Goal: Task Accomplishment & Management: Use online tool/utility

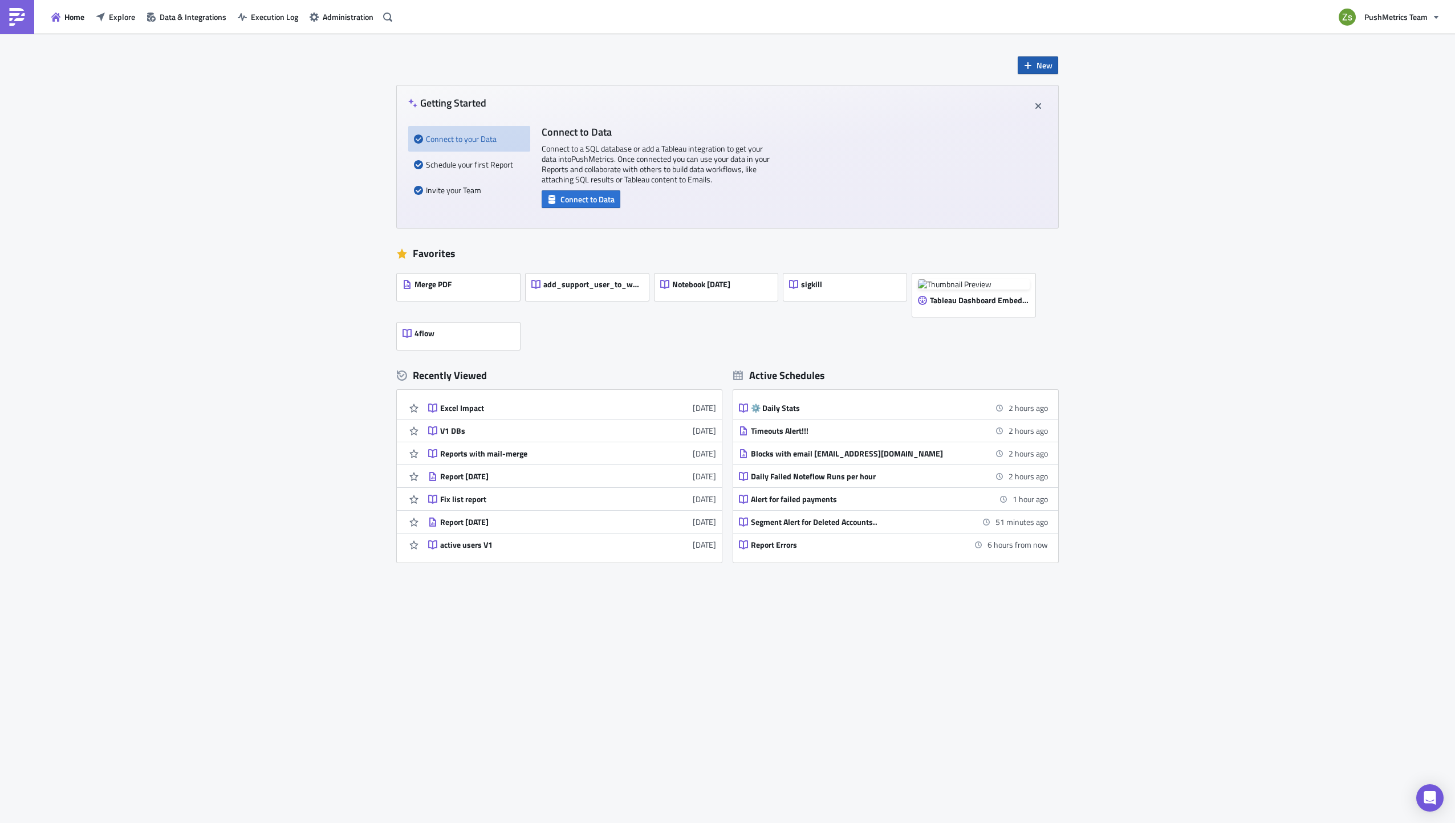
click at [1039, 67] on span "New" at bounding box center [1045, 65] width 16 height 12
click at [1060, 106] on div "Notebook" at bounding box center [1076, 110] width 76 height 11
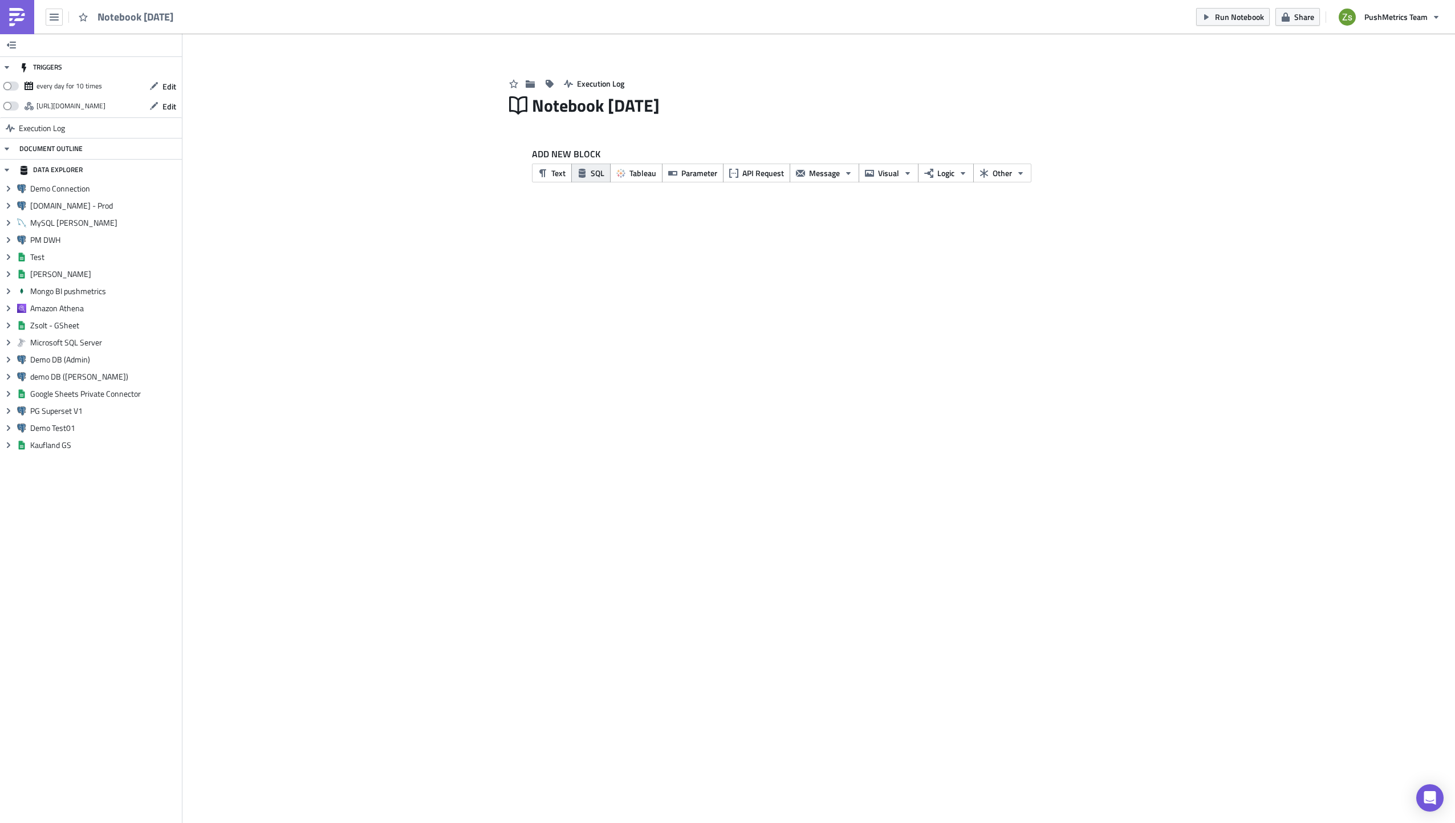
click at [598, 178] on span "SQL" at bounding box center [598, 173] width 14 height 12
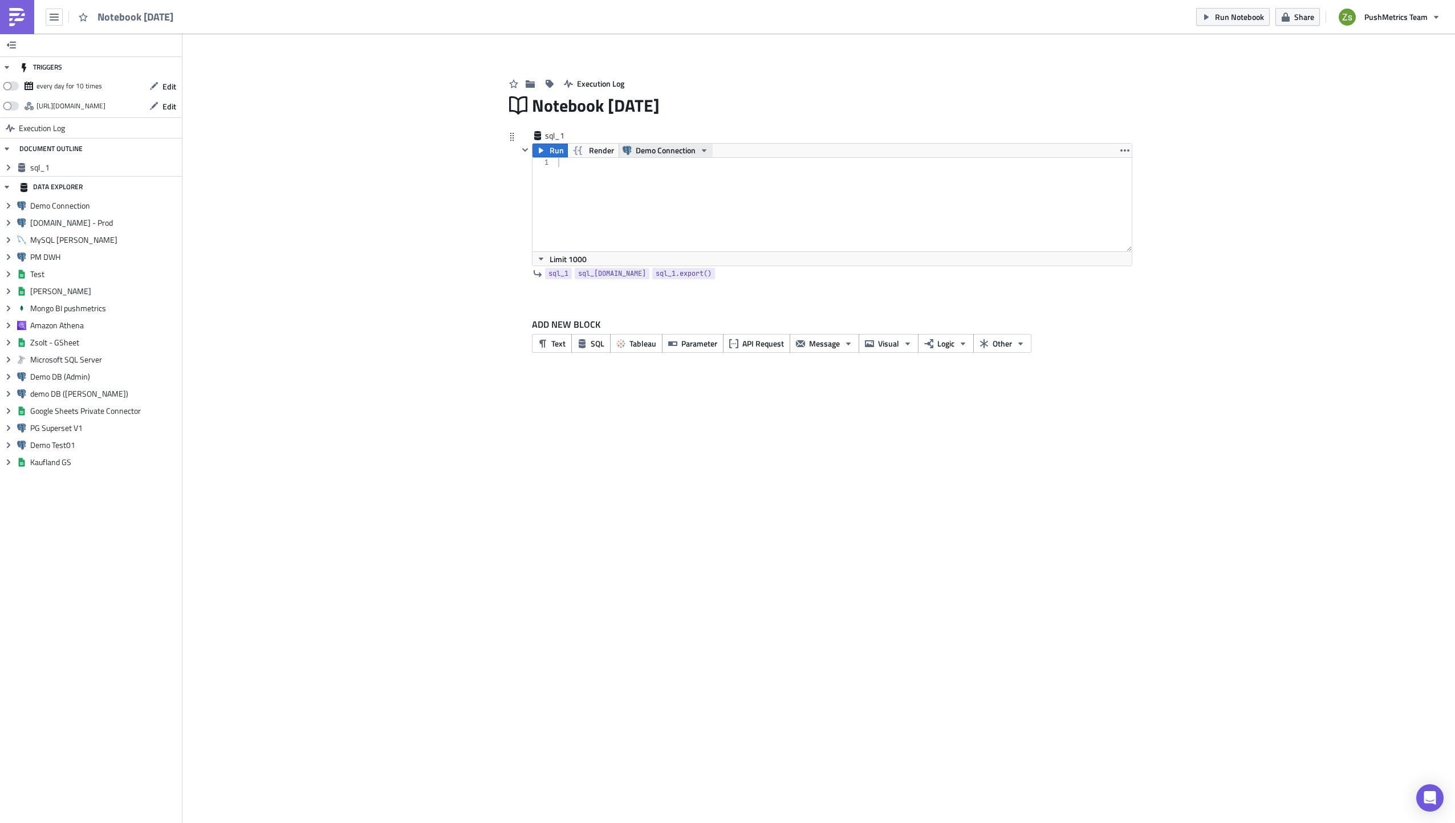
click at [679, 153] on span "Demo Connection" at bounding box center [666, 151] width 60 height 14
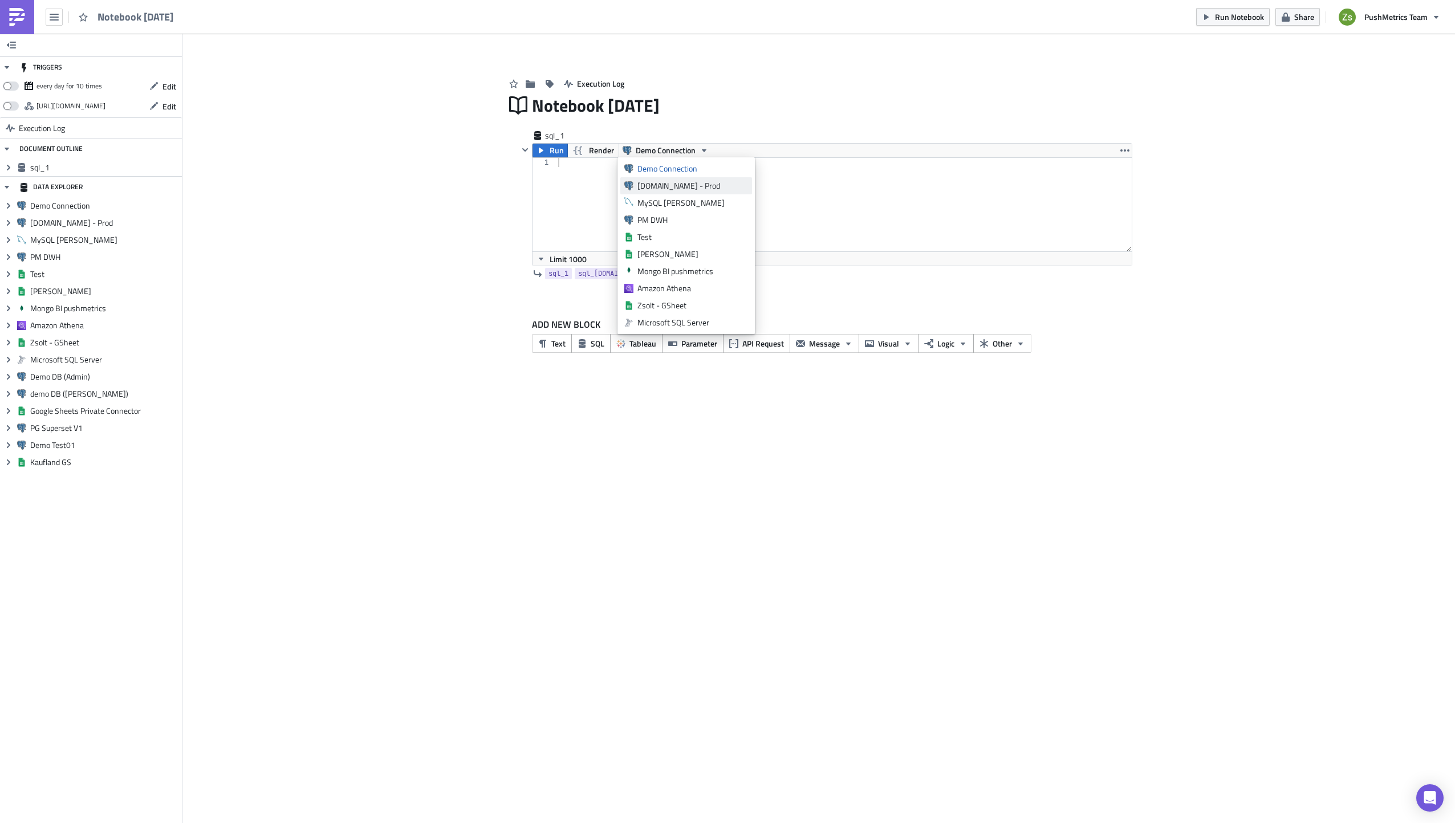
click at [669, 185] on div "[DOMAIN_NAME] - Prod" at bounding box center [692, 185] width 111 height 11
click at [717, 194] on div at bounding box center [844, 214] width 576 height 112
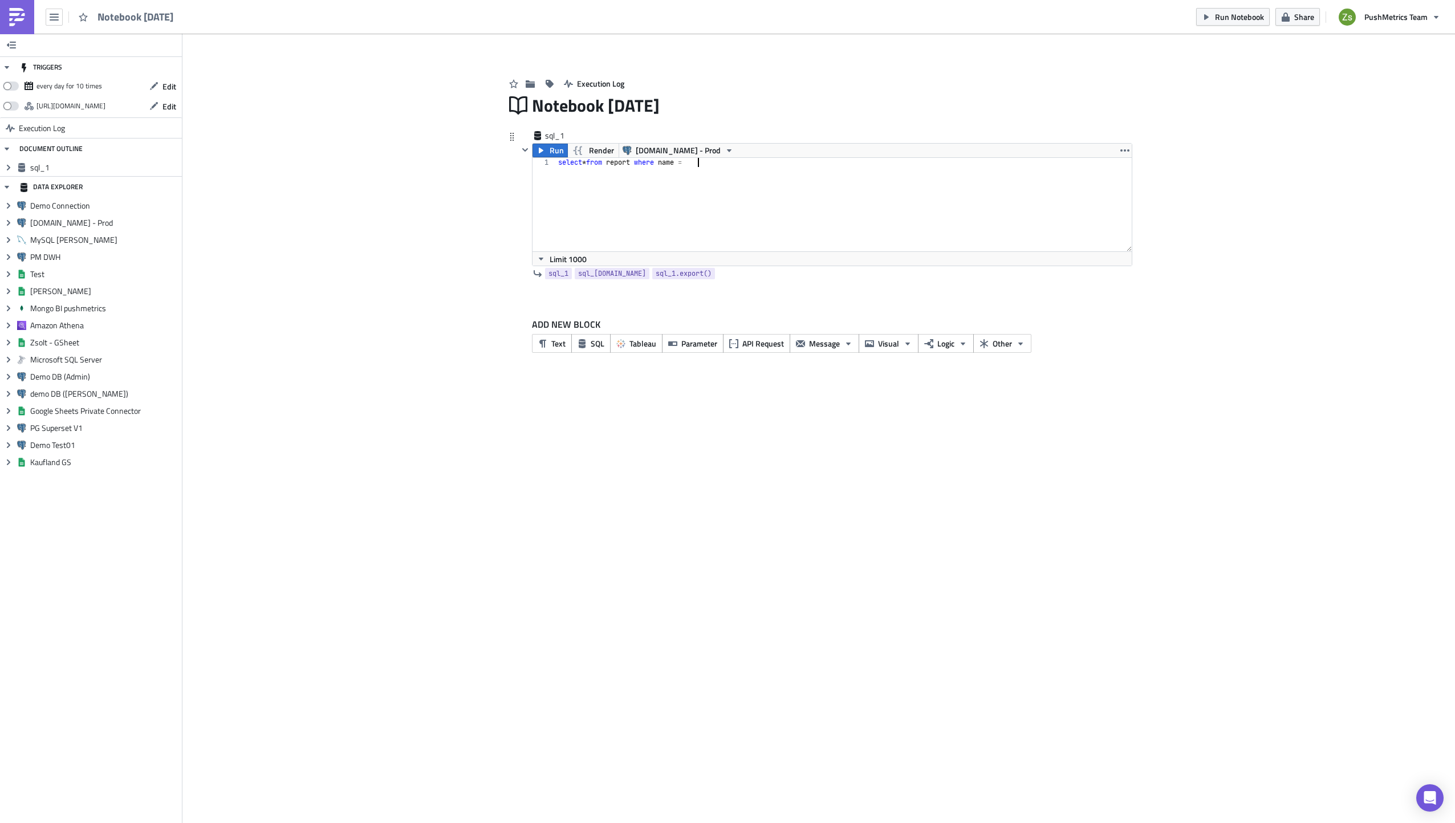
scroll to position [0, 11]
paste textarea "TOP YTD Avg. Call Duration'"
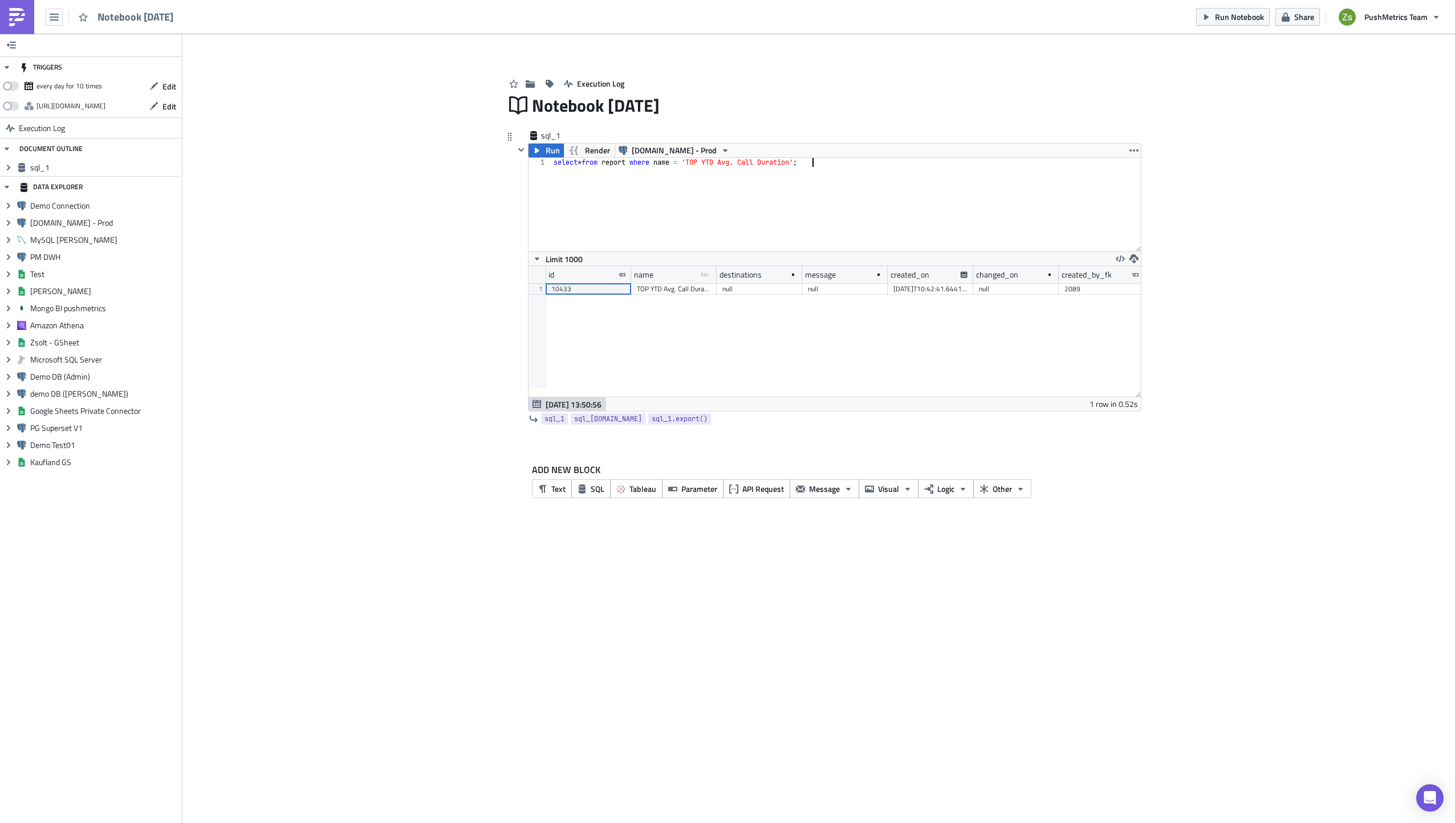
scroll to position [131, 612]
type textarea "select * from report where name = 'TOP YTD Avg. Call Duration';"
click at [899, 223] on div "select * from report where name = 'TOP YTD Avg. Call Duration' ;" at bounding box center [846, 214] width 589 height 112
click at [845, 285] on div "{"condition_check": "sql", "condition_check_type": "any", "destinations": ["sla…" at bounding box center [842, 288] width 74 height 11
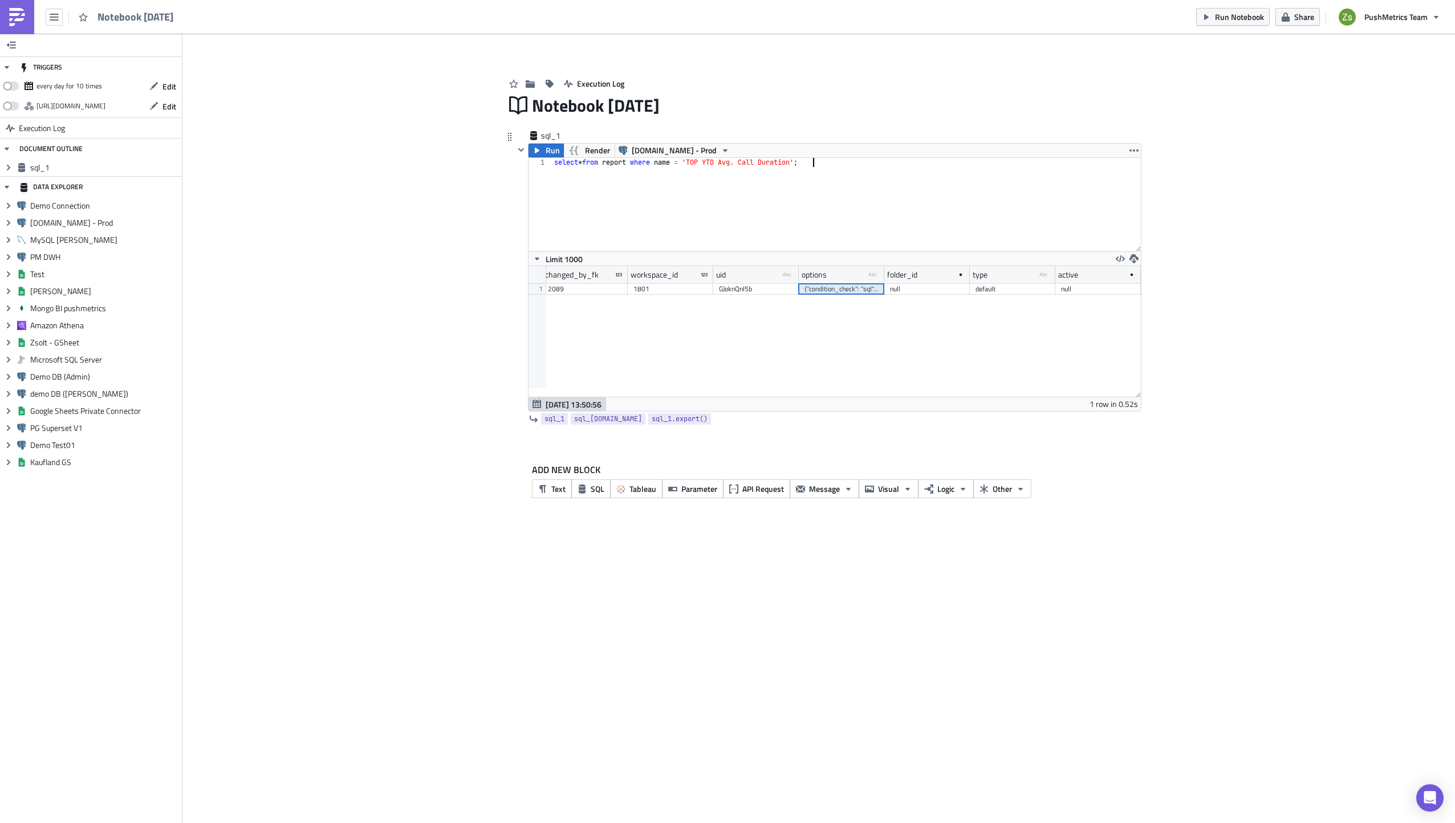
click at [859, 240] on div "select * from report where name = 'TOP YTD Avg. Call Duration' ;" at bounding box center [846, 214] width 589 height 112
paste textarea "{"condition_check": "sql", "condition_check_type": "any", "destinations": ["sla…"
type textarea "{"condition_check": "sql", "condition_check_type": "any", "destinations": ["sla…"
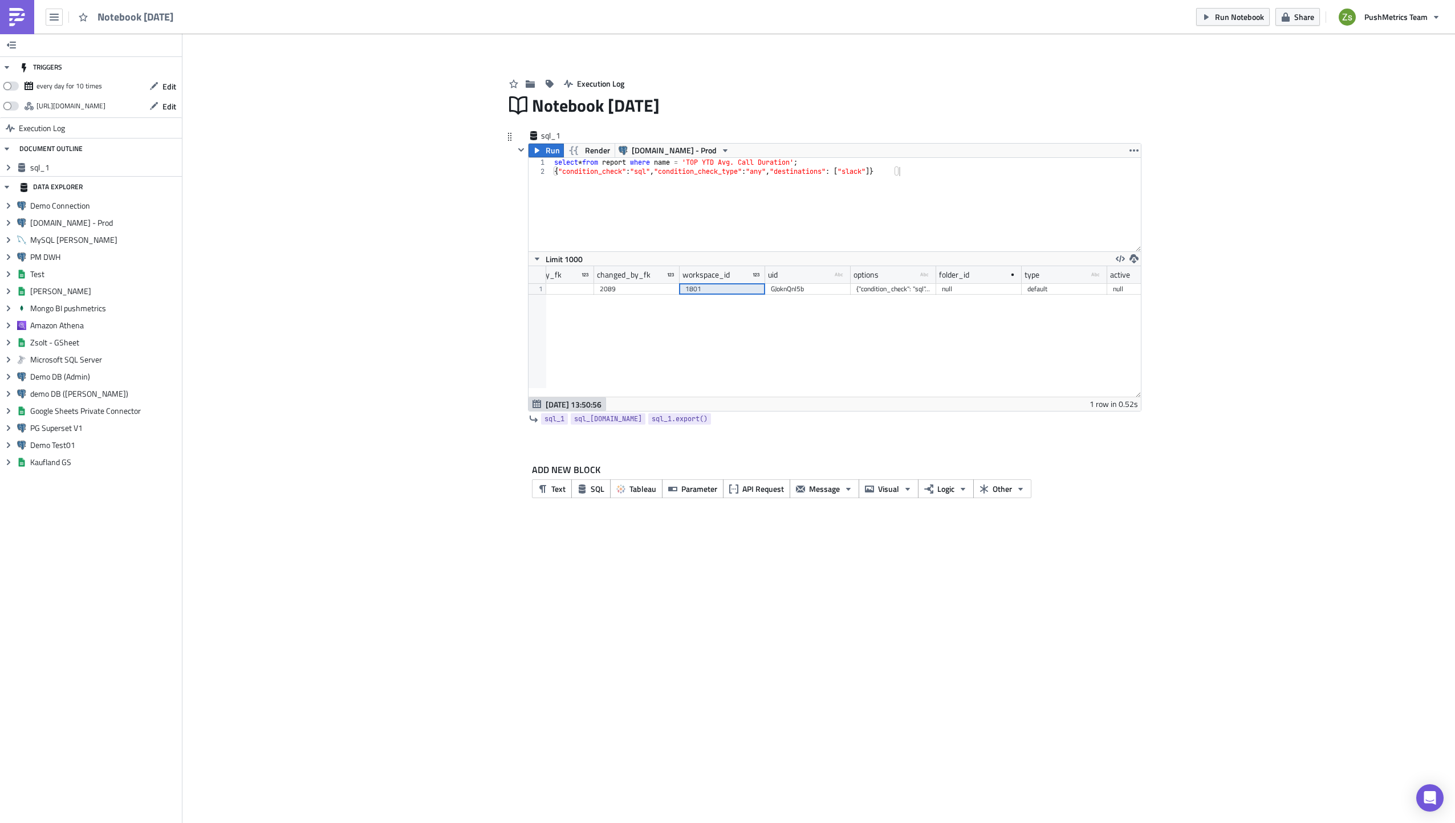
click at [738, 290] on div "1801" at bounding box center [722, 288] width 74 height 11
click at [16, 18] on img at bounding box center [17, 17] width 18 height 18
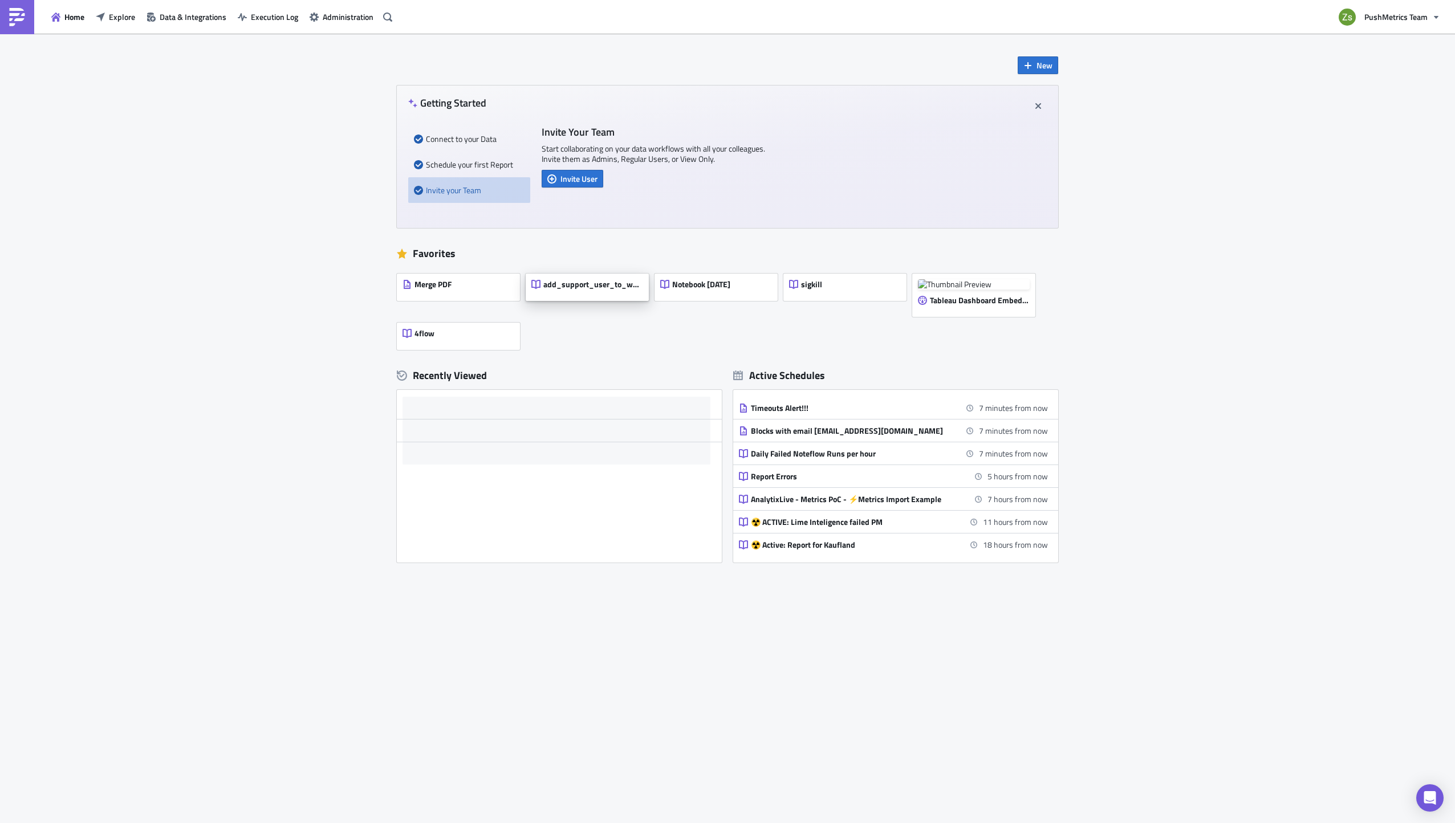
click at [567, 280] on span "add_support_user_to_workspace" at bounding box center [592, 284] width 99 height 10
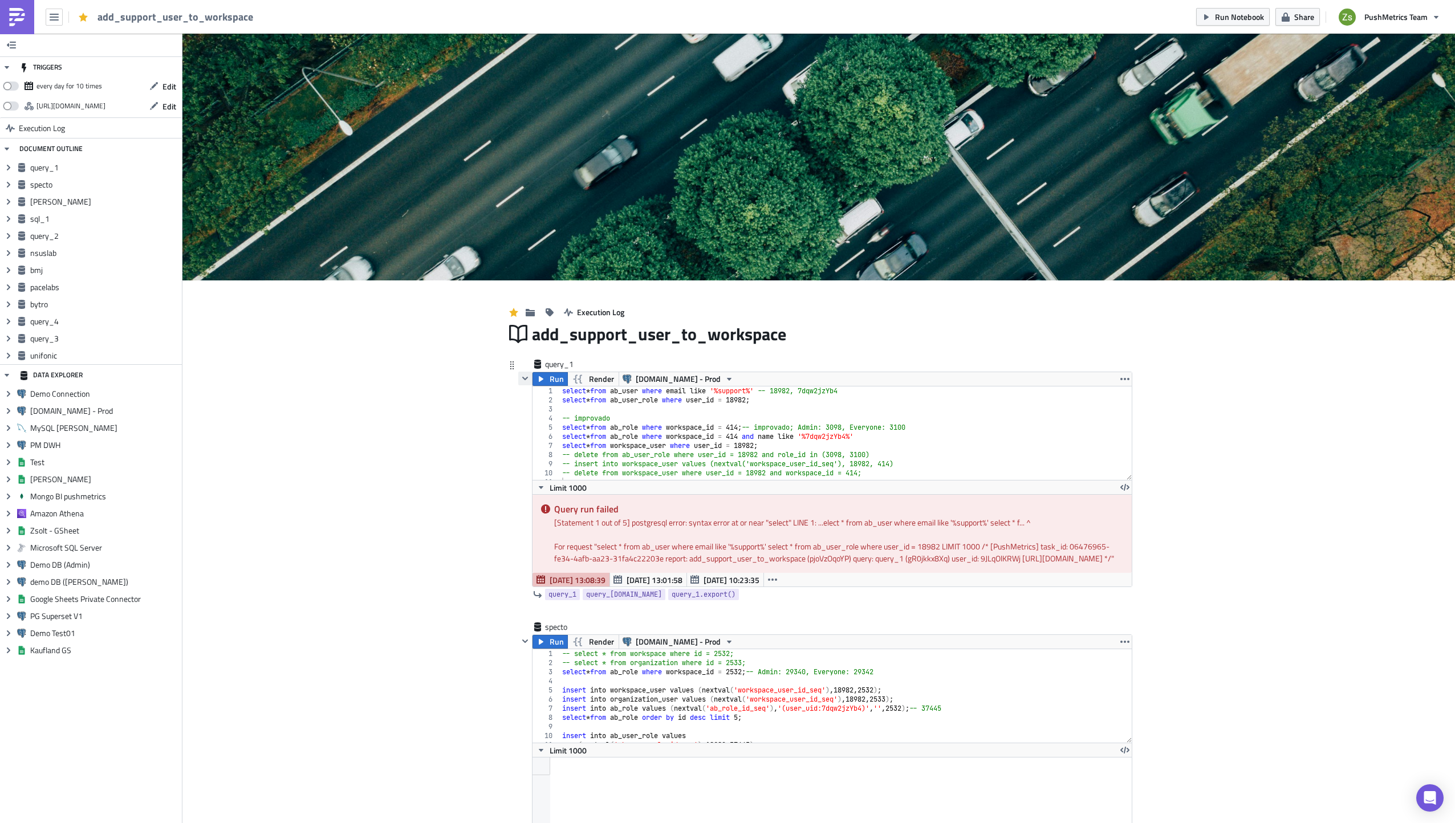
click at [523, 381] on icon "button" at bounding box center [525, 378] width 9 height 9
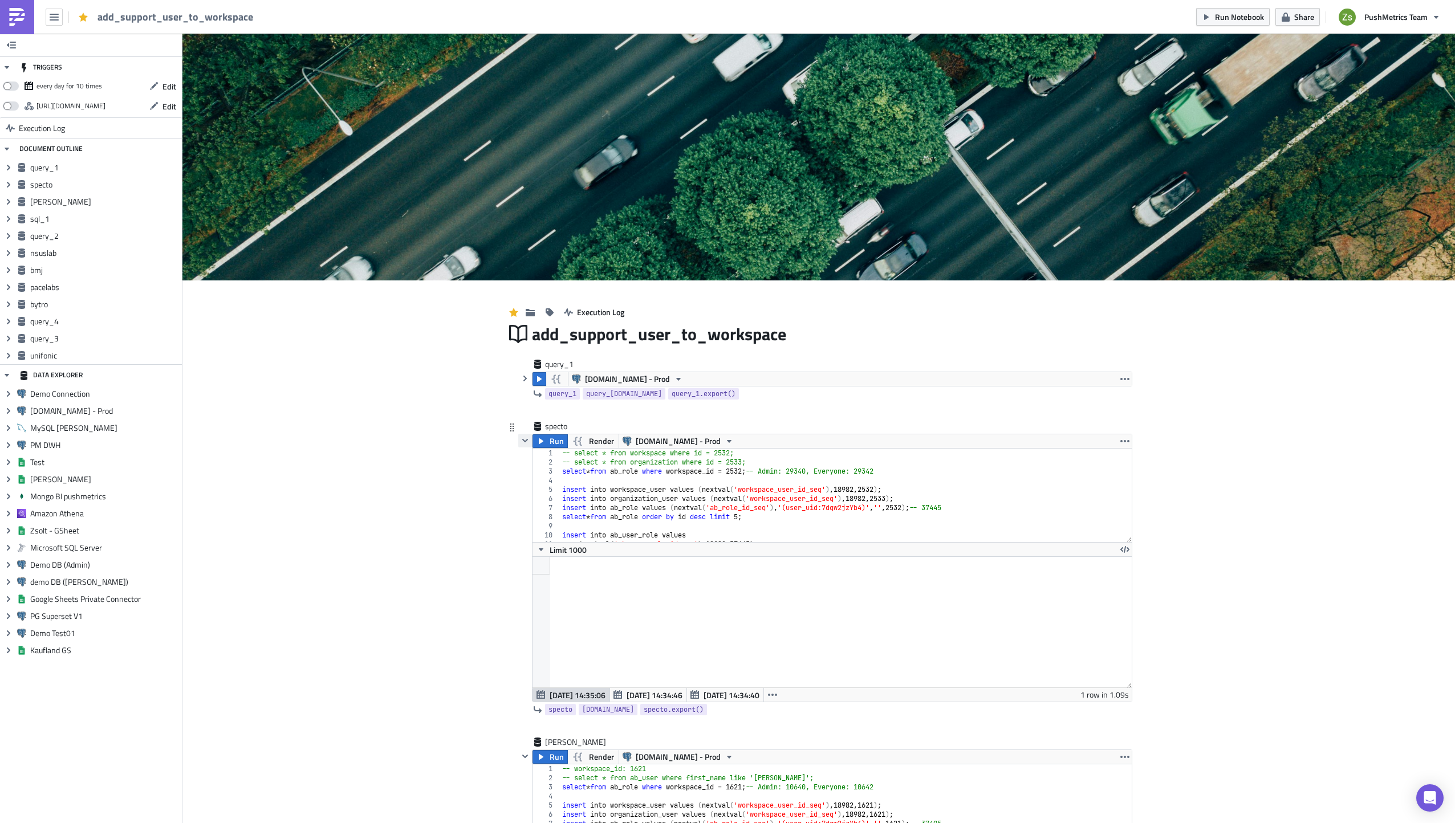
click at [522, 444] on icon "button" at bounding box center [525, 440] width 9 height 9
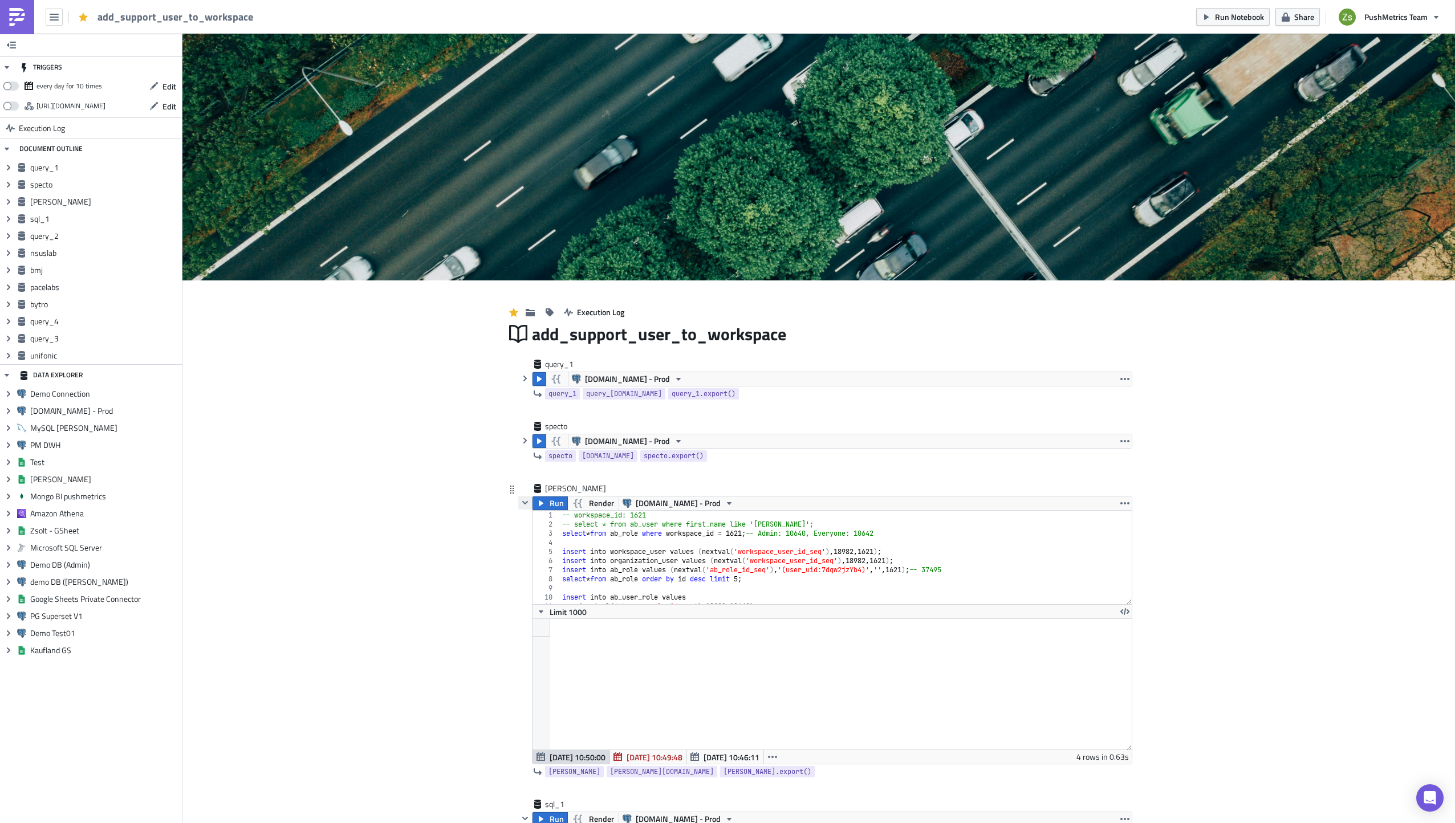
click at [523, 502] on icon "button" at bounding box center [525, 502] width 6 height 3
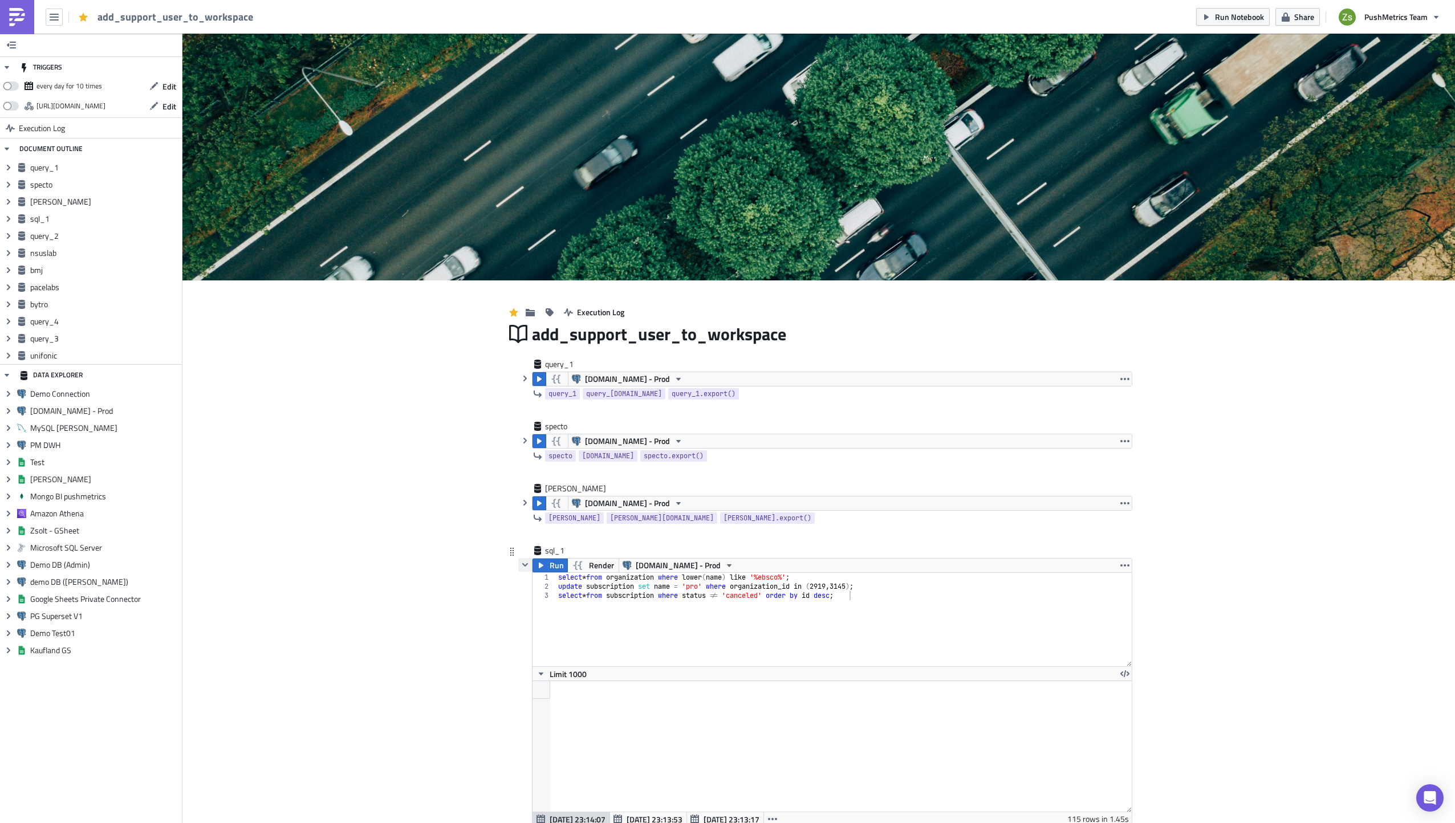
click at [522, 565] on icon "button" at bounding box center [525, 564] width 6 height 3
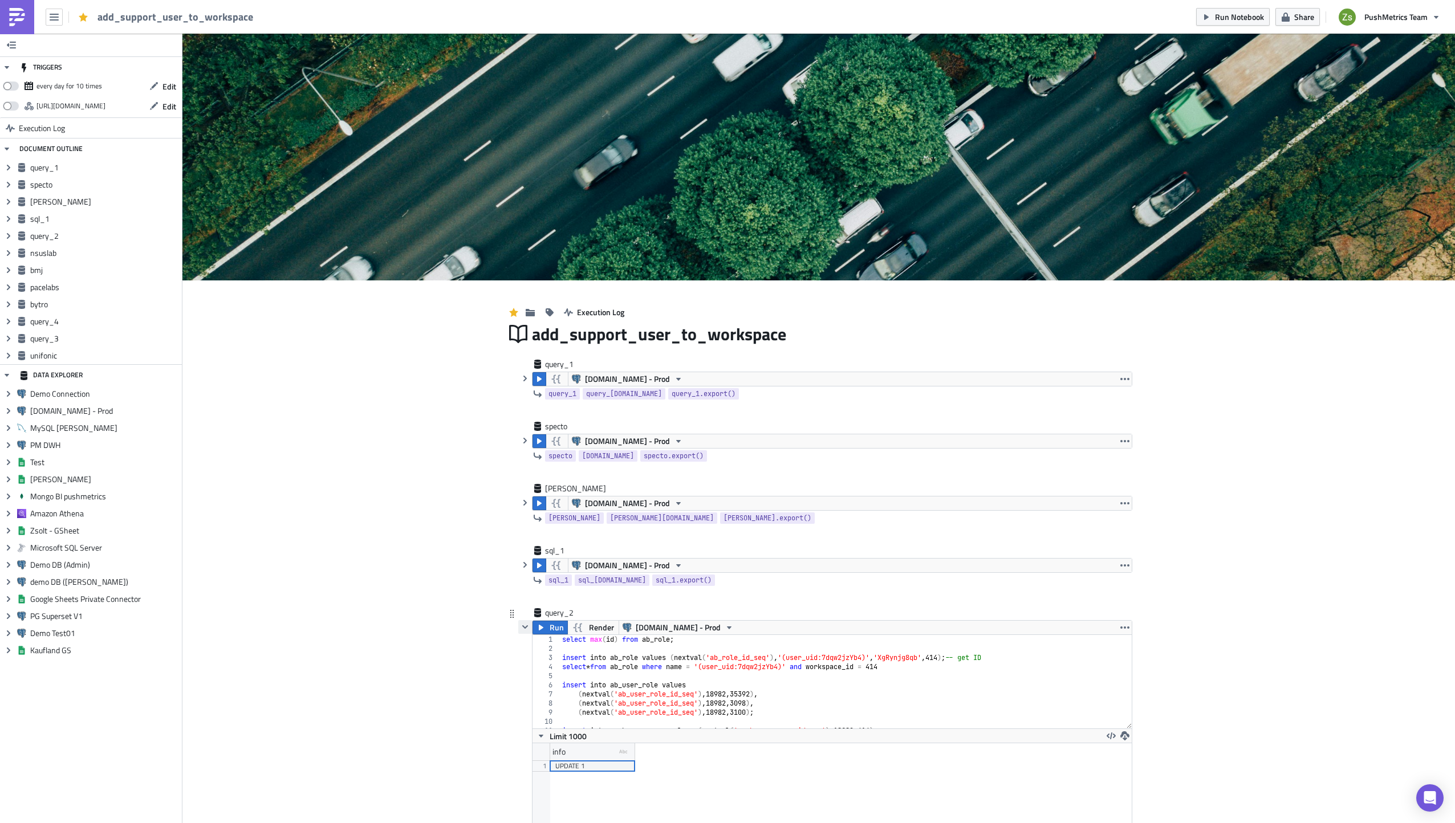
click at [521, 629] on icon "button" at bounding box center [525, 627] width 9 height 9
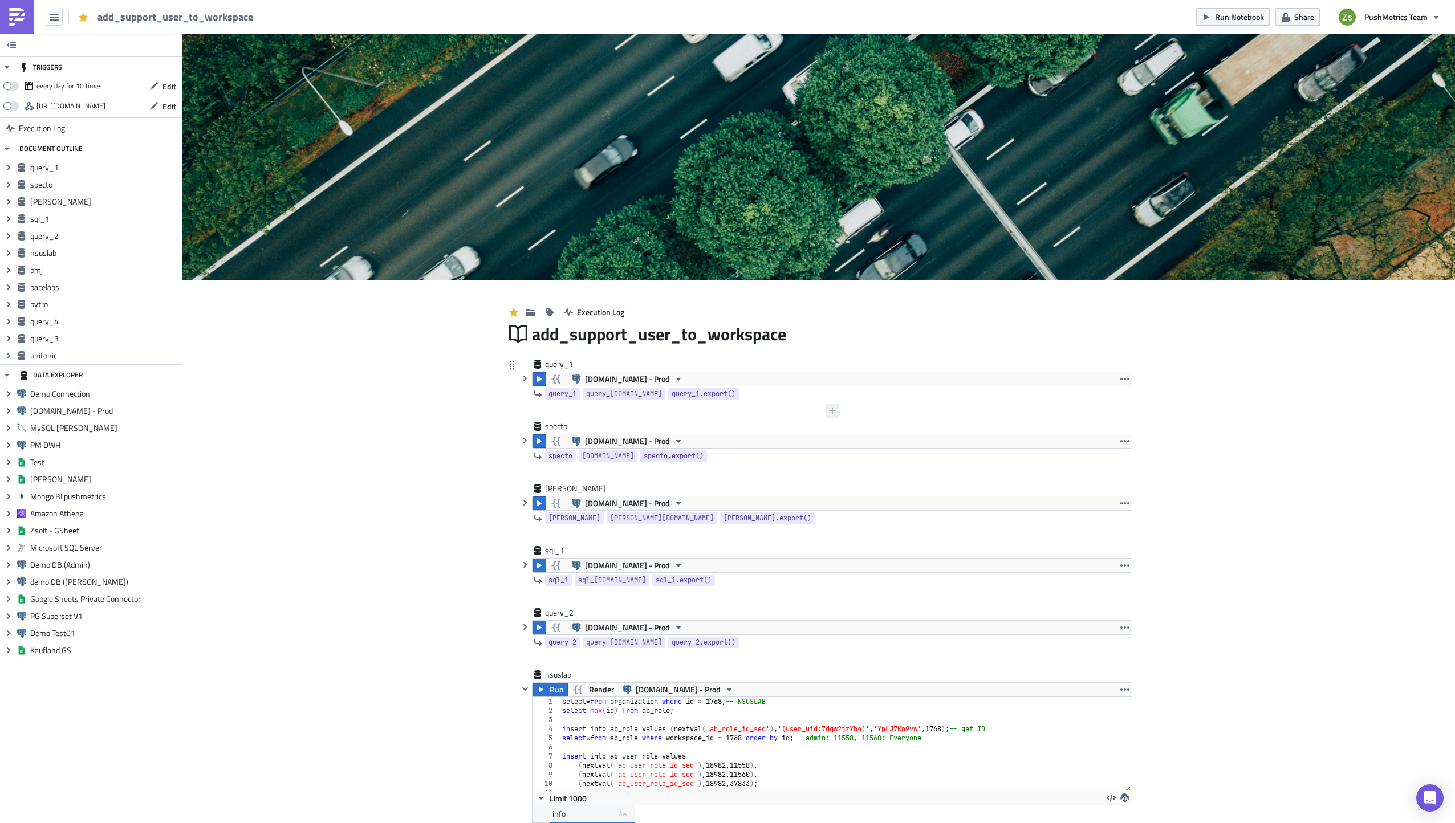
click at [833, 404] on button "button" at bounding box center [833, 411] width 14 height 14
click at [805, 361] on div "SQL" at bounding box center [768, 359] width 76 height 11
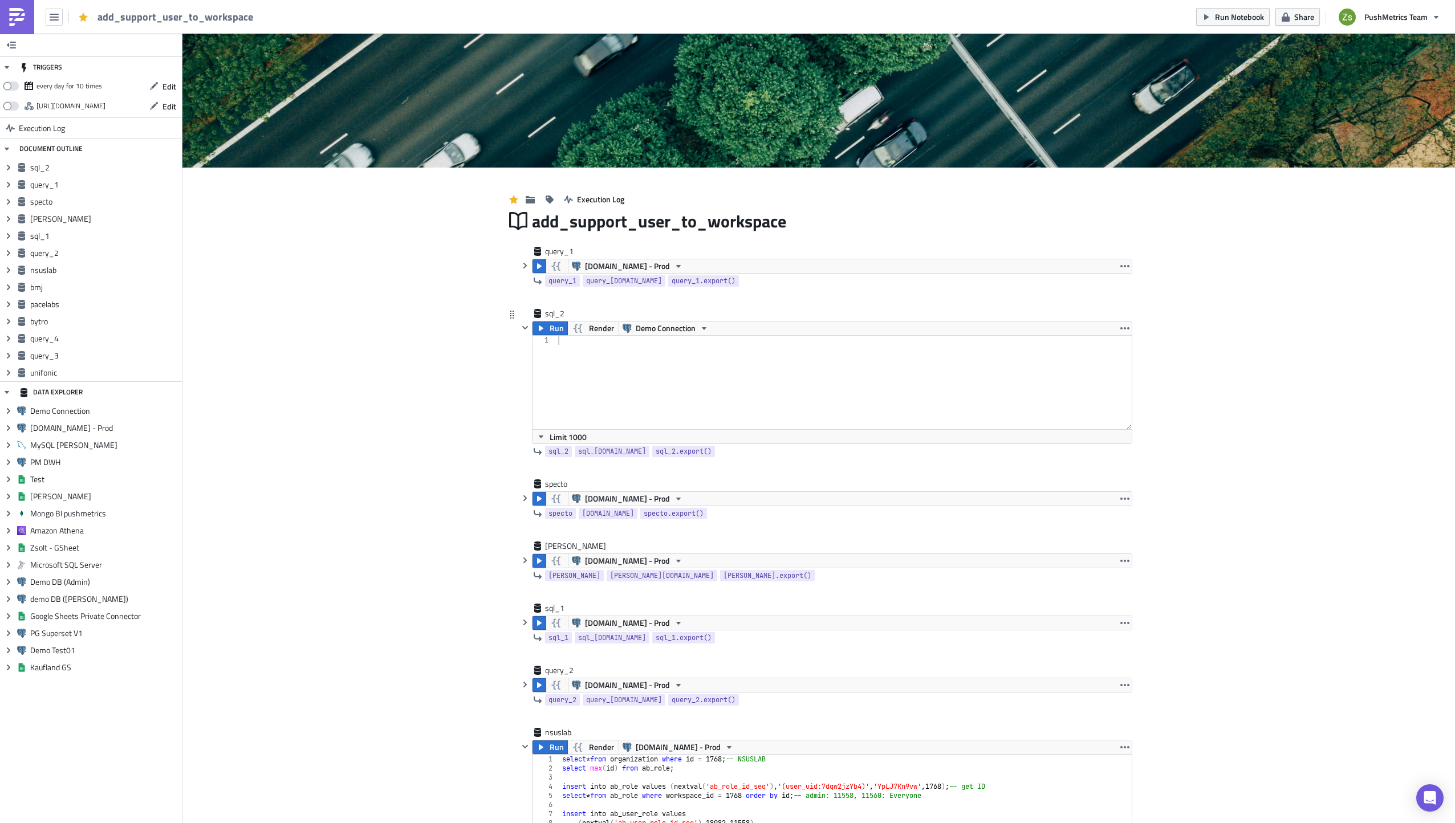
scroll to position [114, 0]
click at [660, 335] on div at bounding box center [844, 391] width 576 height 112
click at [661, 324] on span "Demo Connection" at bounding box center [666, 327] width 60 height 14
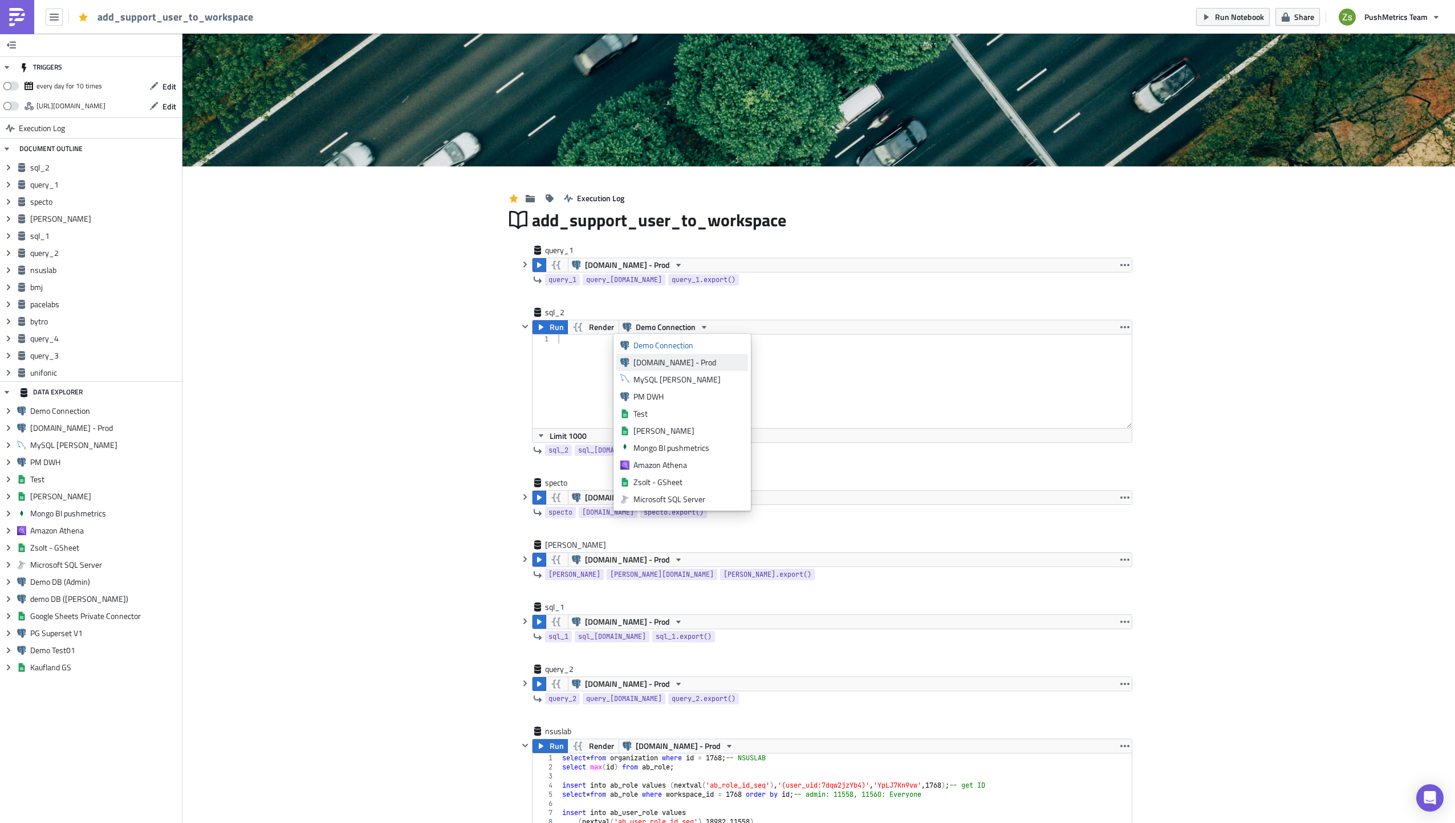
click at [672, 363] on div "[DOMAIN_NAME] - Prod" at bounding box center [688, 362] width 111 height 11
click at [596, 316] on div "sql_2" at bounding box center [573, 312] width 57 height 11
type input "excel"
click at [605, 354] on div at bounding box center [844, 391] width 576 height 112
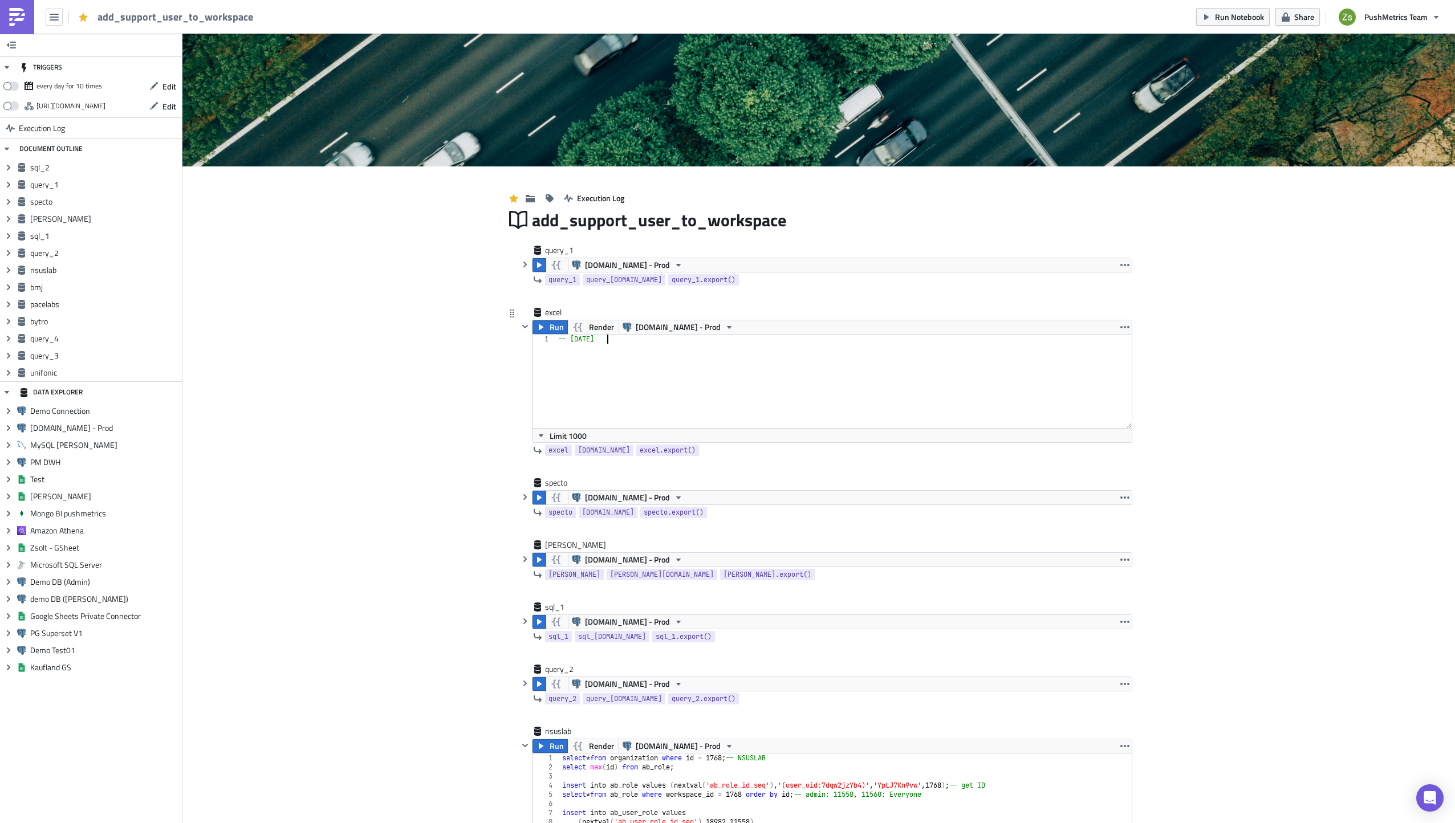
type textarea "-- [DATE]"
paste textarea "1801"
type textarea "1801"
click at [521, 498] on icon "button" at bounding box center [525, 497] width 9 height 9
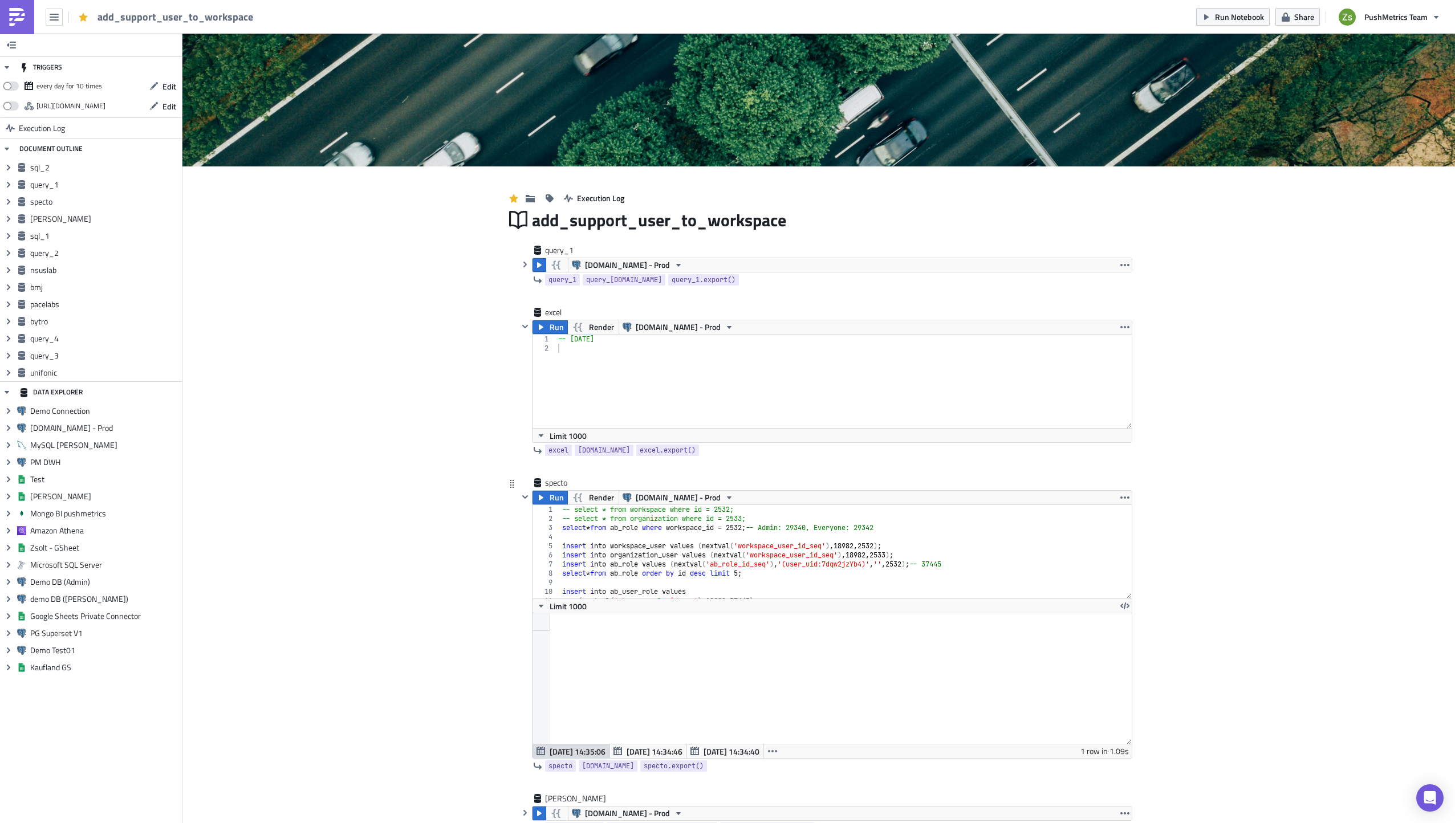
click at [617, 542] on div "-- select * from workspace where id = 2532; -- select * from organization where…" at bounding box center [842, 561] width 564 height 112
type textarea "select * from tag where workspace_id = 2532; delete from tag where id = 75;"
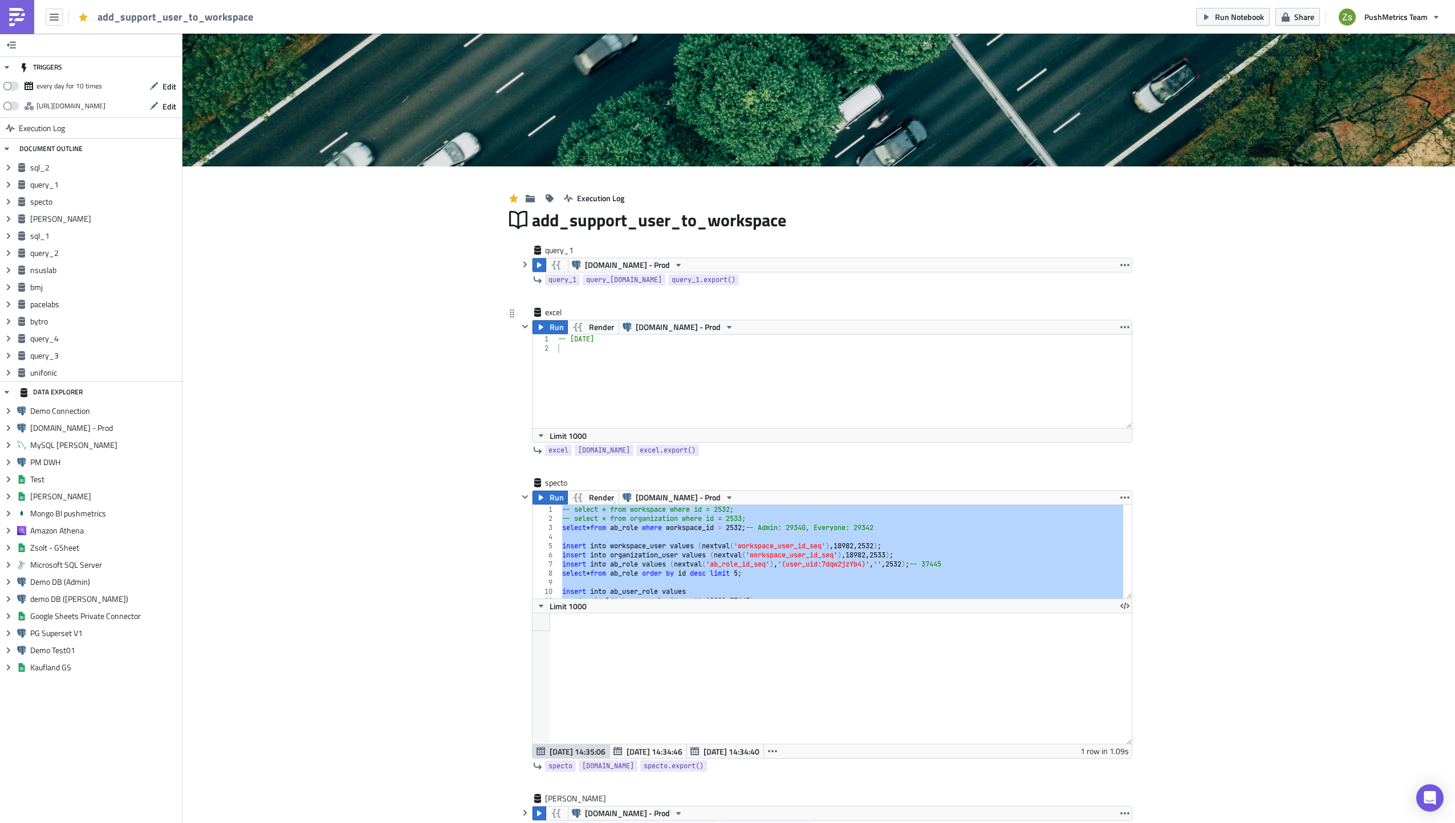
click at [637, 376] on div "-- [DATE]" at bounding box center [844, 391] width 576 height 112
paste textarea "delete from tag where id = 75;"
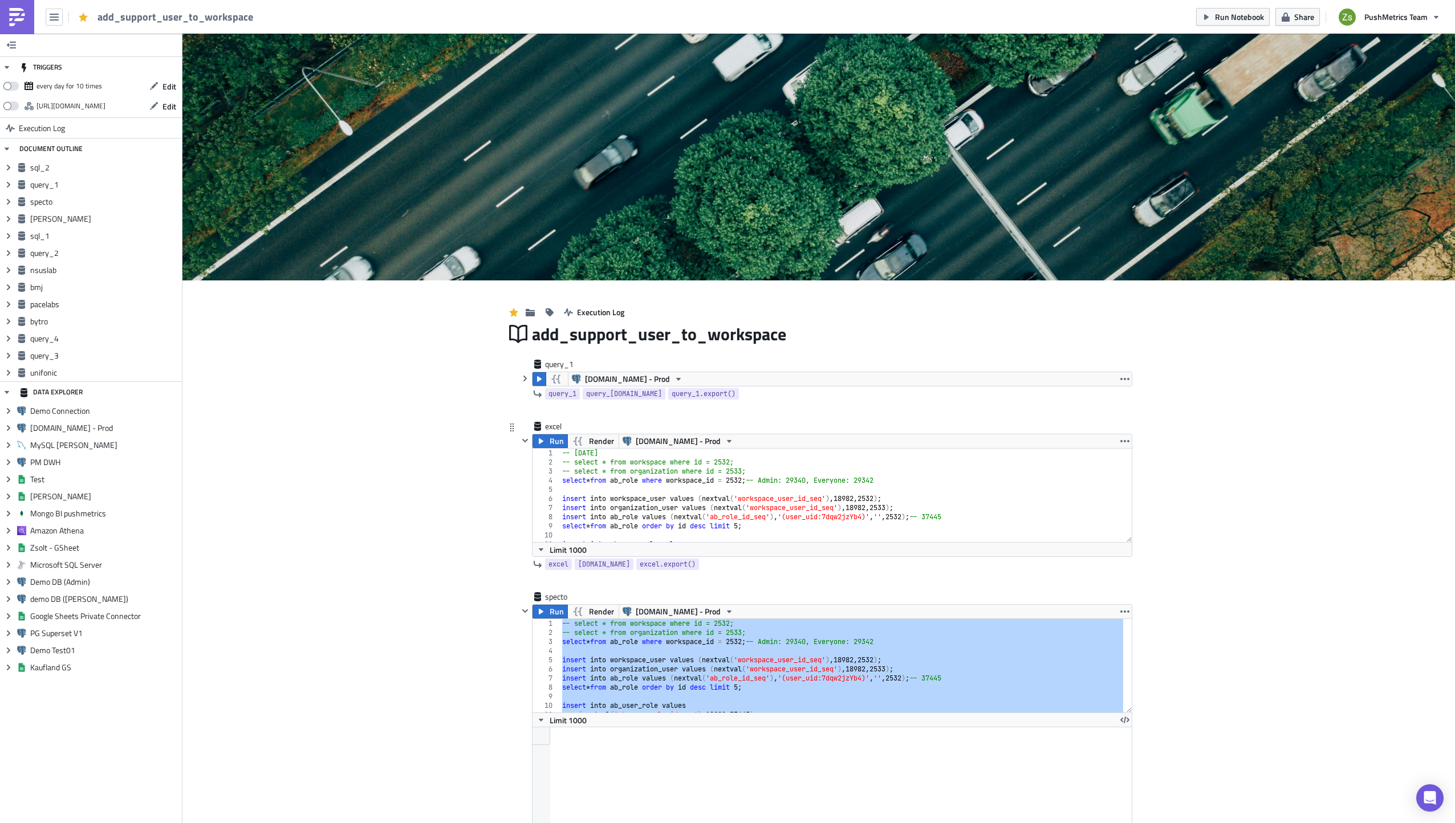
click at [673, 452] on div "-- [DATE] -- select * from workspace where id = 2532; -- select * from organiza…" at bounding box center [842, 505] width 564 height 112
click at [673, 465] on div "-- [DATE] -- select * from workspace where id = 2532; -- select * from organiza…" at bounding box center [842, 505] width 564 height 112
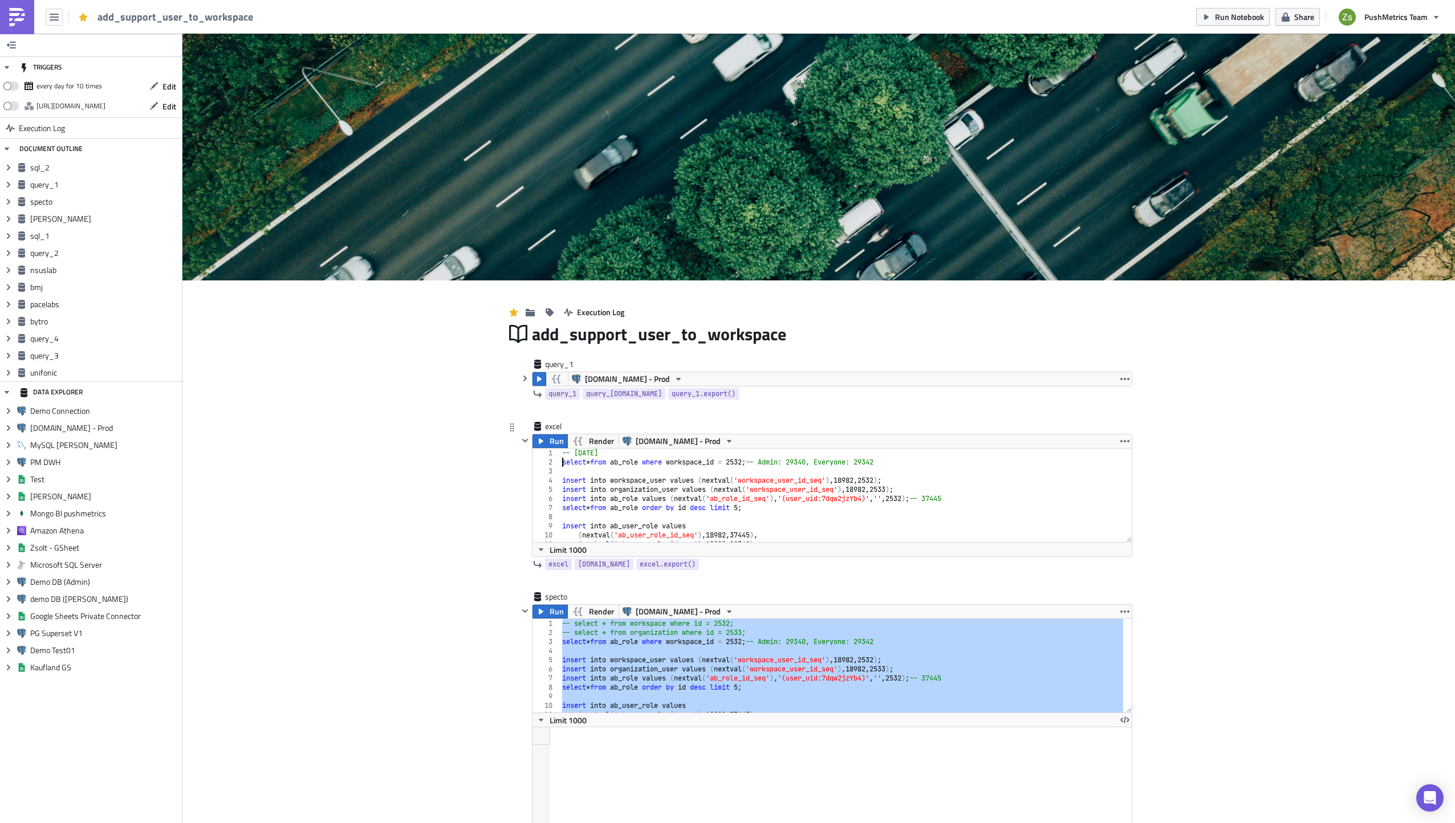
click at [741, 466] on div "-- [DATE] select * from ab_role where workspace_id = 2532 ; -- Admin: 29340, Ev…" at bounding box center [842, 505] width 564 height 112
paste textarea "1801"
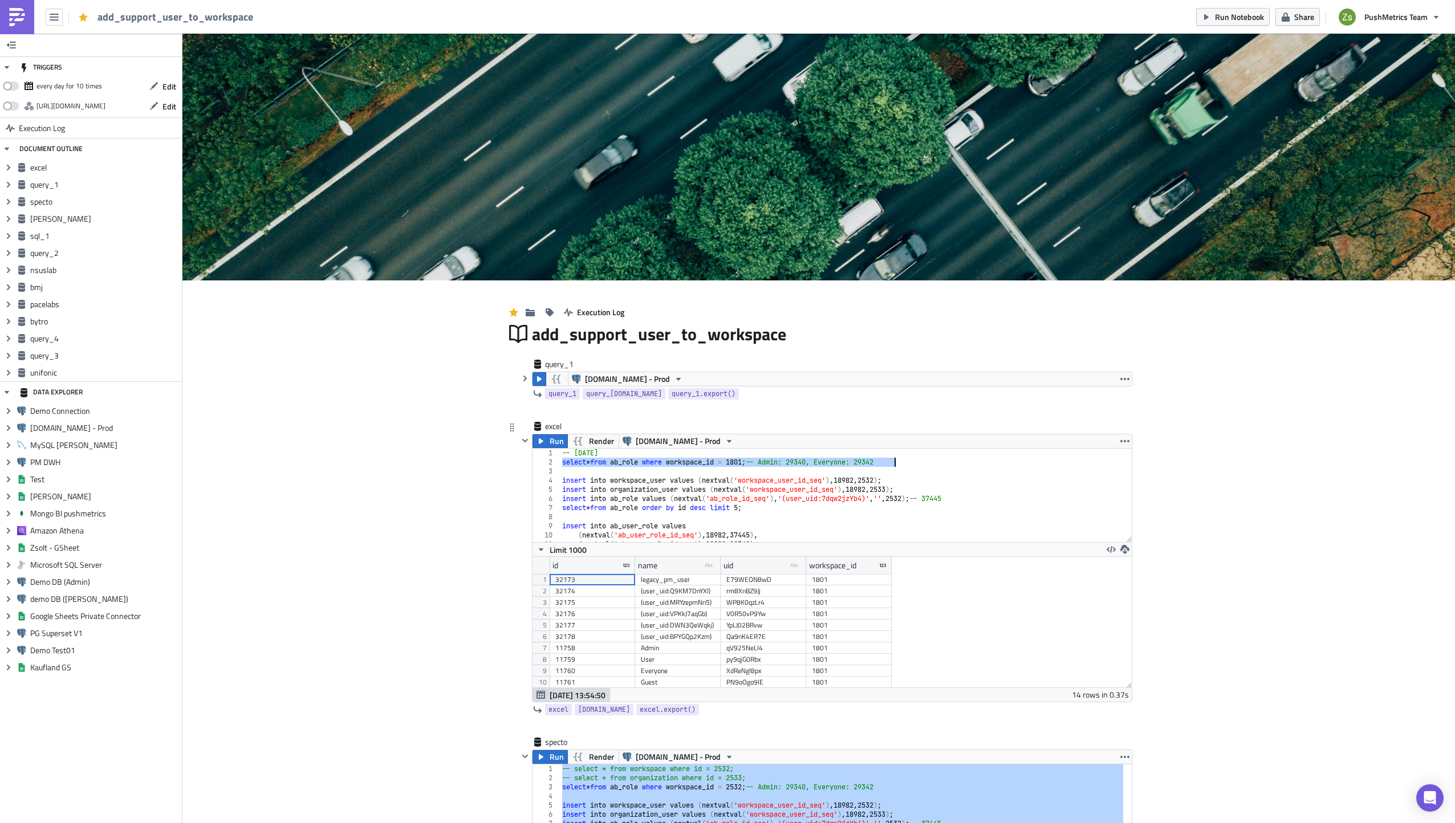
scroll to position [56887, 56418]
click at [612, 648] on div "11758" at bounding box center [592, 648] width 74 height 11
click at [805, 460] on div "-- [DATE] select * from ab_role where workspace_id = 1801 ; -- Admin: 29340, Ev…" at bounding box center [841, 496] width 563 height 94
click at [805, 460] on div "-- [DATE] select * from ab_role where workspace_id = 1801 ; -- Admin: 29340, Ev…" at bounding box center [842, 505] width 564 height 112
paste textarea "11758"
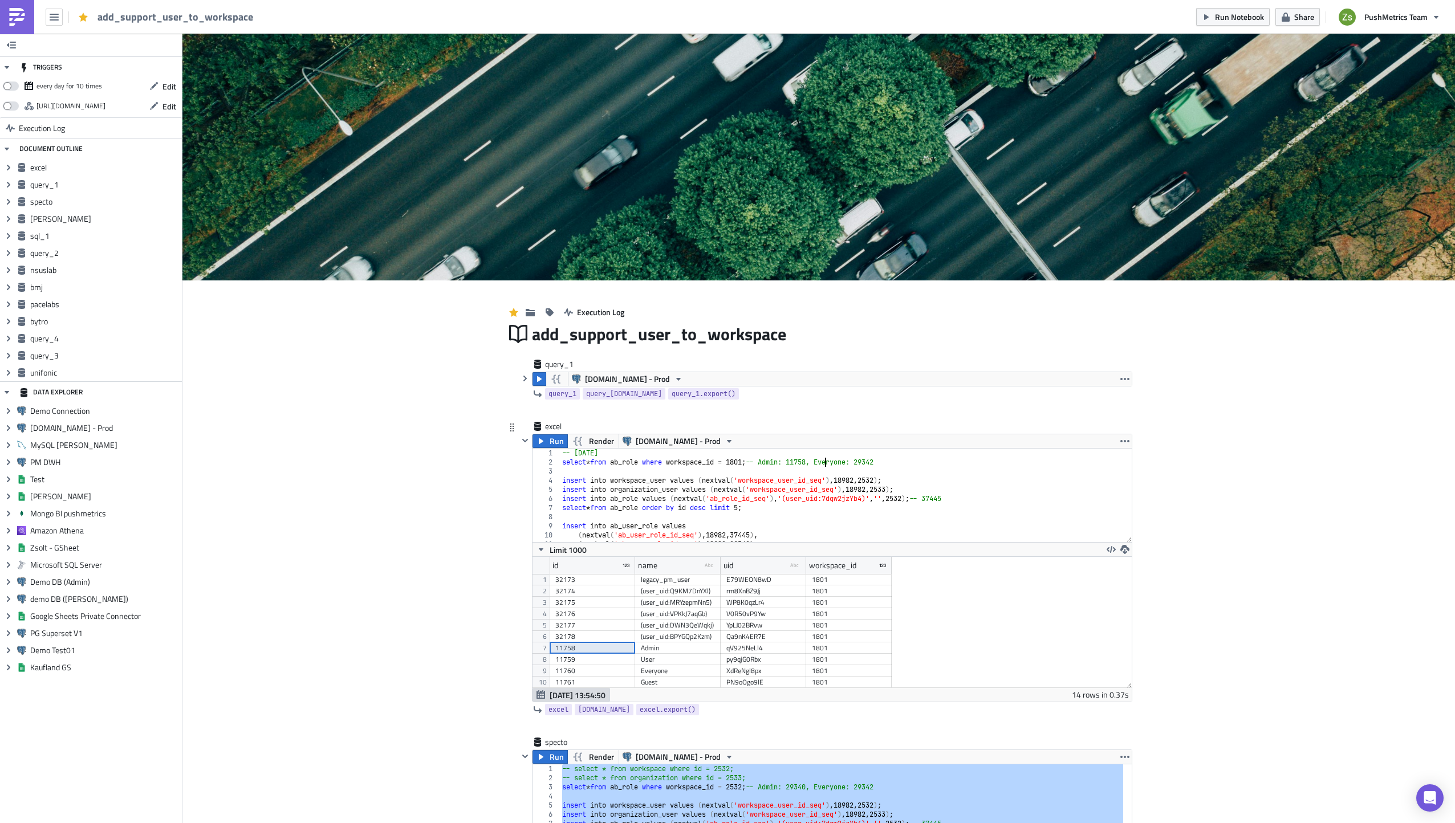
click at [668, 671] on div "Everyone" at bounding box center [678, 670] width 74 height 11
click at [598, 667] on div "11760" at bounding box center [592, 670] width 74 height 11
click at [888, 460] on div "-- [DATE] select * from ab_role where workspace_id = 1801 ; -- Admin: 11758, Ev…" at bounding box center [842, 505] width 564 height 112
paste textarea "11760"
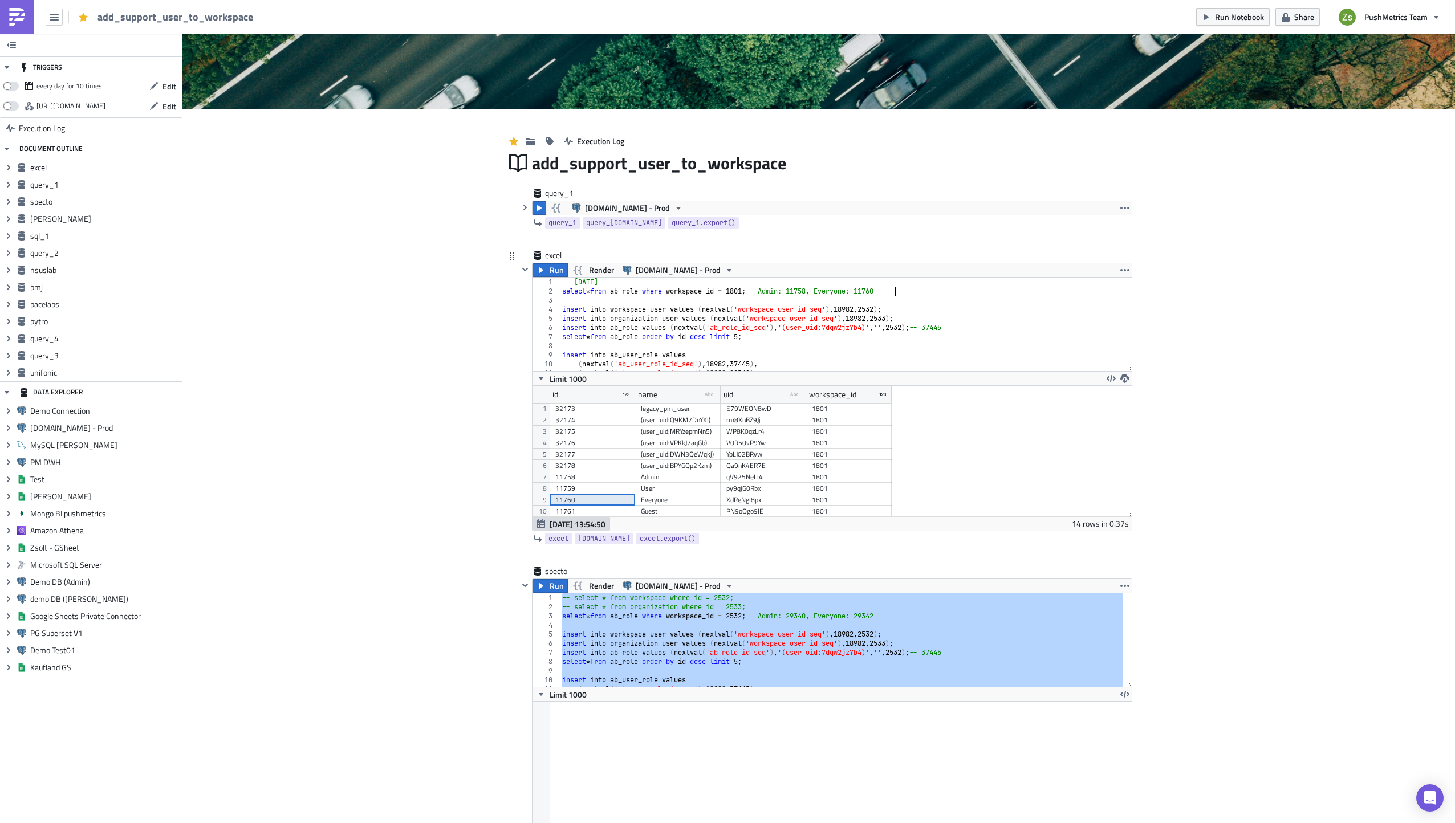
scroll to position [57, 0]
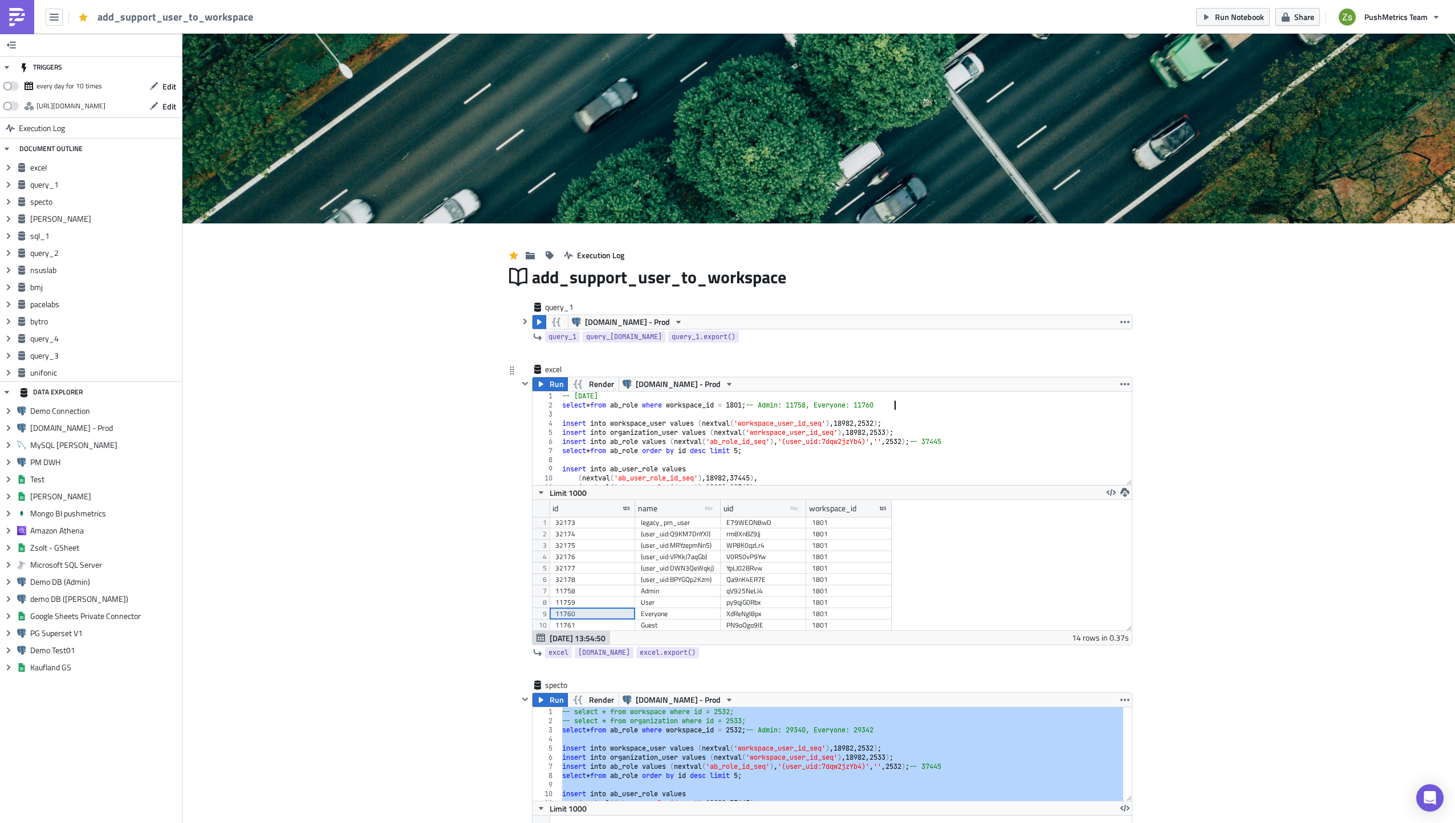
click at [830, 425] on div "-- [DATE] select * from ab_role where workspace_id = 1801 ; -- Admin: 11758, Ev…" at bounding box center [842, 448] width 564 height 112
click at [807, 408] on div "-- [DATE] select * from ab_role where workspace_id = 1801 ; -- Admin: 11758, Ev…" at bounding box center [842, 448] width 564 height 112
click at [880, 425] on div "-- [DATE] select * from ab_role where workspace_id = 1801 ; -- Admin: 11758, Ev…" at bounding box center [842, 448] width 564 height 112
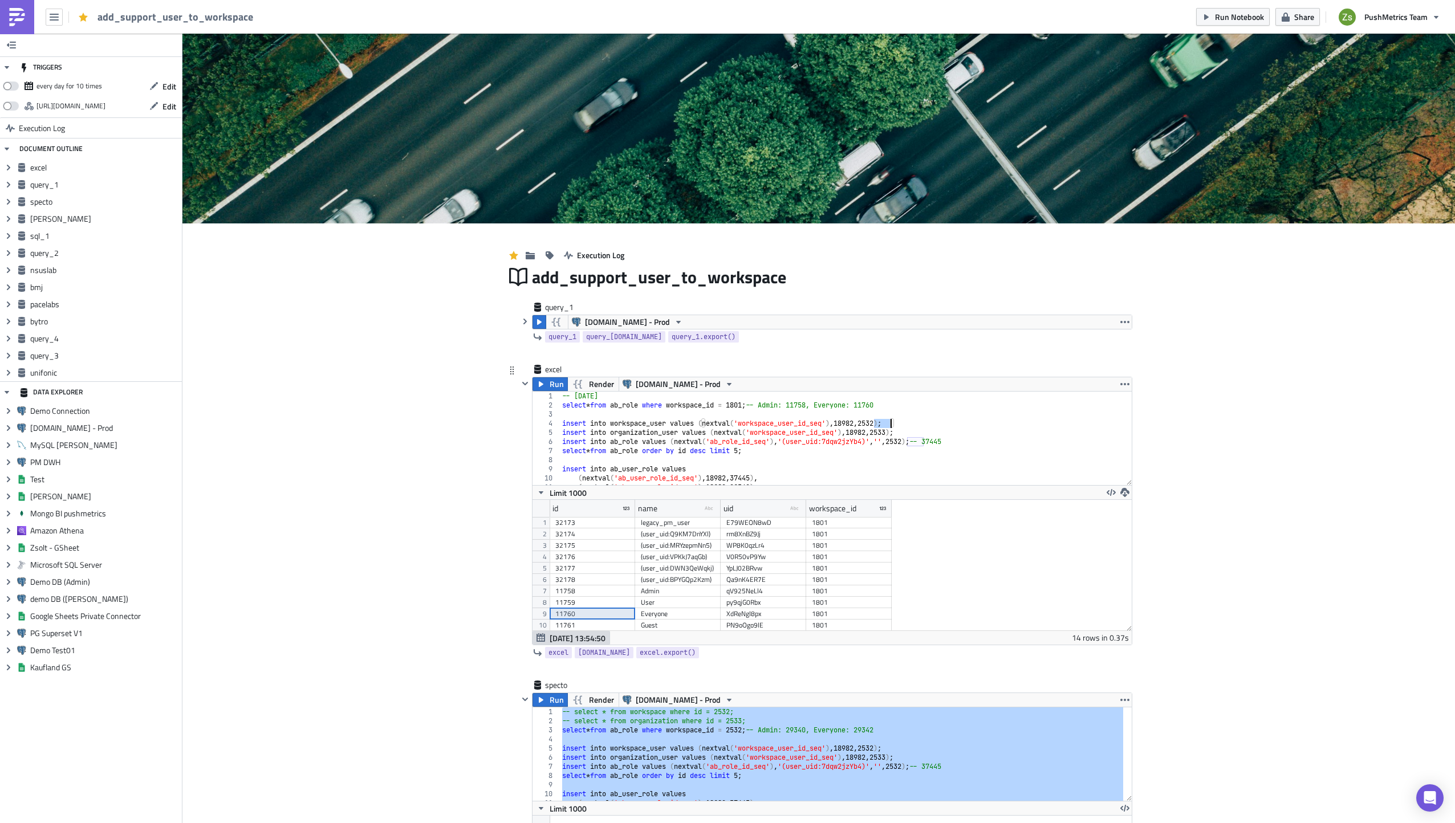
paste textarea "11758"
click at [880, 402] on div "-- [DATE] select * from ab_role where workspace_id = 1801 ; -- Admin: 11758, Ev…" at bounding box center [842, 448] width 564 height 112
click at [891, 434] on div "-- [DATE] select * from ab_role where workspace_id = 1801 ; -- Admin: 11758, Ev…" at bounding box center [842, 448] width 564 height 112
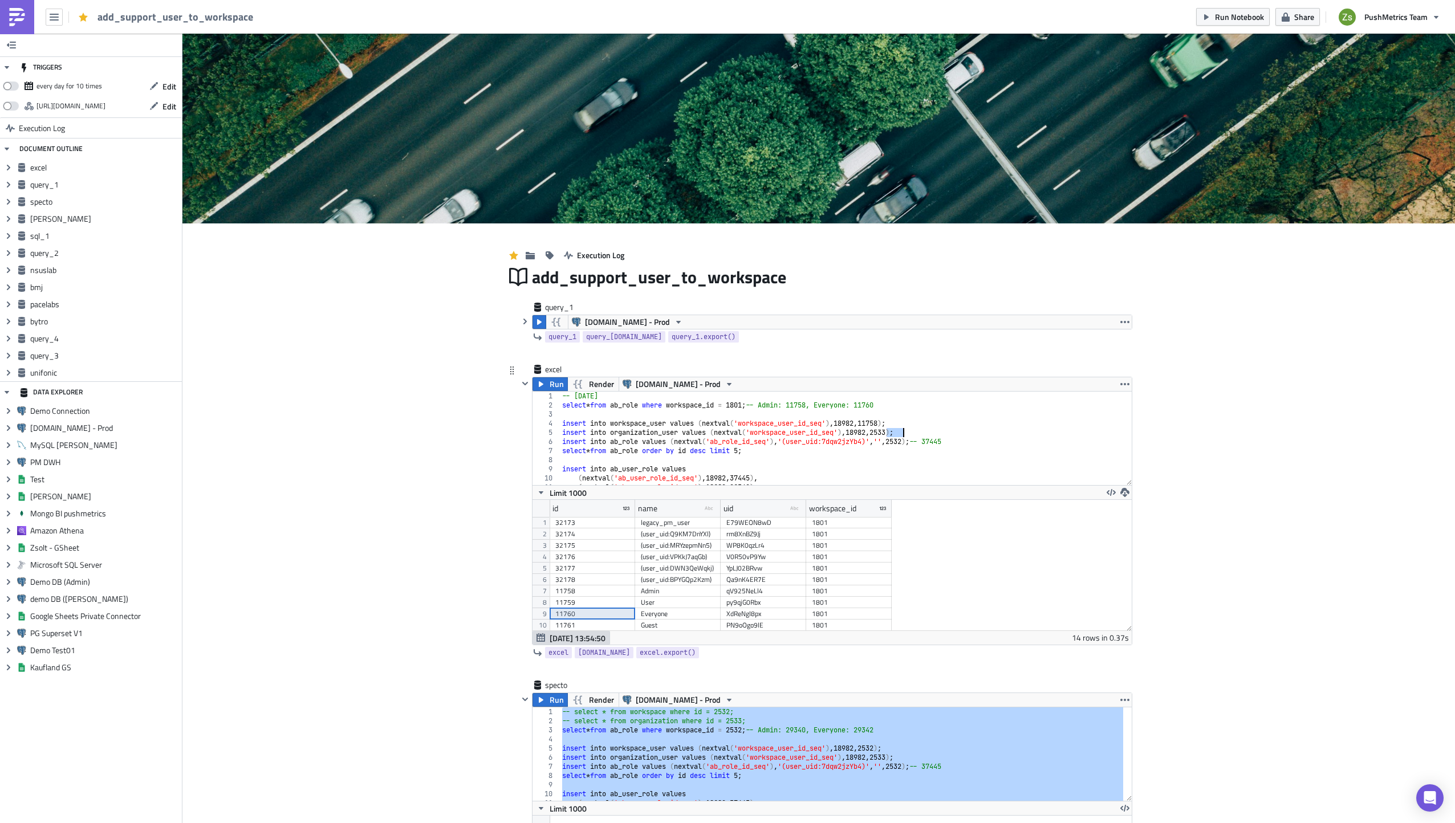
paste textarea "11760"
click at [740, 408] on div "-- [DATE] select * from ab_role where workspace_id = 1801 ; -- Admin: 11758, Ev…" at bounding box center [842, 448] width 564 height 112
click at [876, 423] on div "-- [DATE] select * from ab_role where workspace_id = 1801 ; -- Admin: 11758, Ev…" at bounding box center [842, 448] width 564 height 112
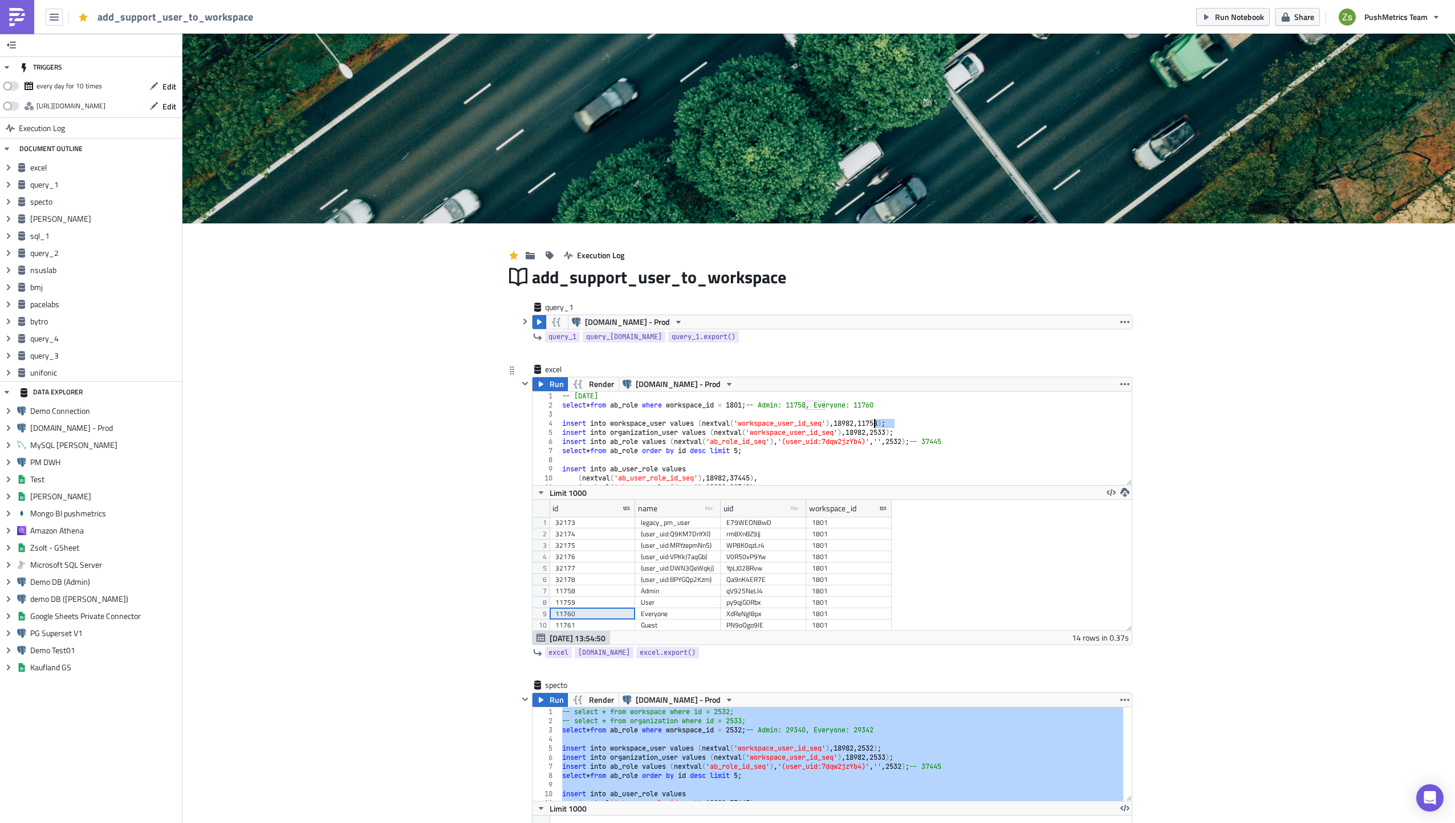
paste textarea "801"
click at [892, 432] on div "-- [DATE] select * from ab_role where workspace_id = 1801 ; -- Admin: 11758, Ev…" at bounding box center [842, 448] width 564 height 112
click at [885, 432] on div "-- [DATE] select * from ab_role where workspace_id = 1801 ; -- Admin: 11758, Ev…" at bounding box center [841, 439] width 563 height 94
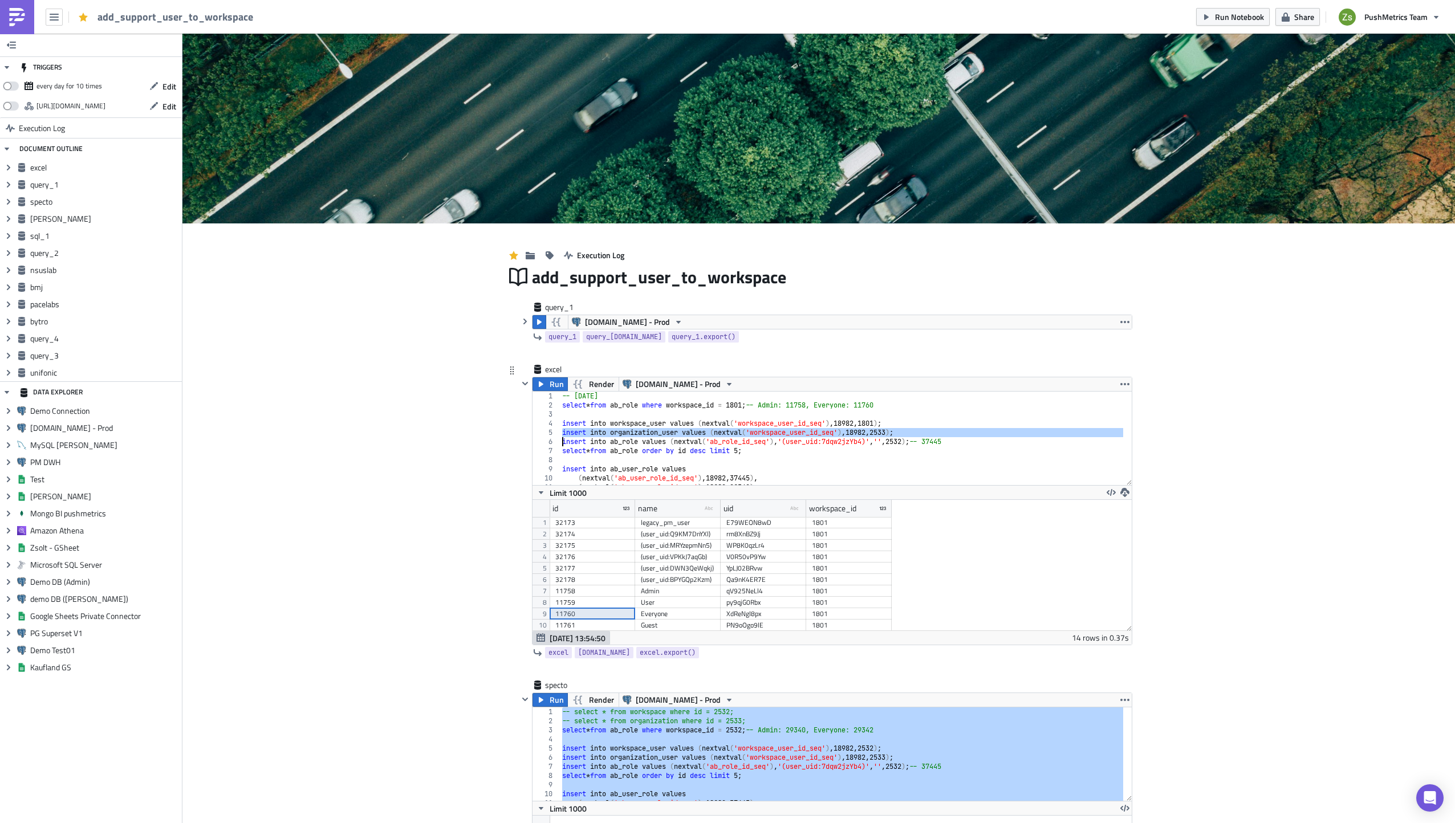
click at [885, 432] on div "-- [DATE] select * from ab_role where workspace_id = 1801 ; -- Admin: 11758, Ev…" at bounding box center [842, 448] width 564 height 112
paste textarea "1801"
click at [550, 385] on span "Run" at bounding box center [557, 384] width 14 height 14
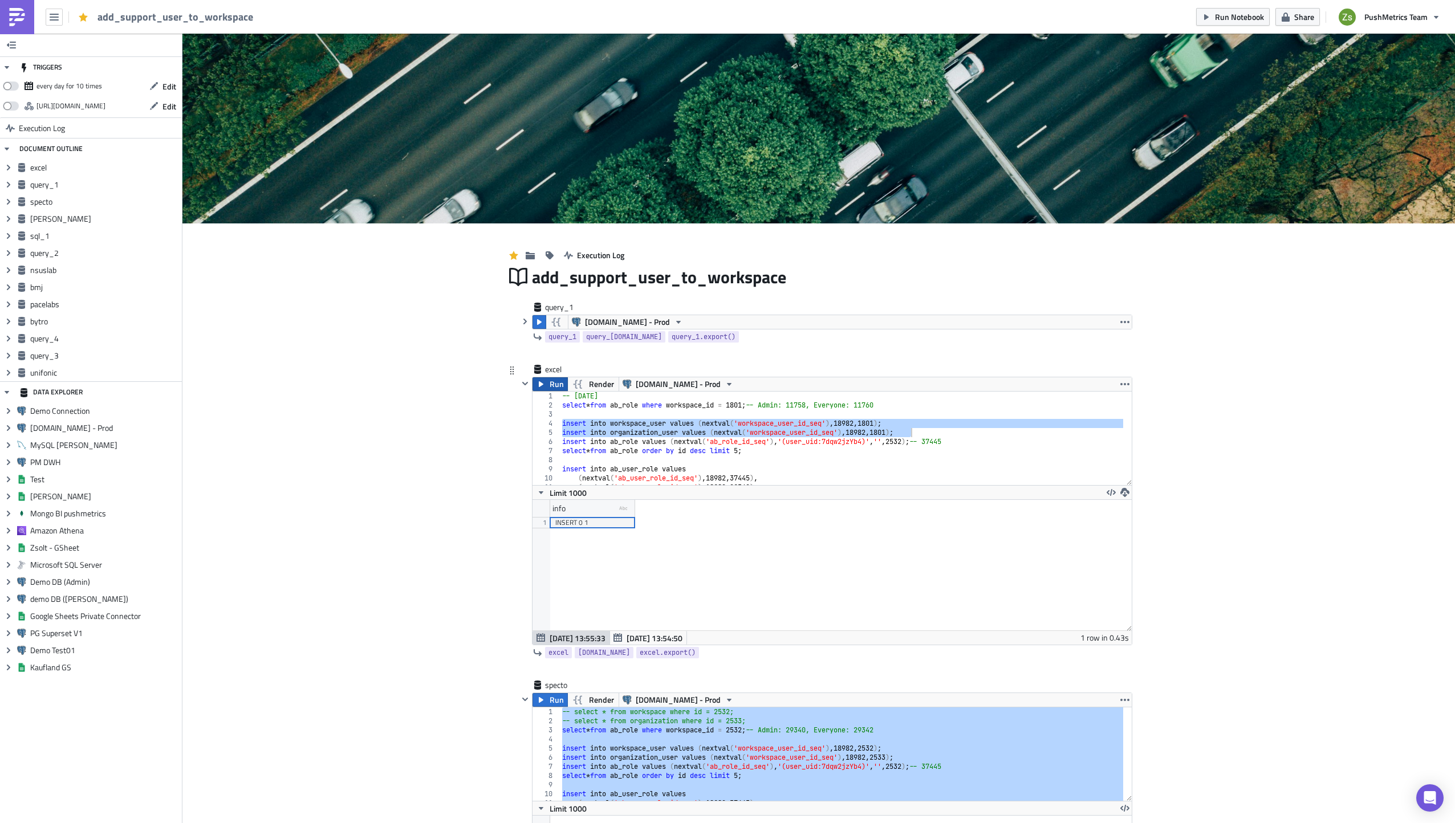
scroll to position [131, 599]
click at [895, 434] on div "-- [DATE] select * from ab_role where workspace_id = 1801 ; -- Admin: 11758, Ev…" at bounding box center [841, 439] width 563 height 94
click at [895, 434] on div "-- [DATE] select * from ab_role where workspace_id = 1801 ; -- Admin: 11758, Ev…" at bounding box center [842, 448] width 564 height 112
click at [912, 444] on div "-- [DATE] select * from ab_role where workspace_id = 1801 ; -- Admin: 11758, Ev…" at bounding box center [842, 448] width 564 height 112
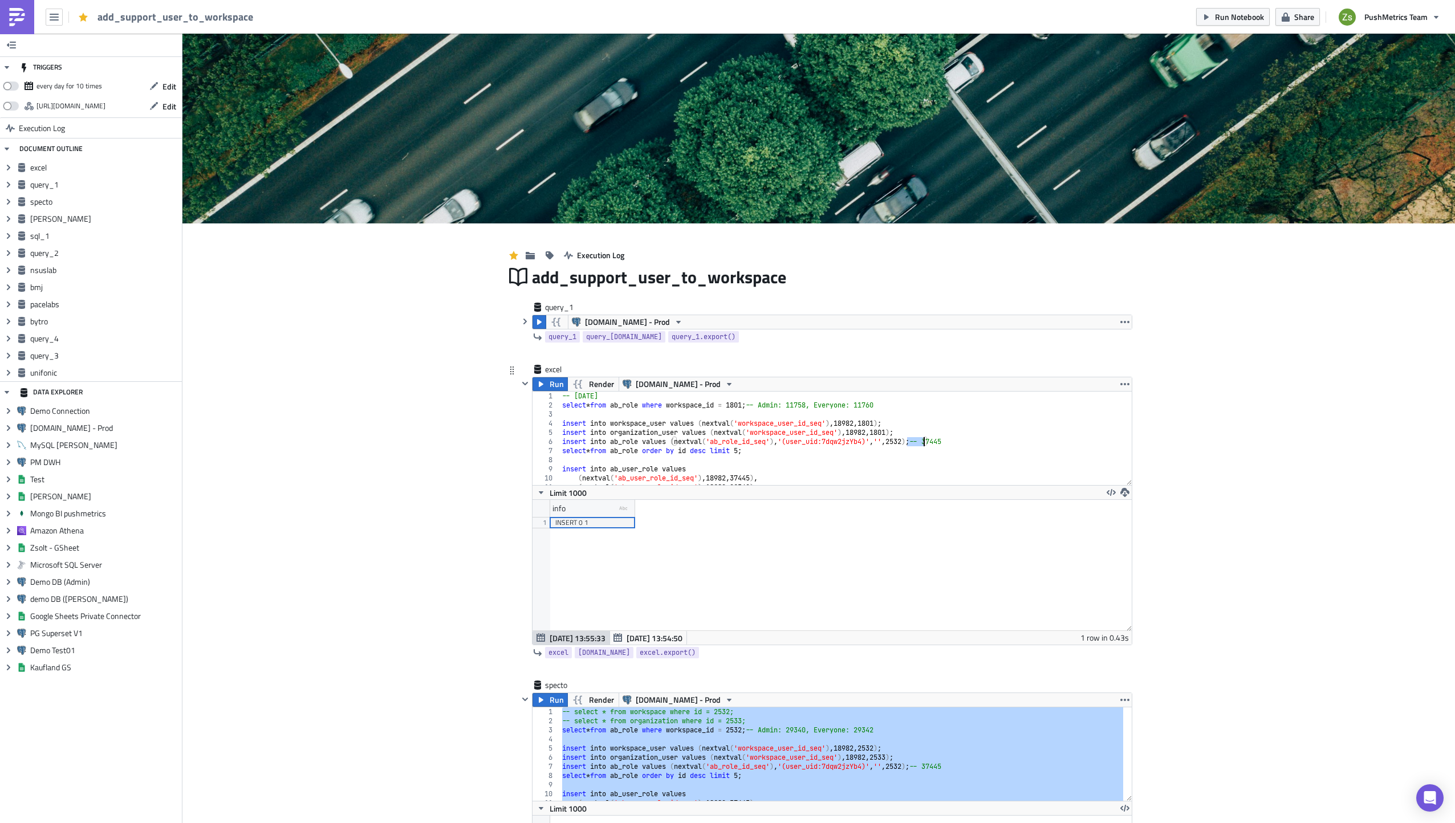
paste textarea "1801"
click at [912, 444] on div "-- [DATE] select * from ab_role where workspace_id = 1801 ; -- Admin: 11758, Ev…" at bounding box center [842, 448] width 564 height 112
click at [552, 391] on span "Run" at bounding box center [557, 384] width 14 height 14
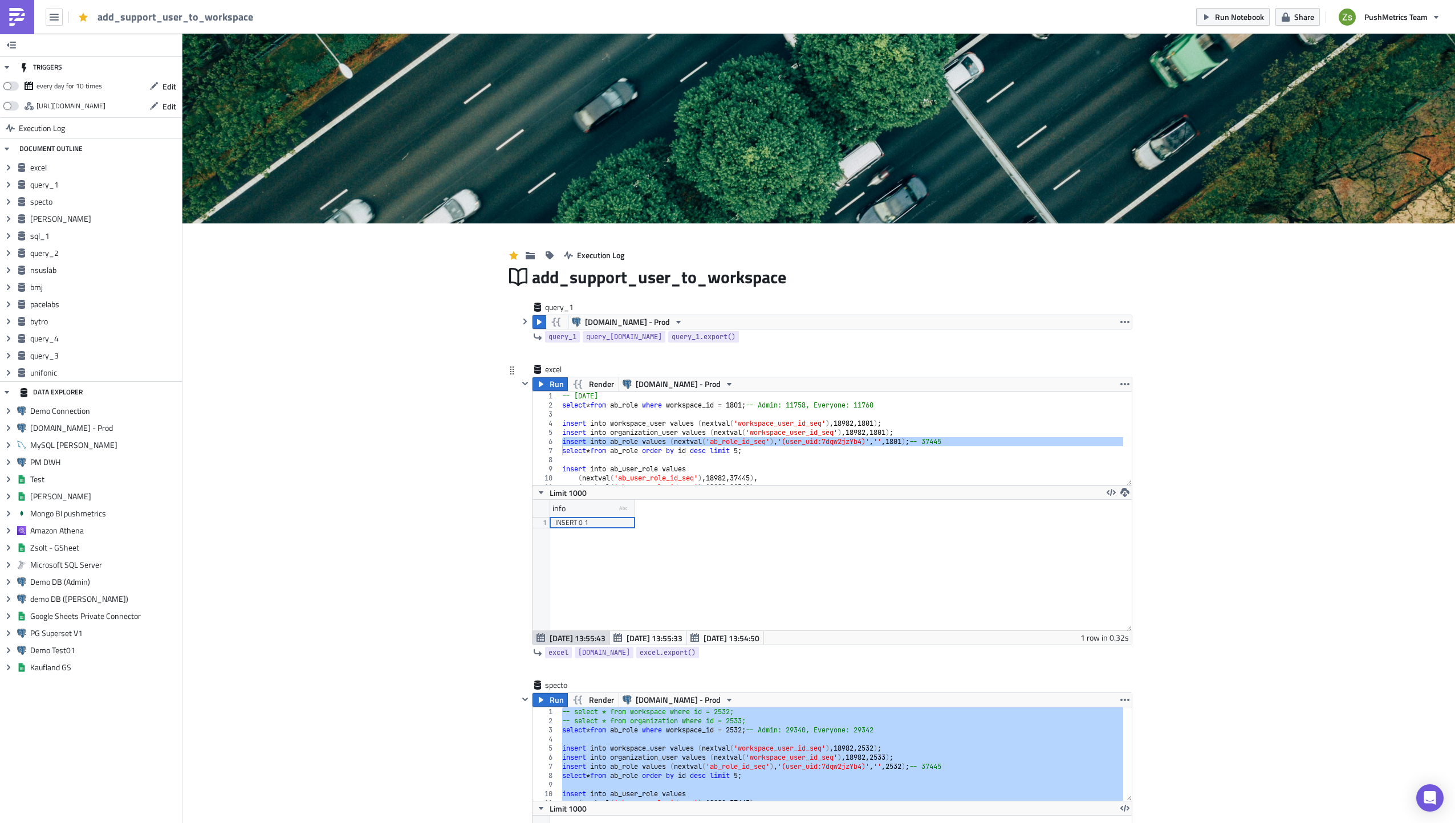
click at [675, 449] on div "-- [DATE] select * from ab_role where workspace_id = 1801 ; -- Admin: 11758, Ev…" at bounding box center [842, 448] width 564 height 112
click at [552, 387] on span "Run" at bounding box center [557, 384] width 14 height 14
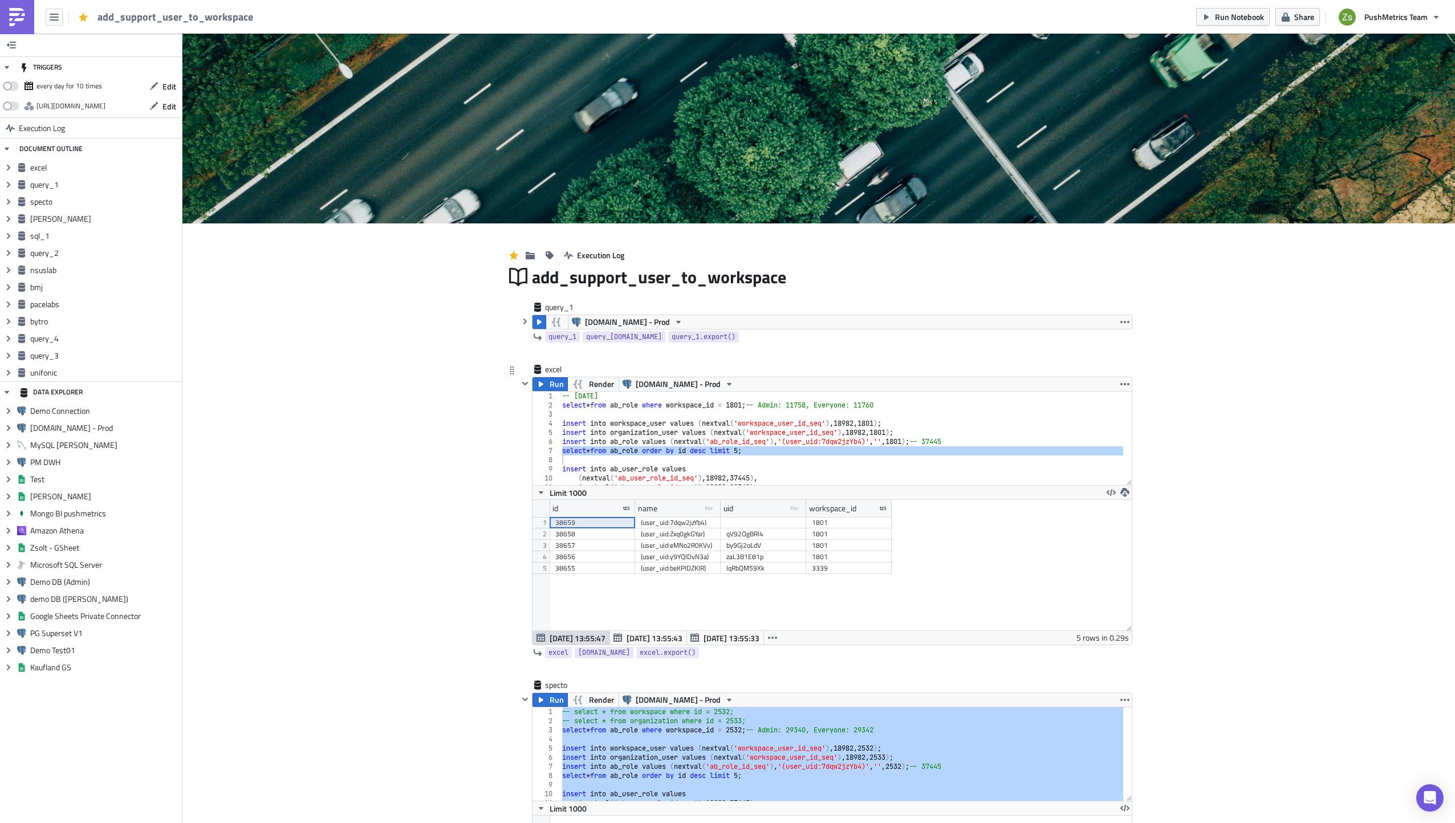
click at [616, 526] on div "38659" at bounding box center [592, 522] width 74 height 11
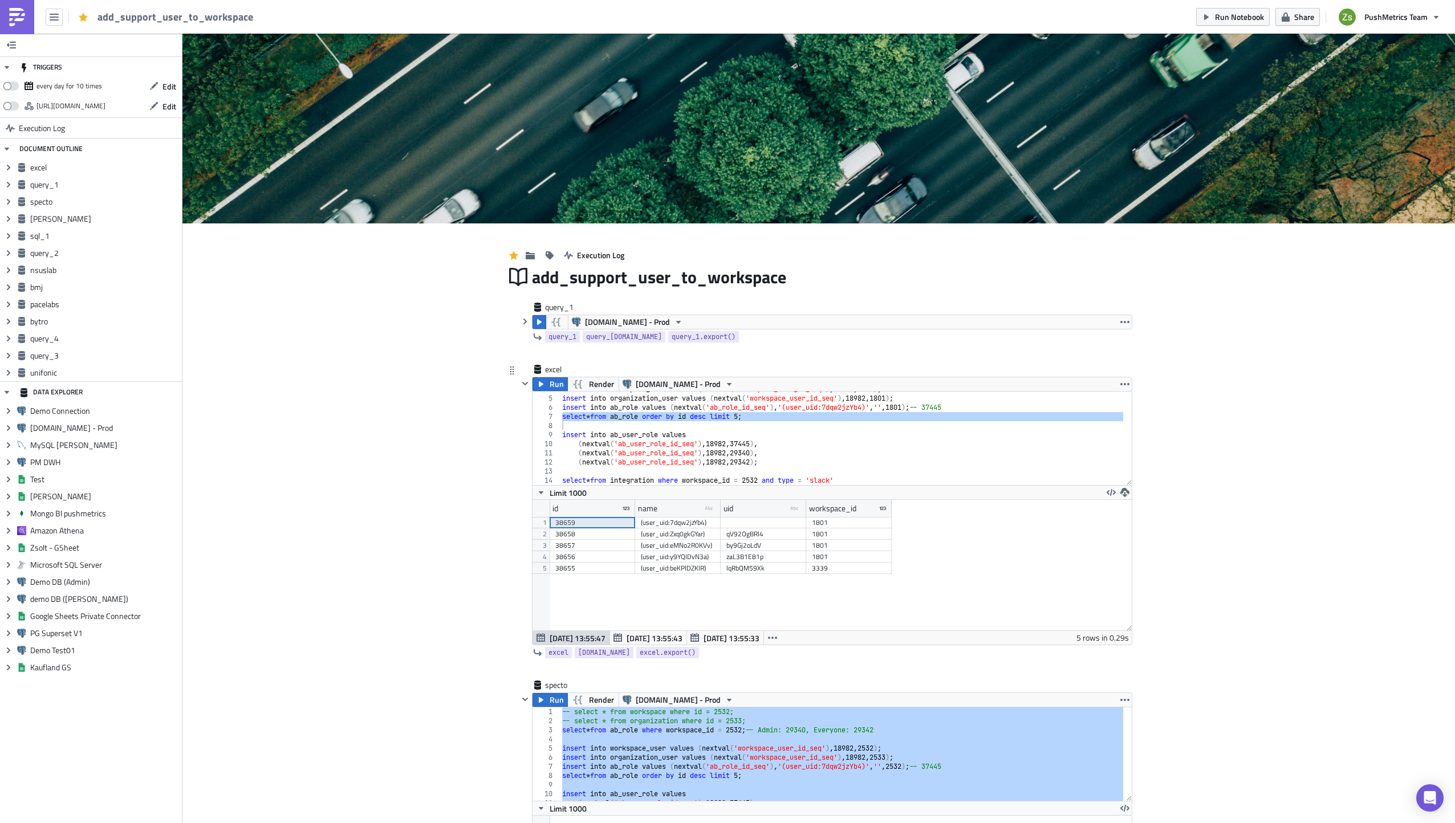
scroll to position [34, 0]
click at [790, 415] on div "insert into workspace_user values ( nextval ( 'workspace_user_id_seq' ) , 18982…" at bounding box center [841, 439] width 563 height 94
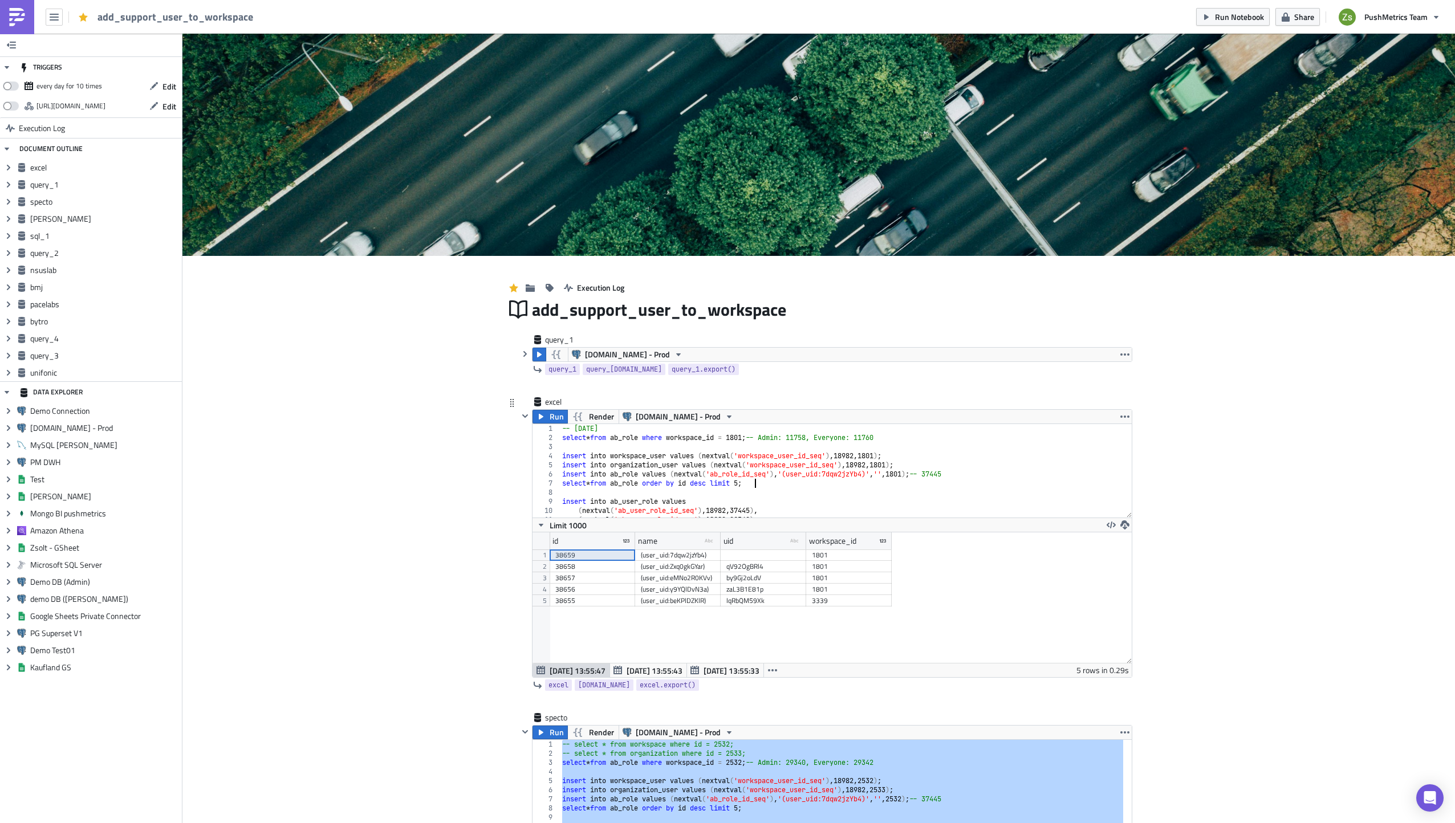
scroll to position [0, 0]
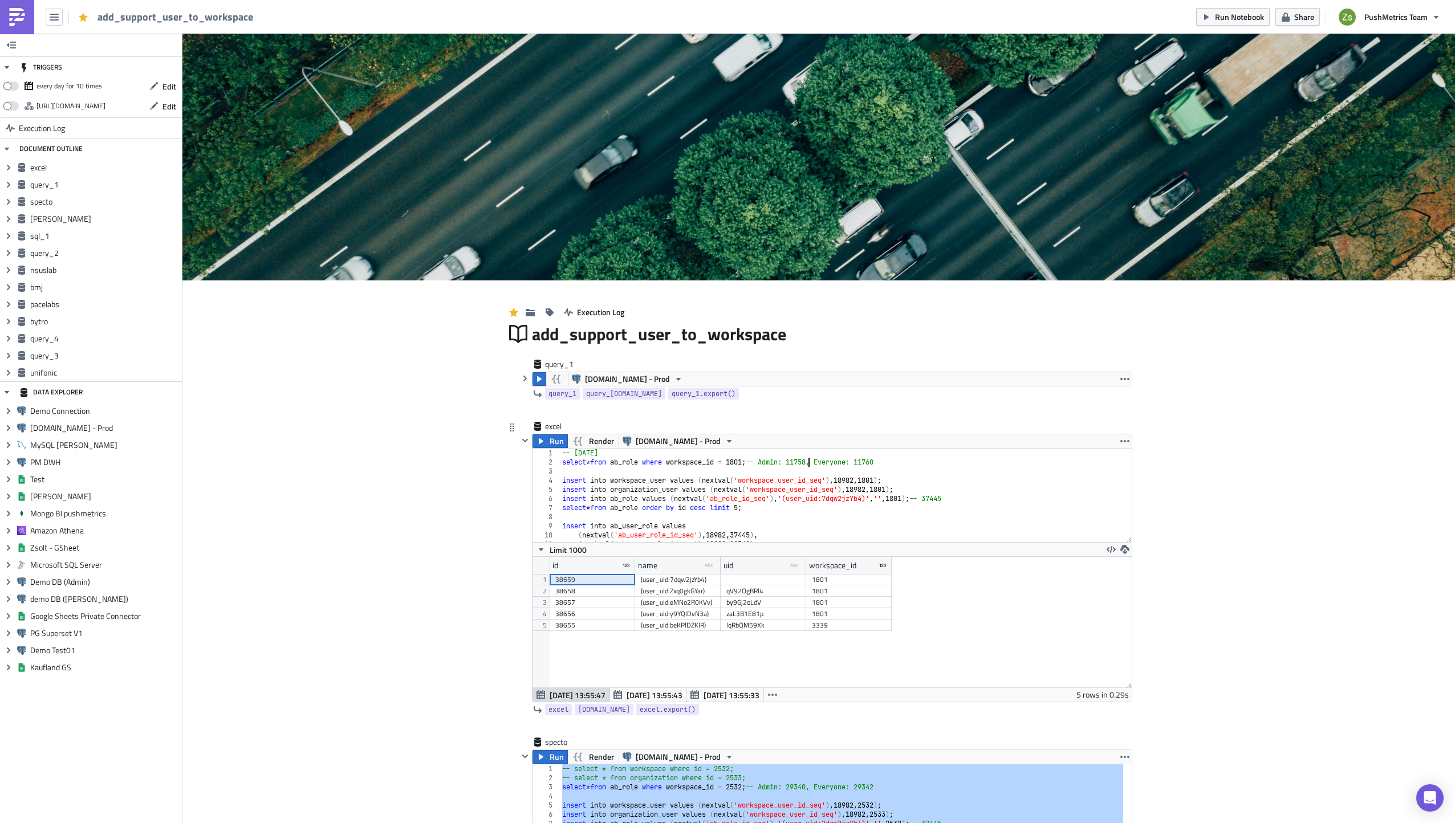
click at [805, 465] on div "-- [DATE] select * from ab_role where workspace_id = 1801 ; -- Admin: 11758, Ev…" at bounding box center [842, 505] width 564 height 112
click at [750, 534] on div "-- [DATE] select * from ab_role where workspace_id = 1801 ; -- Admin: 11758, Ev…" at bounding box center [842, 505] width 564 height 112
paste textarea "11758"
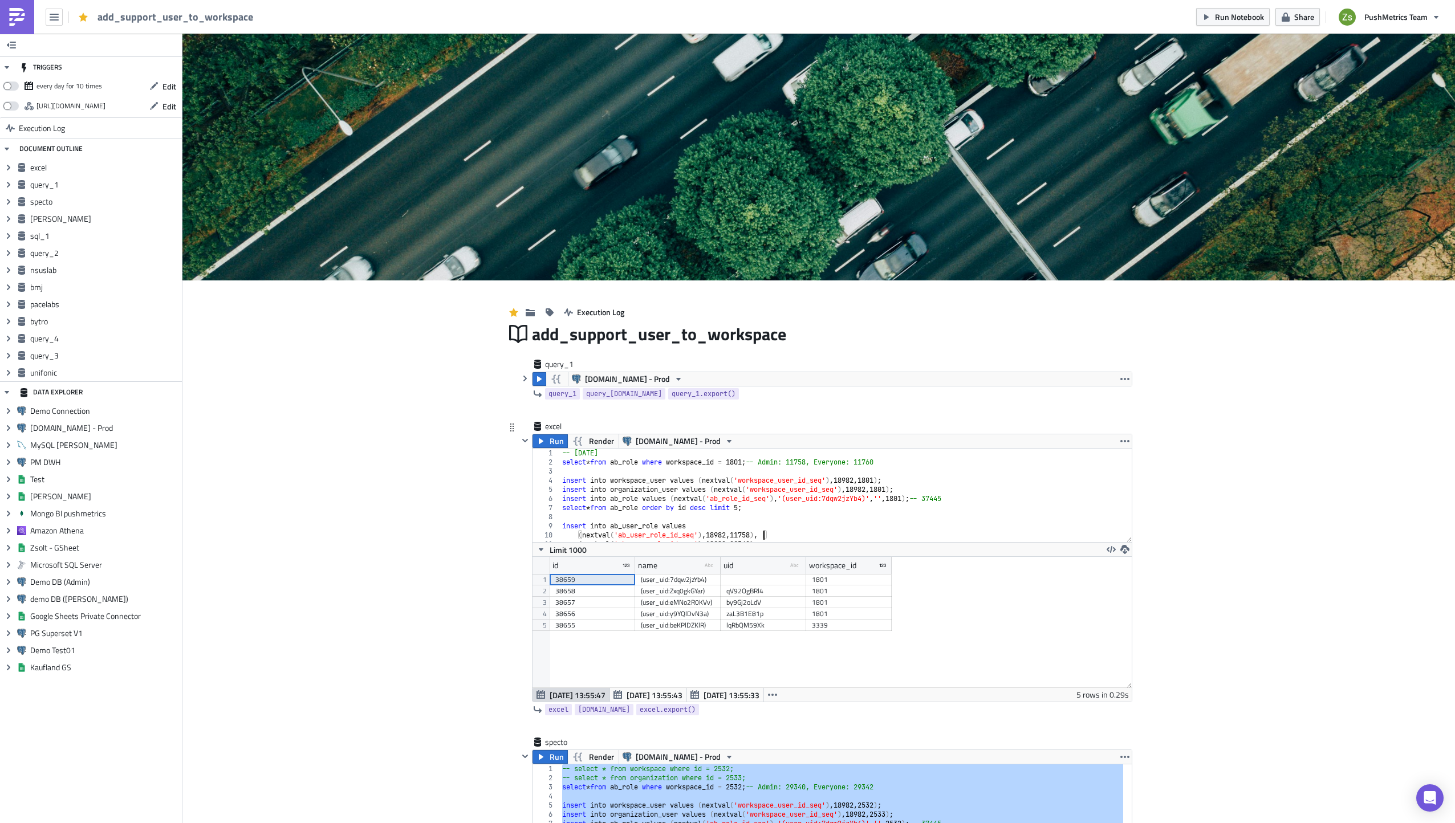
click at [883, 458] on div "-- [DATE] select * from ab_role where workspace_id = 1801 ; -- Admin: 11758, Ev…" at bounding box center [842, 505] width 564 height 112
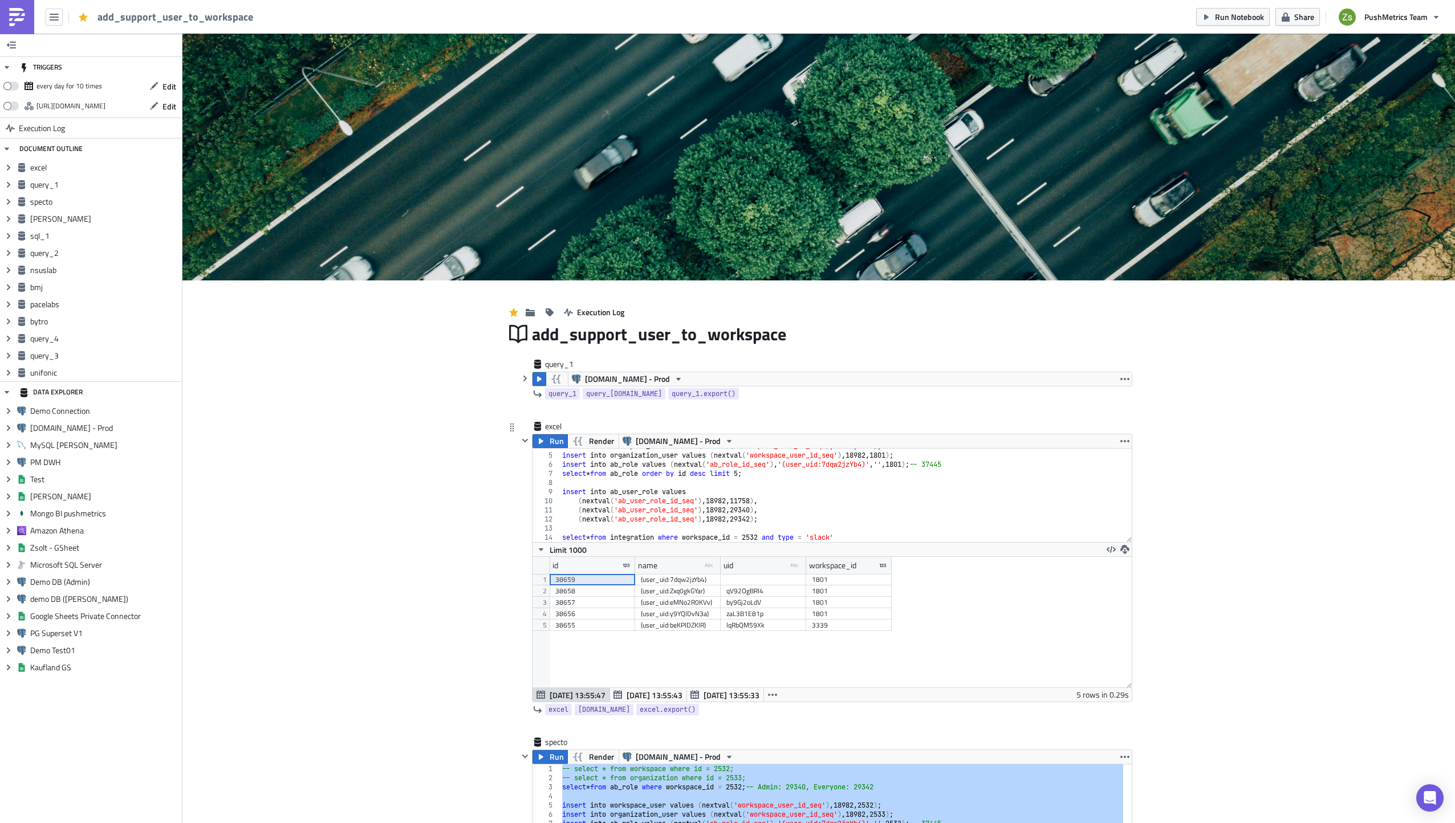
click at [747, 511] on div "insert into workspace_user values ( nextval ( 'workspace_user_id_seq' ) , 18982…" at bounding box center [842, 498] width 564 height 112
click at [748, 511] on div "insert into workspace_user values ( nextval ( 'workspace_user_id_seq' ) , 18982…" at bounding box center [842, 498] width 564 height 112
paste textarea "1176"
click at [754, 497] on div "insert into workspace_user values ( nextval ( 'workspace_user_id_seq' ) , 18982…" at bounding box center [842, 498] width 564 height 112
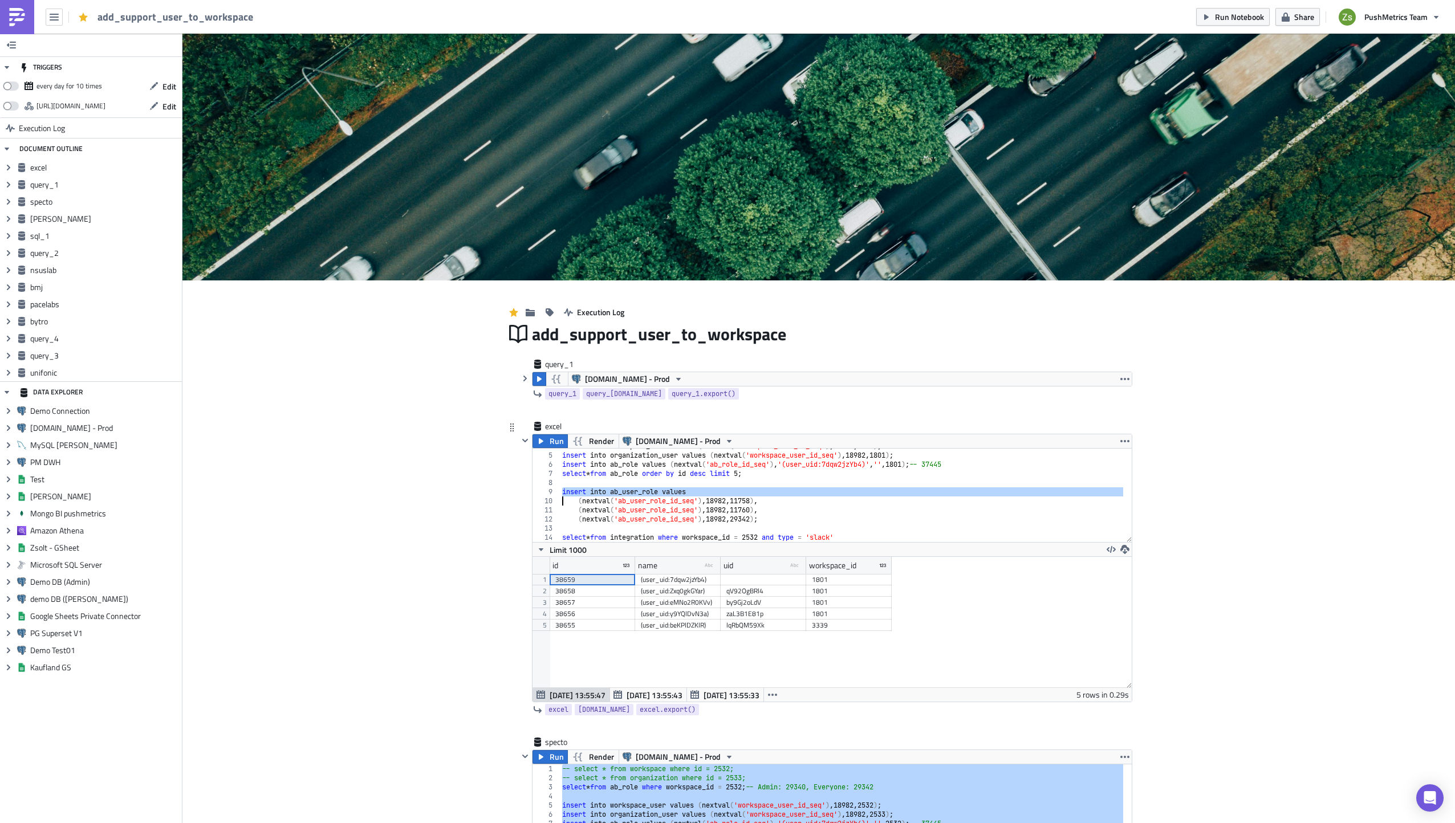
click at [754, 497] on div "insert into workspace_user values ( nextval ( 'workspace_user_id_seq' ) , 18982…" at bounding box center [842, 498] width 564 height 112
click at [751, 505] on div "insert into workspace_user values ( nextval ( 'workspace_user_id_seq' ) , 18982…" at bounding box center [842, 498] width 564 height 112
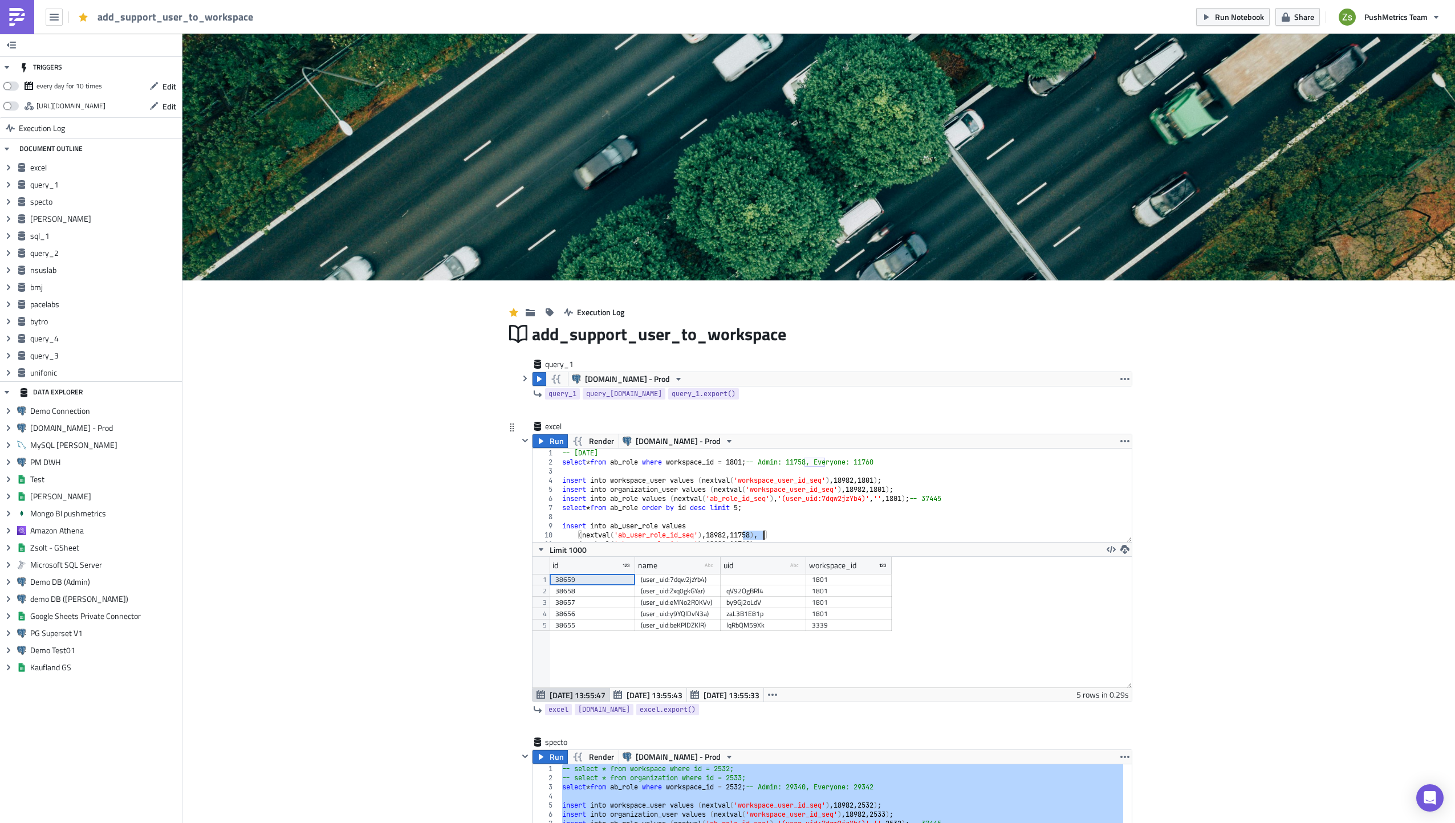
click at [600, 578] on div "38659" at bounding box center [592, 579] width 74 height 11
click at [954, 495] on div "-- [DATE] select * from ab_role where workspace_id = 1801 ; -- Admin: 11758, Ev…" at bounding box center [842, 505] width 564 height 112
paste textarea "8659"
click at [961, 495] on div "-- [DATE] select * from ab_role where workspace_id = 1801 ; -- Admin: 11758, Ev…" at bounding box center [842, 505] width 564 height 112
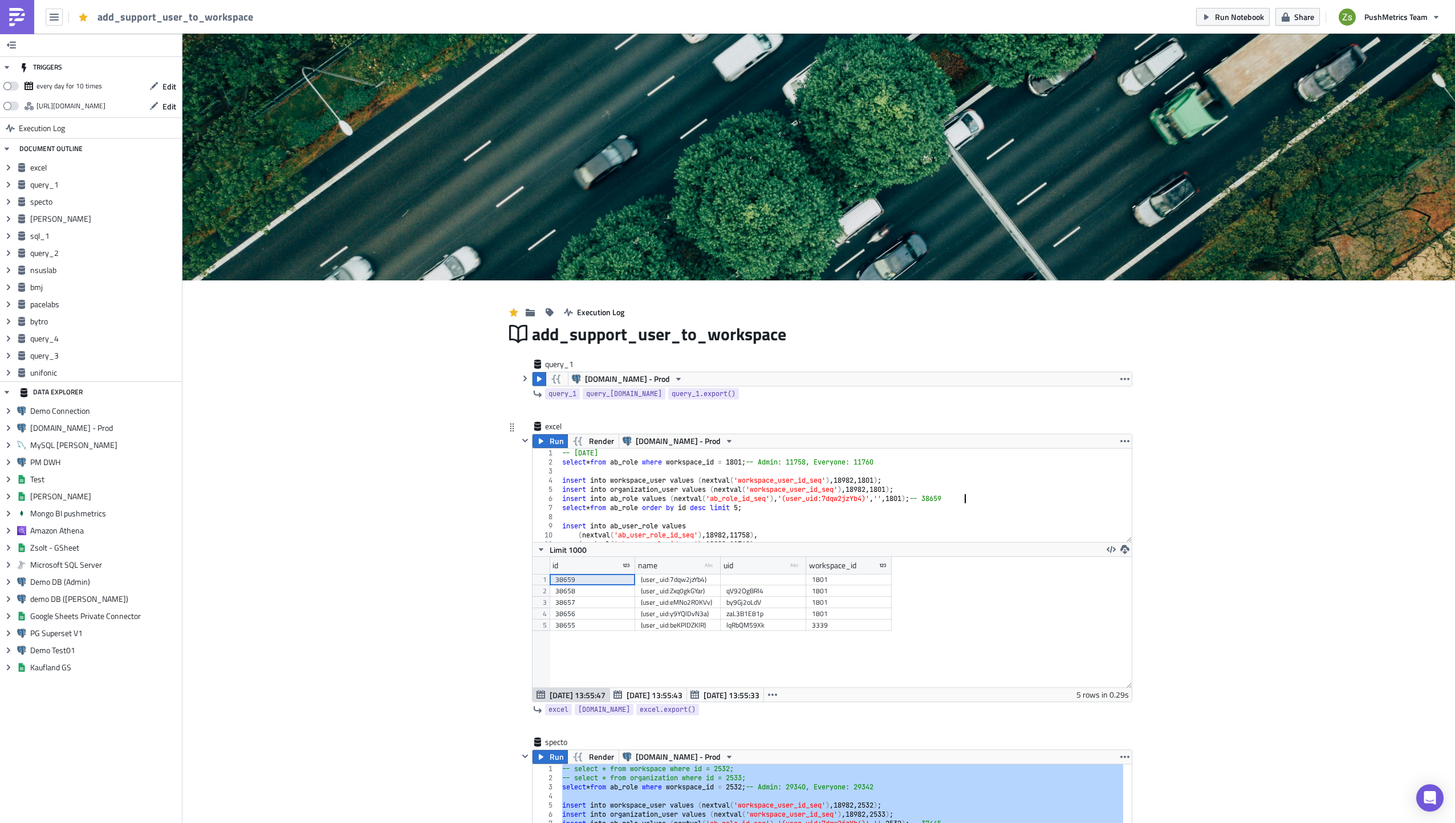
click at [961, 495] on div "-- [DATE] select * from ab_role where workspace_id = 1801 ; -- Admin: 11758, Ev…" at bounding box center [842, 505] width 564 height 112
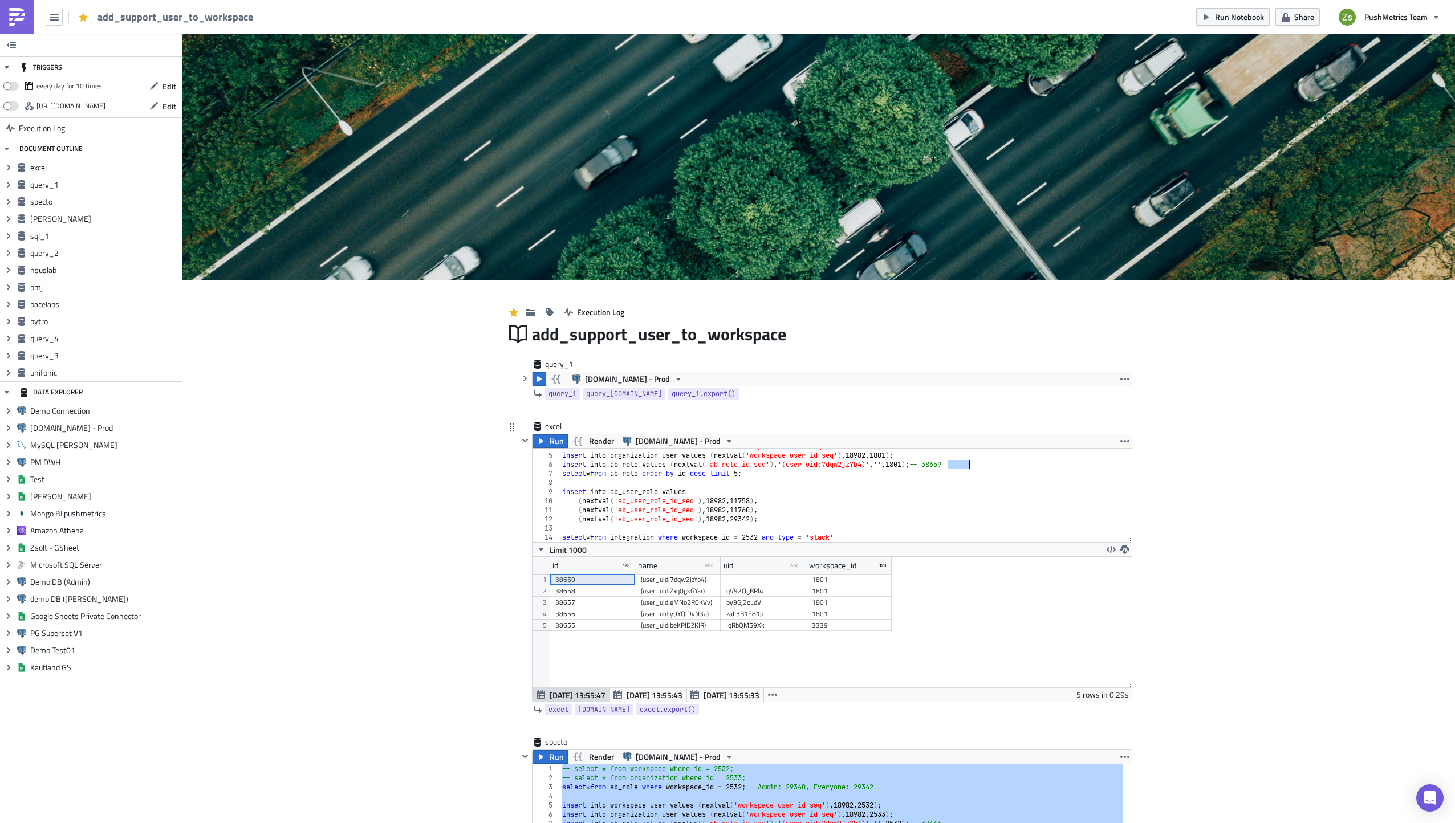
scroll to position [34, 0]
click at [749, 519] on div "insert into workspace_user values ( nextval ( 'workspace_user_id_seq' ) , 18982…" at bounding box center [842, 498] width 564 height 112
paste textarea "38659"
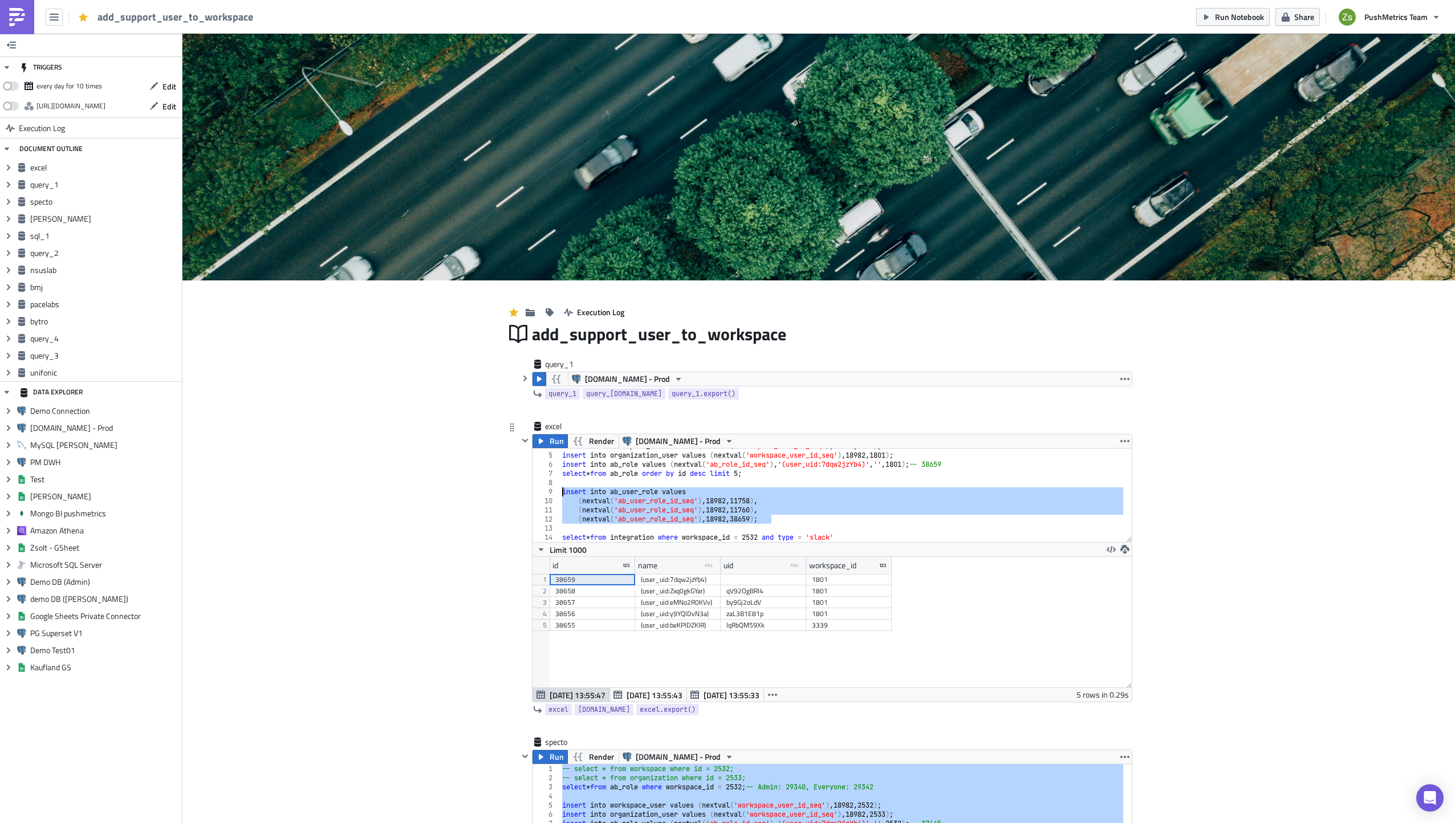
drag, startPoint x: 785, startPoint y: 520, endPoint x: 550, endPoint y: 491, distance: 236.1
click at [550, 491] on div "(nextval('ab_user_role_id_seq'), 18982, 38659); 4 5 6 7 8 9 10 11 12 13 14 15 1…" at bounding box center [832, 496] width 599 height 94
click at [550, 440] on span "Run" at bounding box center [557, 441] width 14 height 14
click at [787, 511] on div "insert into workspace_user values ( nextval ( 'workspace_user_id_seq' ) , 18982…" at bounding box center [841, 496] width 563 height 94
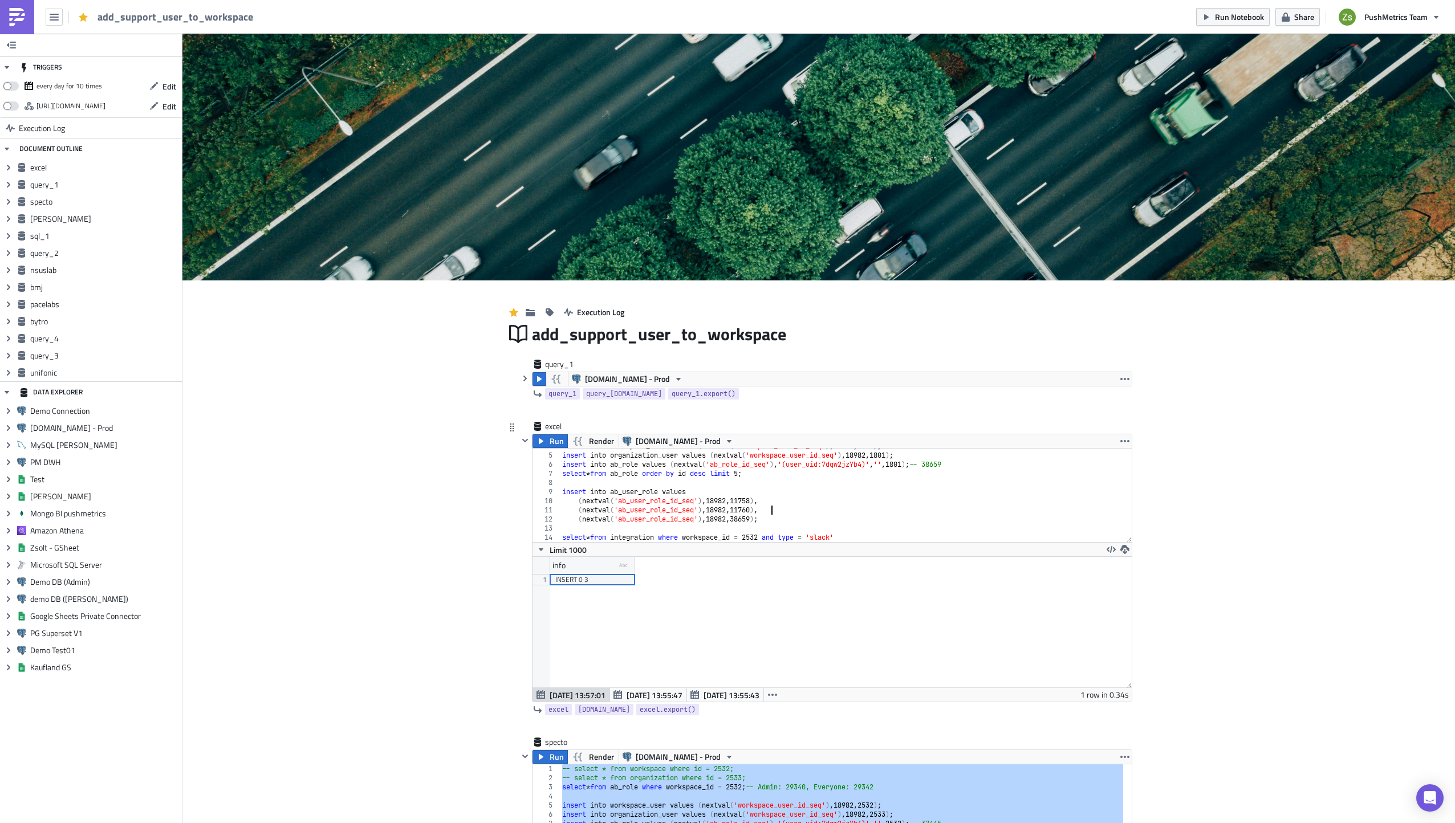
click at [790, 470] on div "insert into workspace_user values ( nextval ( 'workspace_user_id_seq' ) , 18982…" at bounding box center [842, 498] width 564 height 112
type textarea "insert into ab_role values (nextval('ab_role_id_seq'), '(user_uid:7dqw2jzYb4)',…"
click at [957, 467] on div "insert into workspace_user values ( nextval ( 'workspace_user_id_seq' ) , 18982…" at bounding box center [842, 498] width 564 height 112
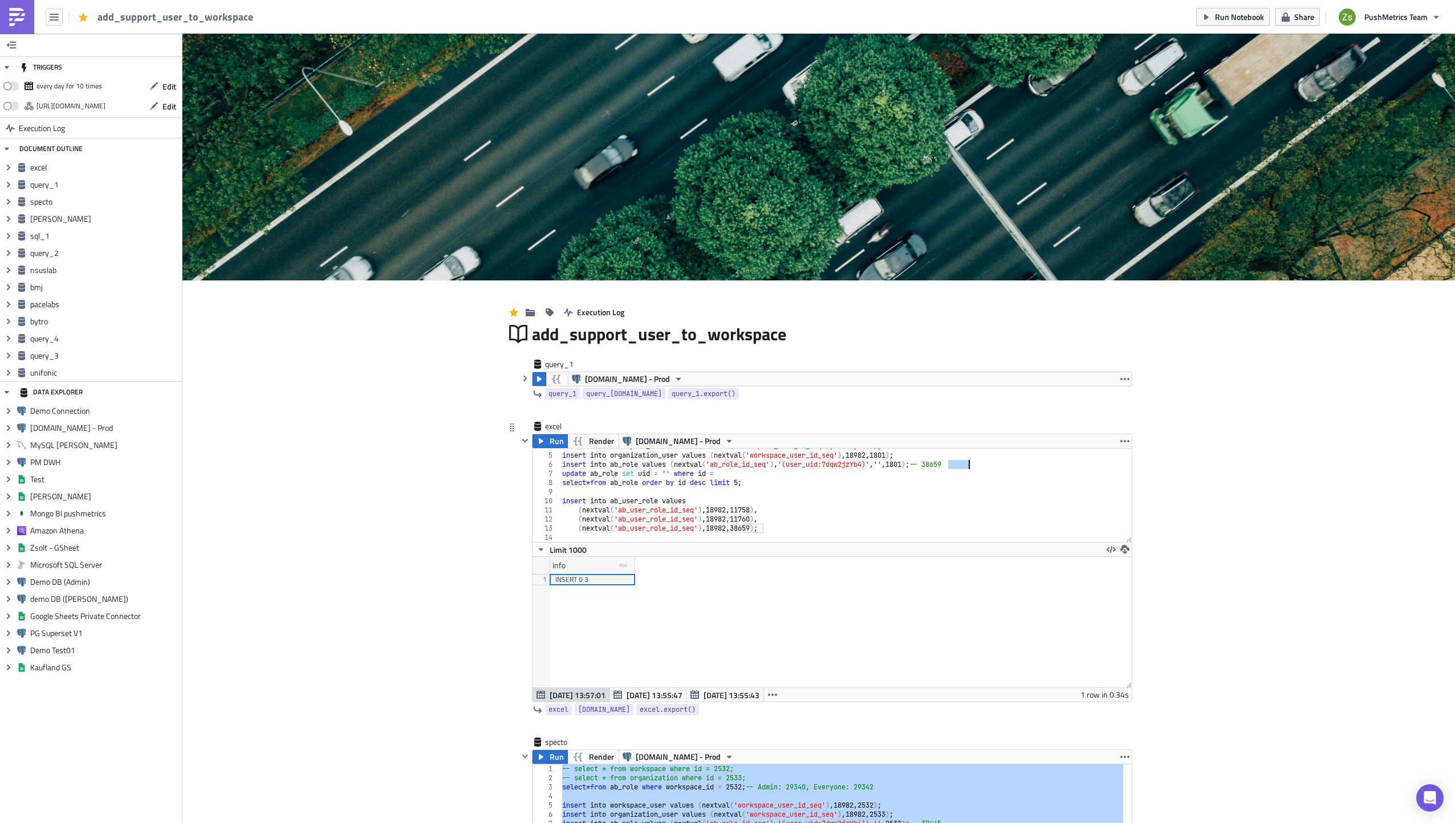
click at [863, 467] on div "insert into workspace_user values ( nextval ( 'workspace_user_id_seq' ) , 18982…" at bounding box center [842, 498] width 564 height 112
click at [868, 470] on div "insert into workspace_user values ( nextval ( 'workspace_user_id_seq' ) , 18982…" at bounding box center [842, 498] width 564 height 112
click at [651, 694] on span "[DATE] 13:55:47" at bounding box center [655, 695] width 56 height 12
click at [584, 584] on div "38659" at bounding box center [592, 579] width 74 height 11
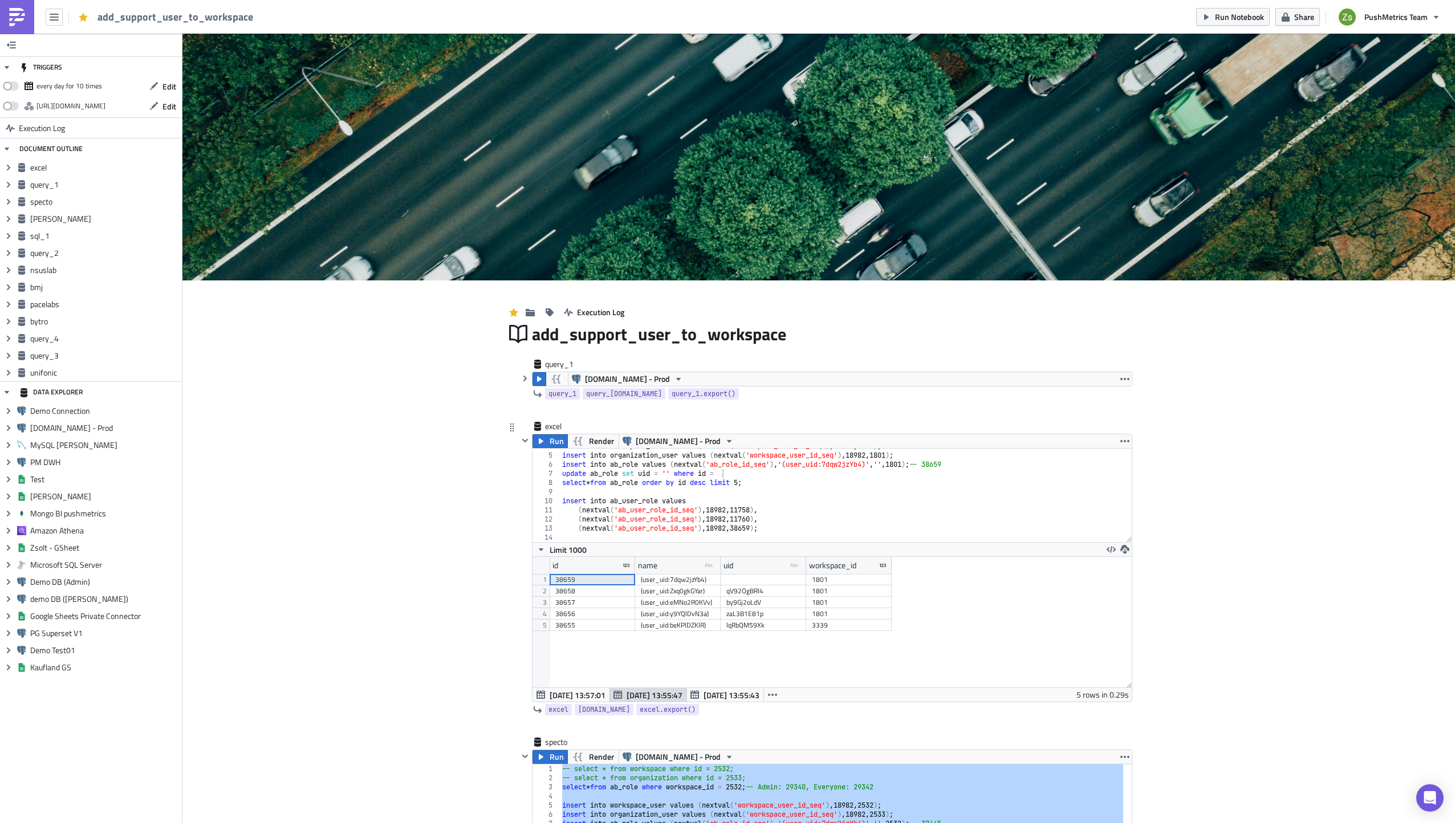
click at [752, 473] on div "insert into workspace_user values ( nextval ( 'workspace_user_id_seq' ) , 18982…" at bounding box center [842, 498] width 564 height 112
paste textarea "38659"
paste textarea "plNle1vYZa"
click at [533, 438] on button "Run" at bounding box center [550, 441] width 35 height 14
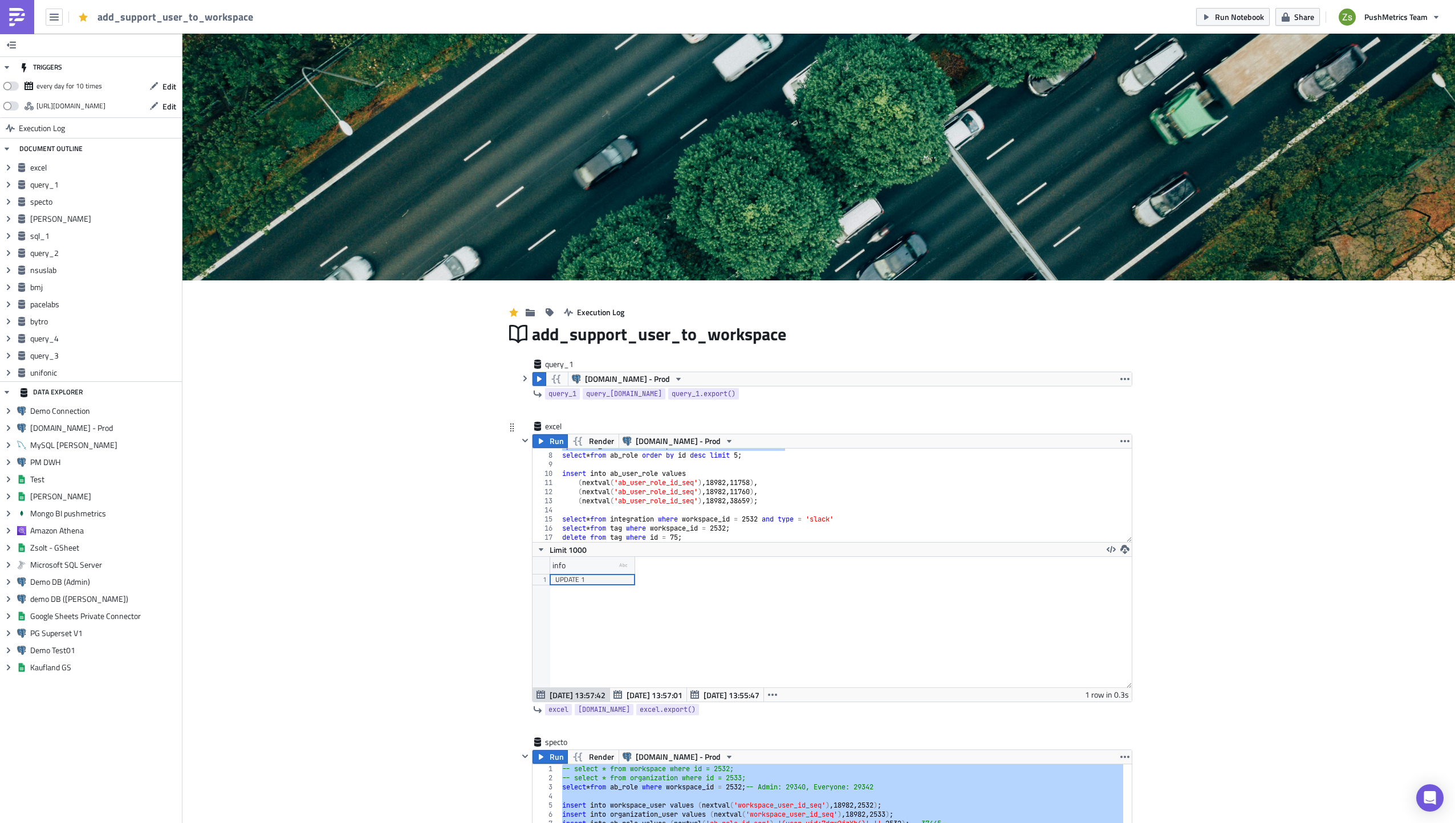
scroll to position [57, 0]
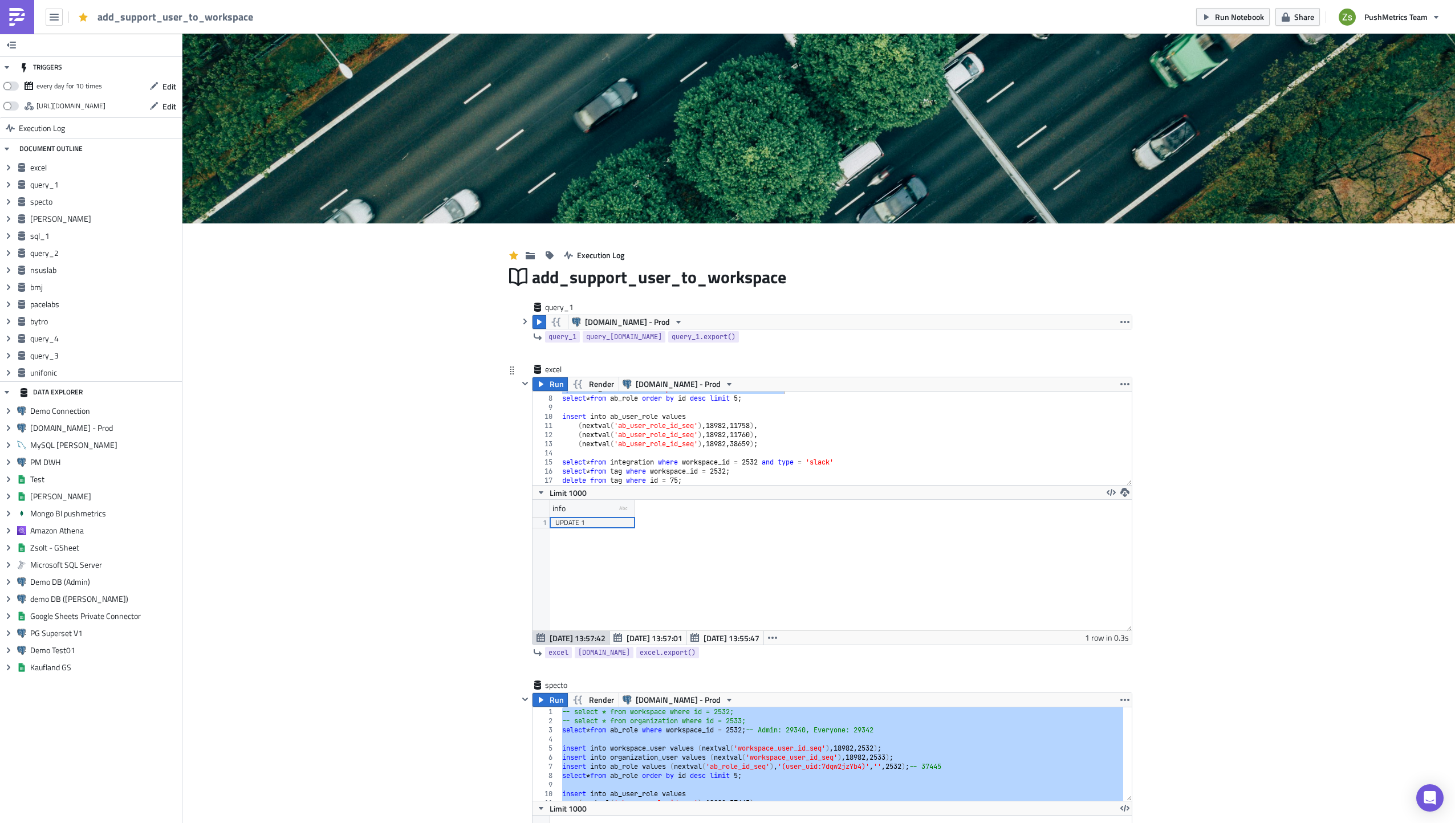
click at [794, 469] on div "update ab_role set uid = 'plNle1vYZa' where id = 38659 select * from ab_role or…" at bounding box center [842, 441] width 564 height 112
type textarea "select * from tag where workspace_id = 2532; delete from tag where id = 75;"
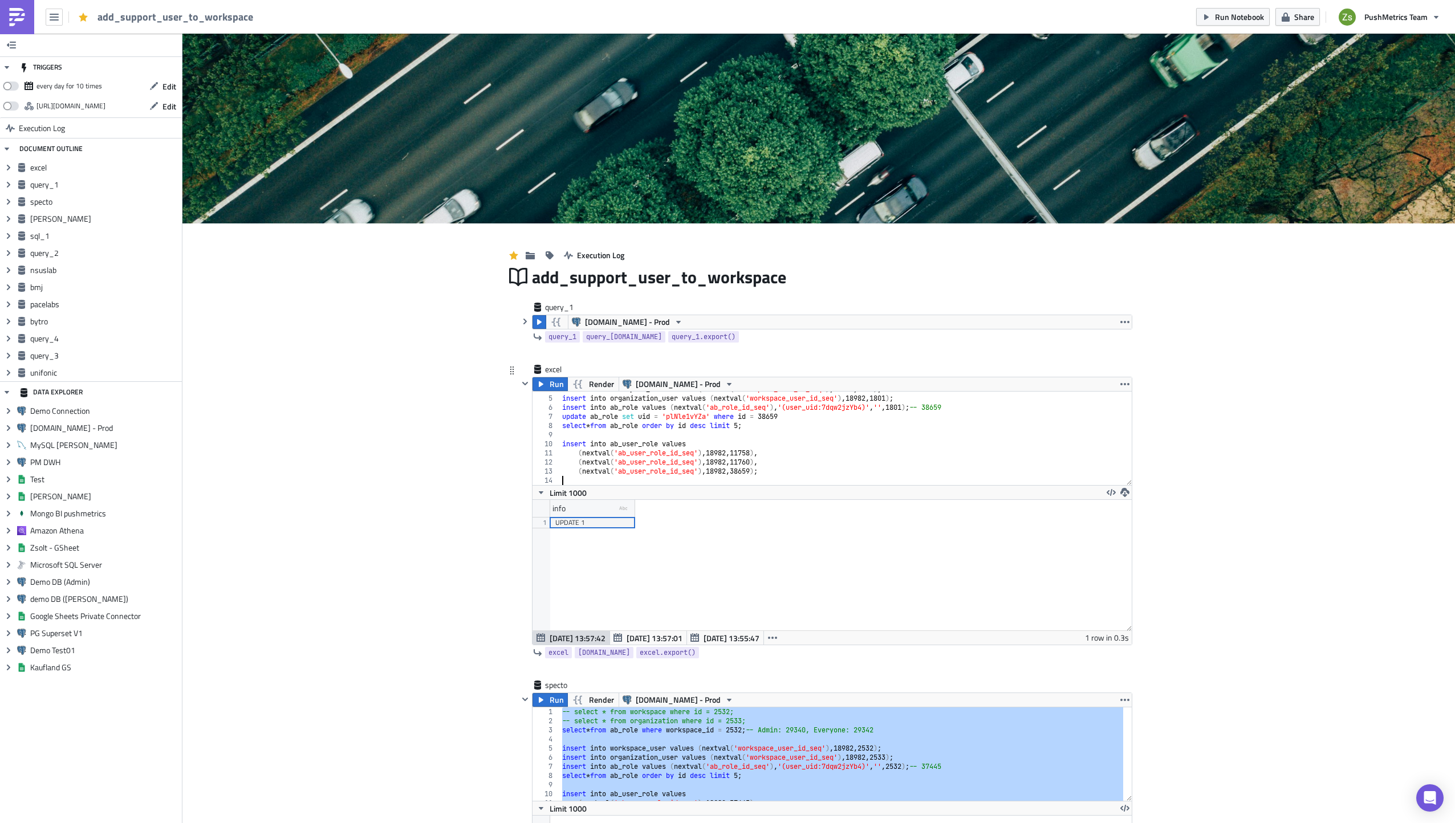
scroll to position [34, 0]
click at [521, 386] on icon "button" at bounding box center [525, 383] width 9 height 9
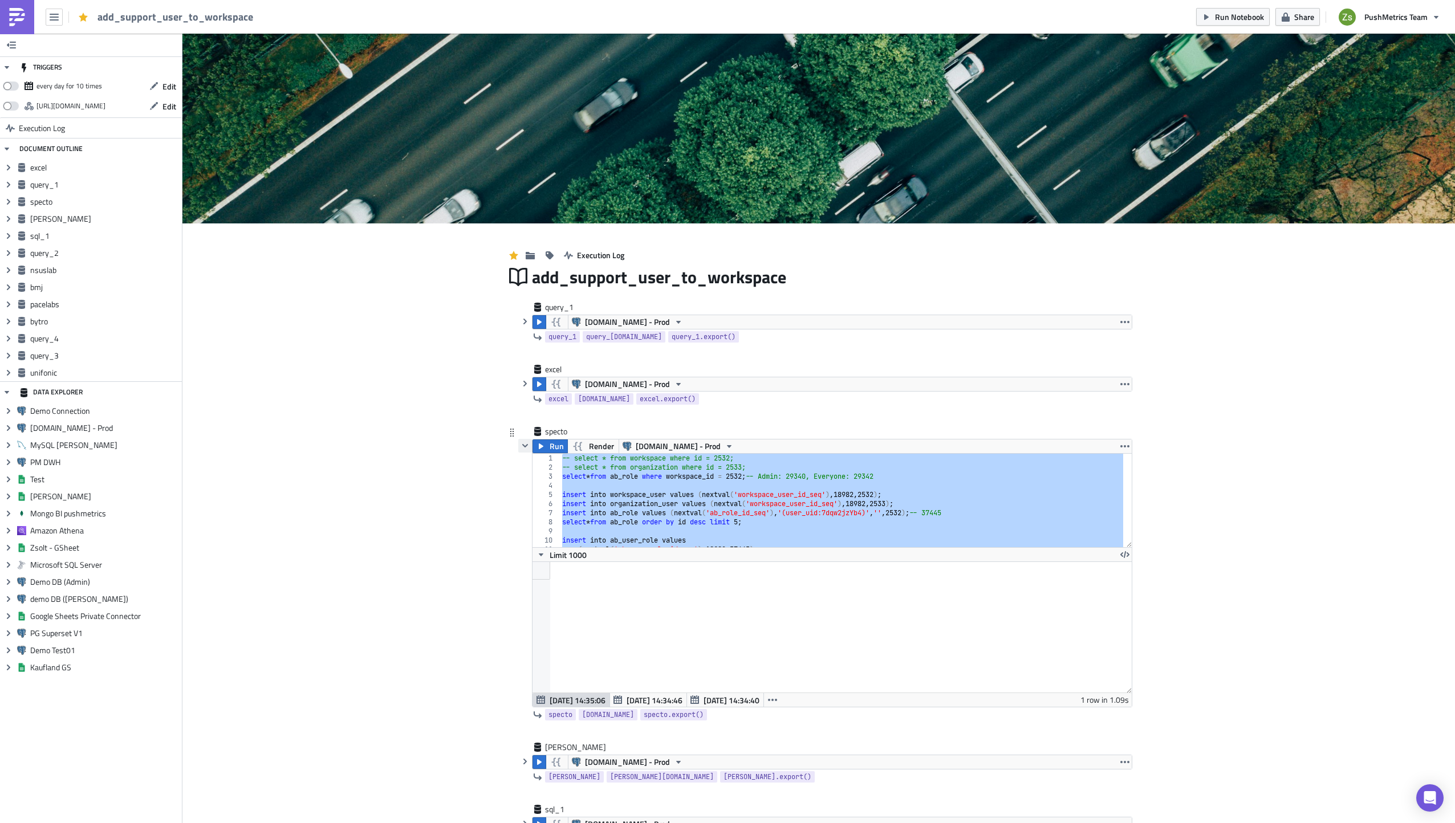
click at [521, 449] on icon "button" at bounding box center [525, 445] width 9 height 9
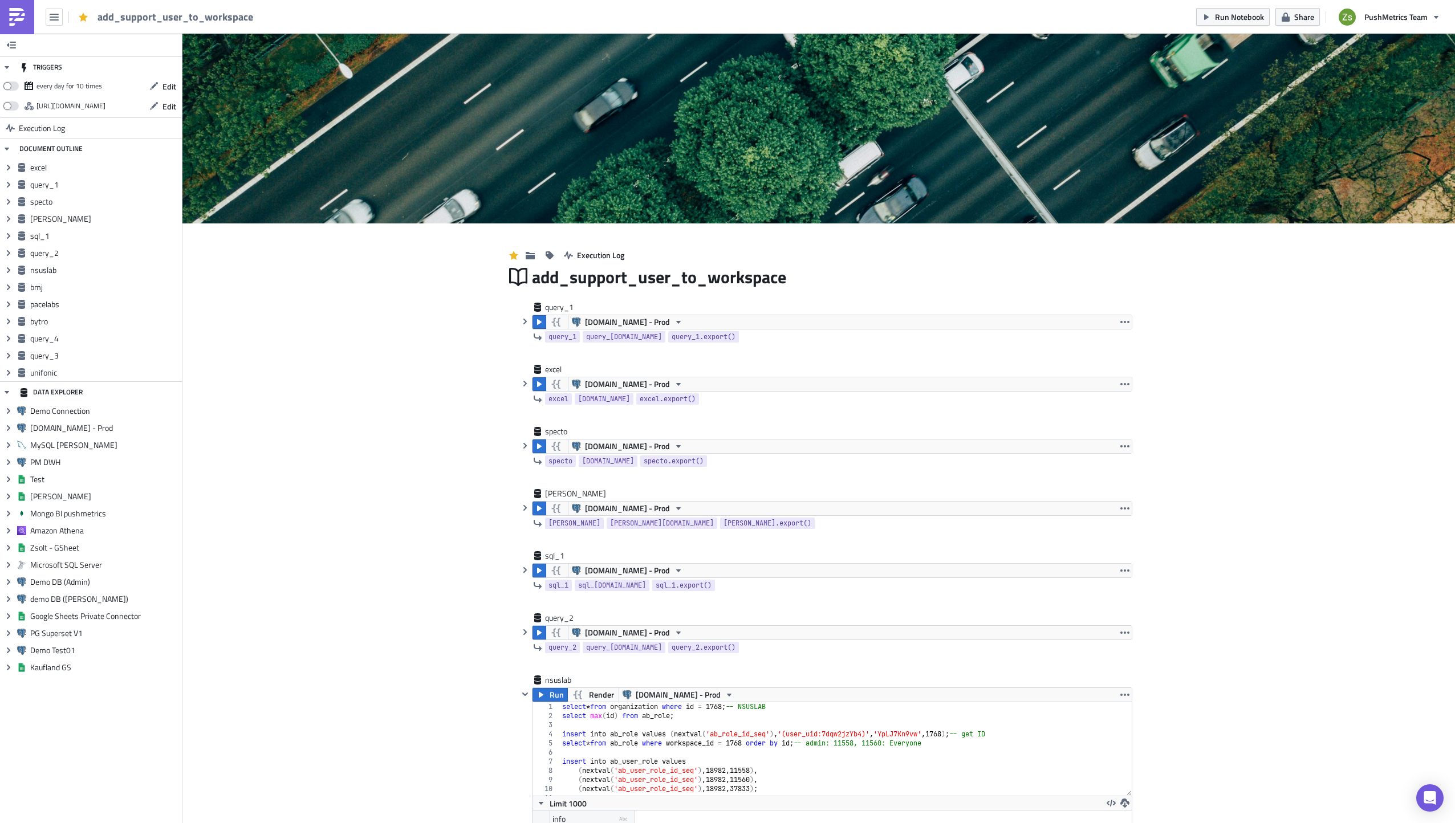
click at [11, 14] on img at bounding box center [17, 17] width 18 height 18
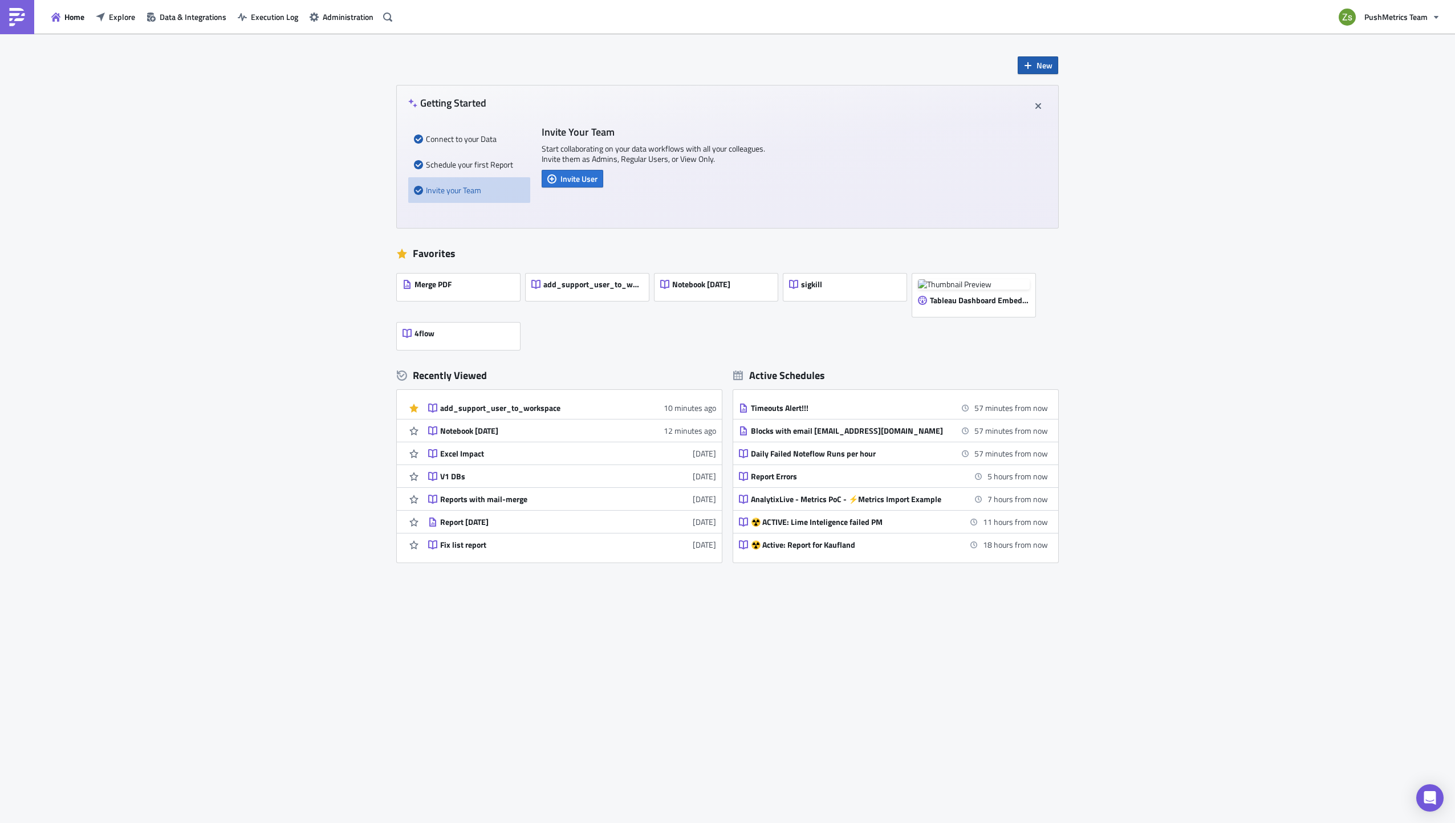
click at [1050, 63] on span "New" at bounding box center [1045, 65] width 16 height 12
click at [1071, 104] on link "Notebook" at bounding box center [1069, 111] width 97 height 17
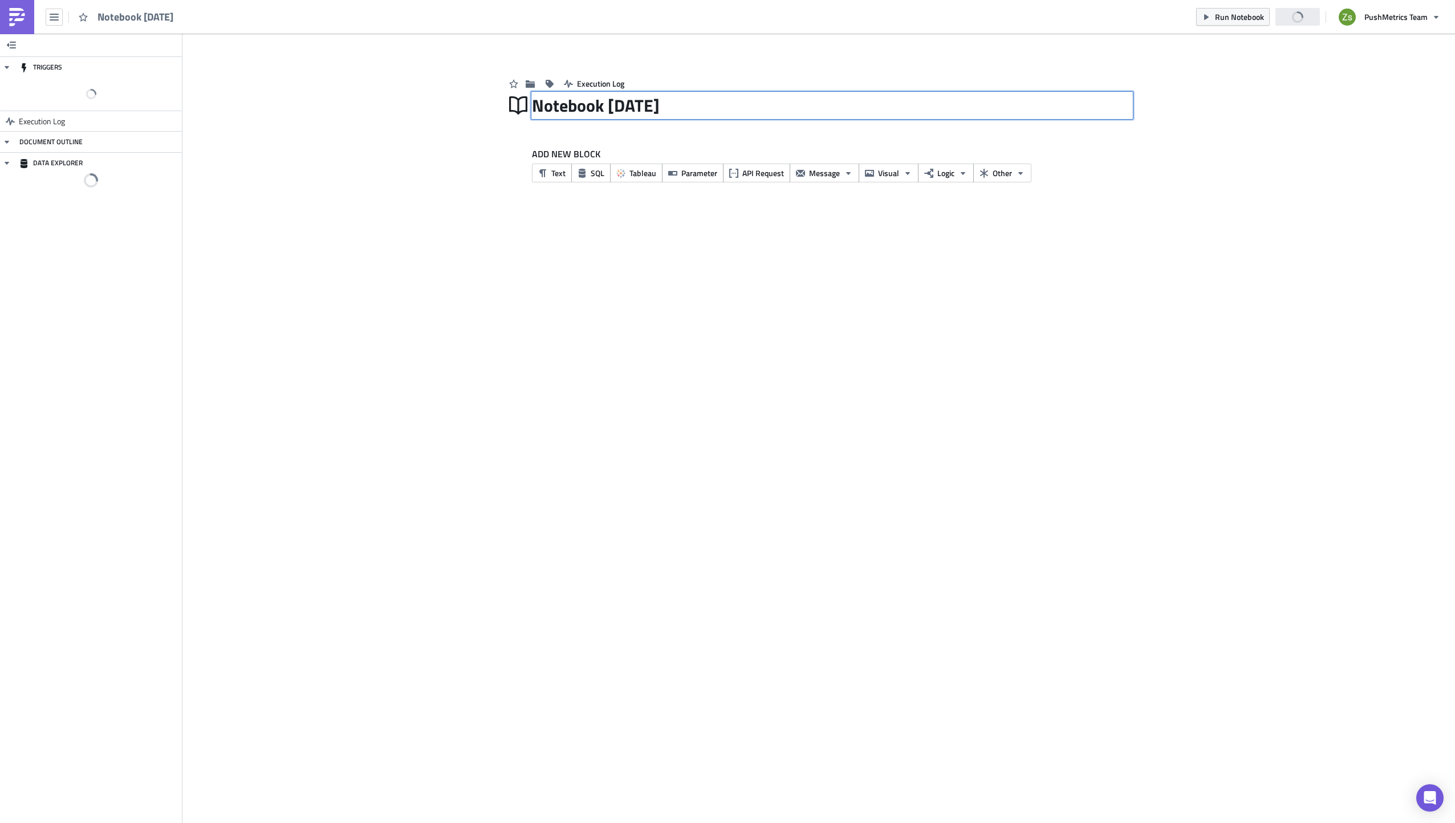
click at [624, 99] on div "Notebook [DATE] Notebook [DATE]" at bounding box center [832, 105] width 600 height 26
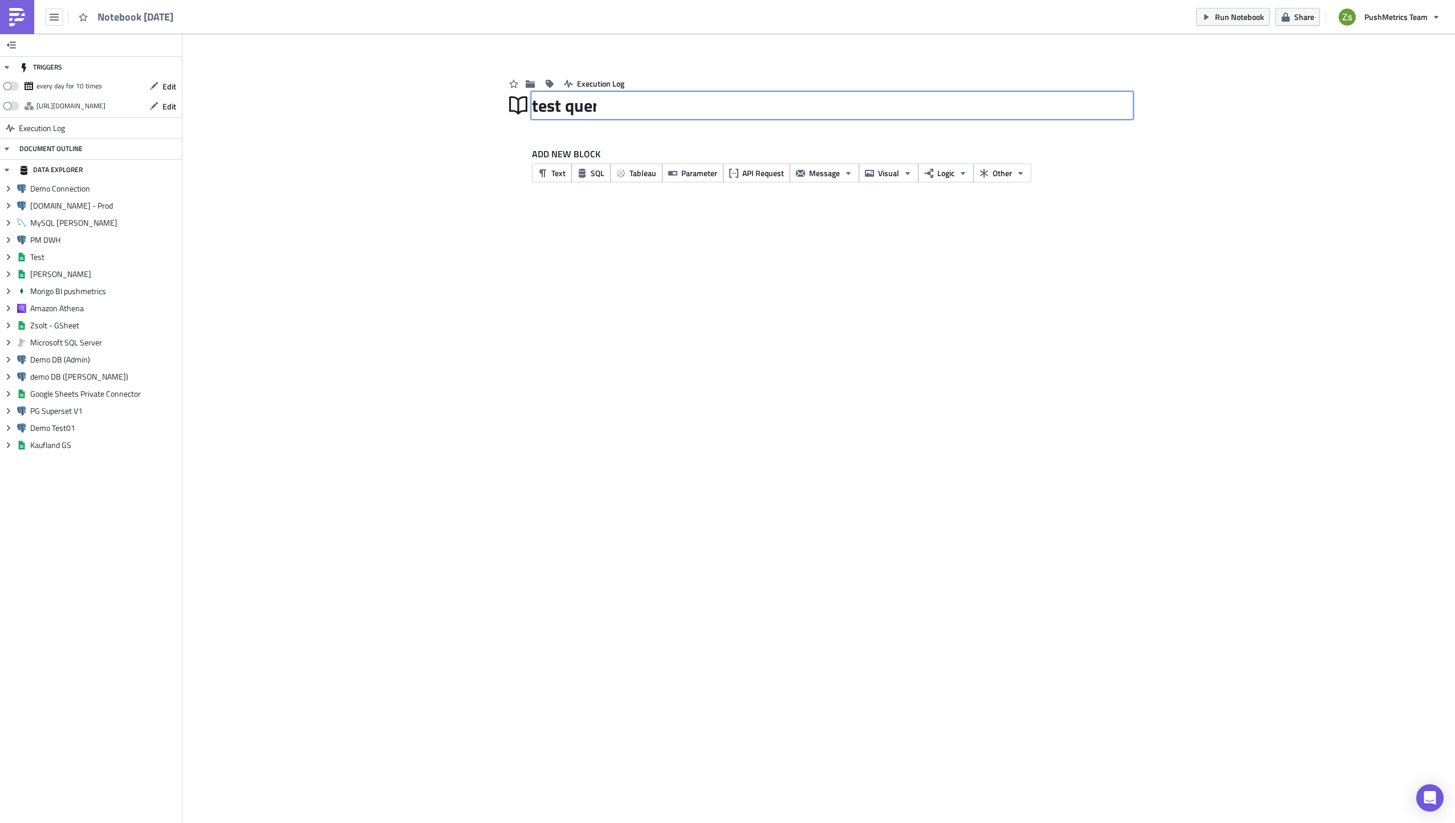
type input "test query"
click at [578, 174] on icon "button" at bounding box center [582, 173] width 9 height 9
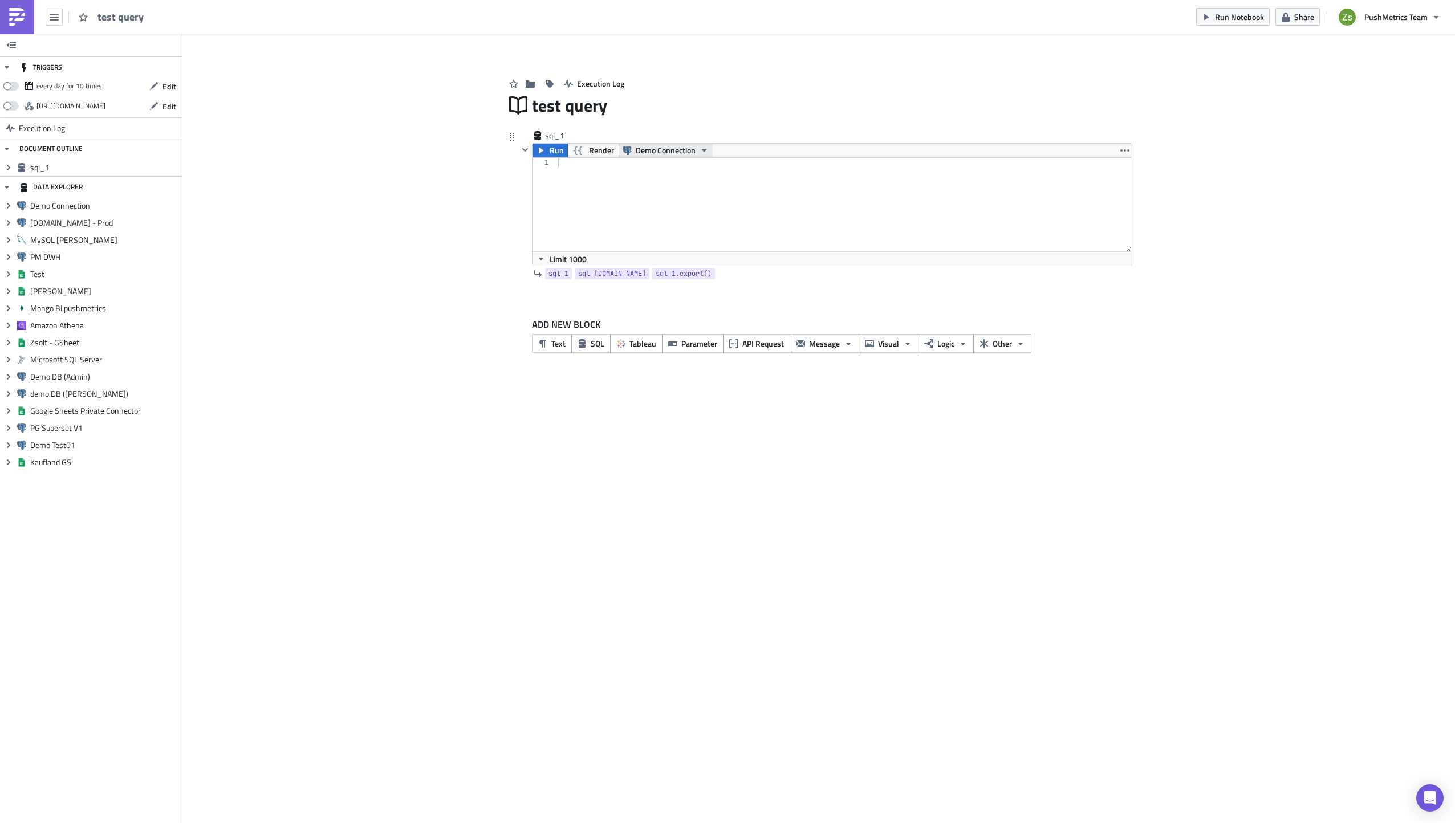
click at [677, 155] on span "Demo Connection" at bounding box center [666, 151] width 60 height 14
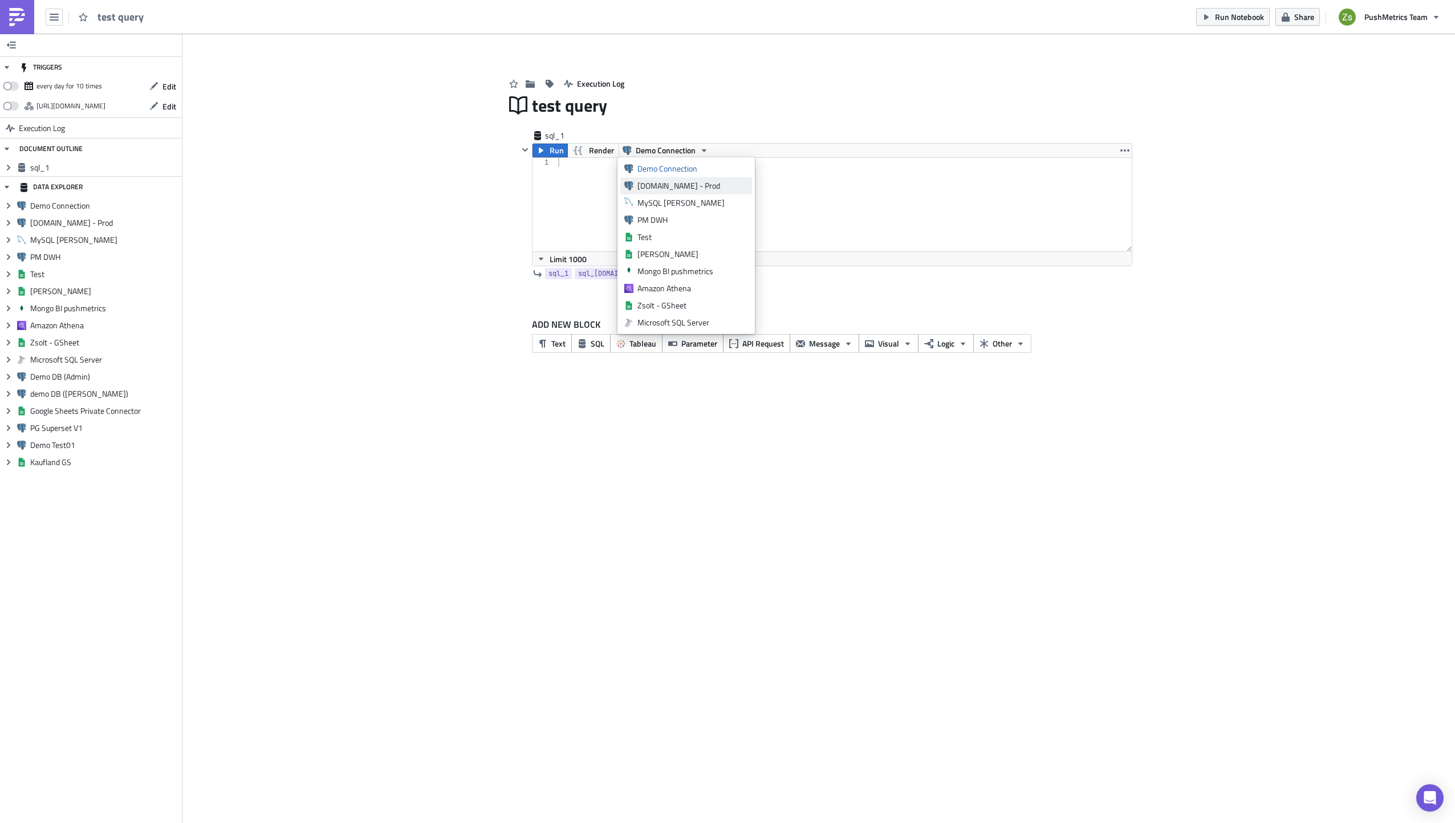
click at [679, 186] on div "[DOMAIN_NAME] - Prod" at bounding box center [692, 185] width 111 height 11
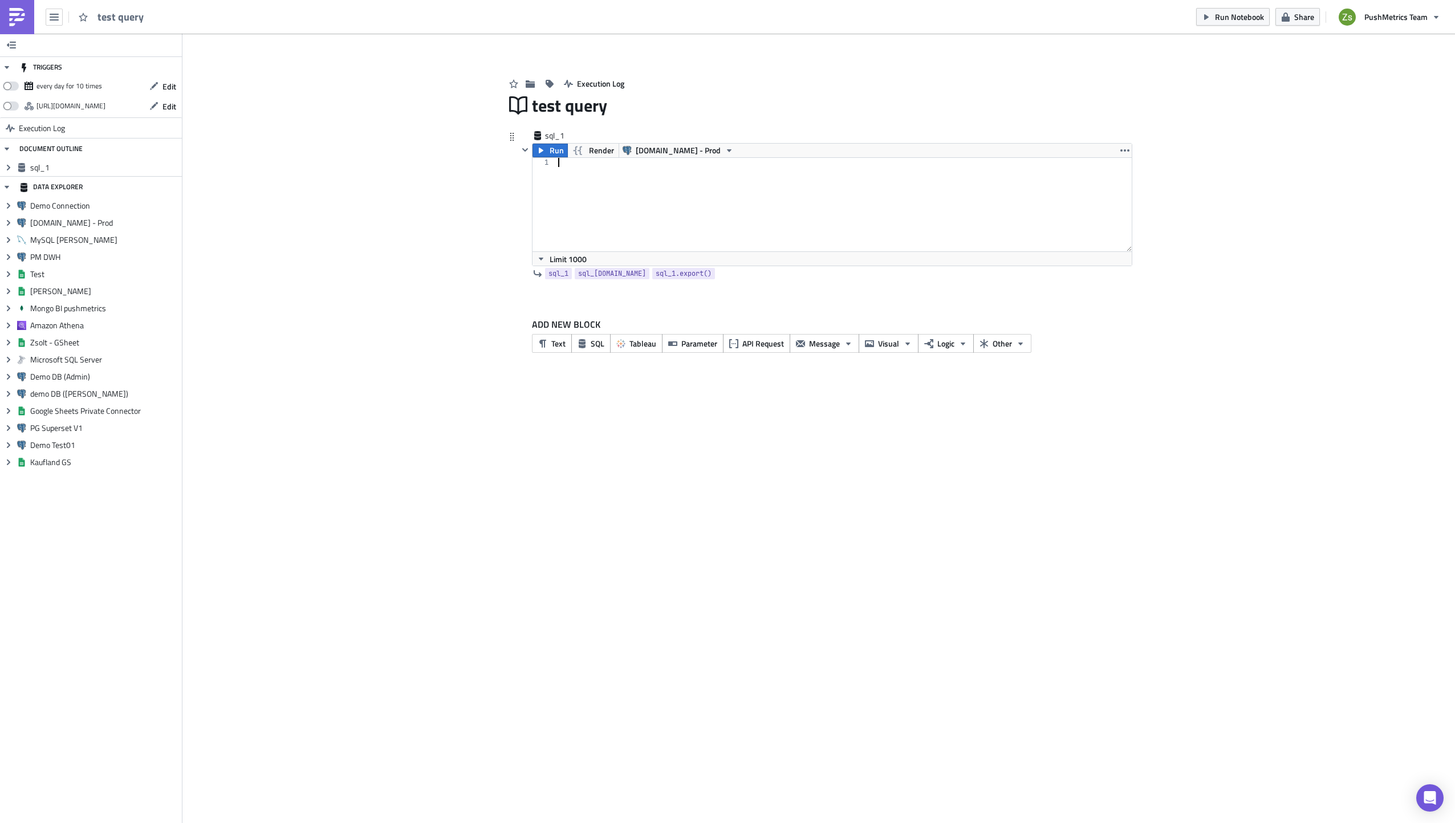
click at [648, 187] on div at bounding box center [844, 214] width 576 height 112
paste textarea "ON count_sub.record_count >= 10"
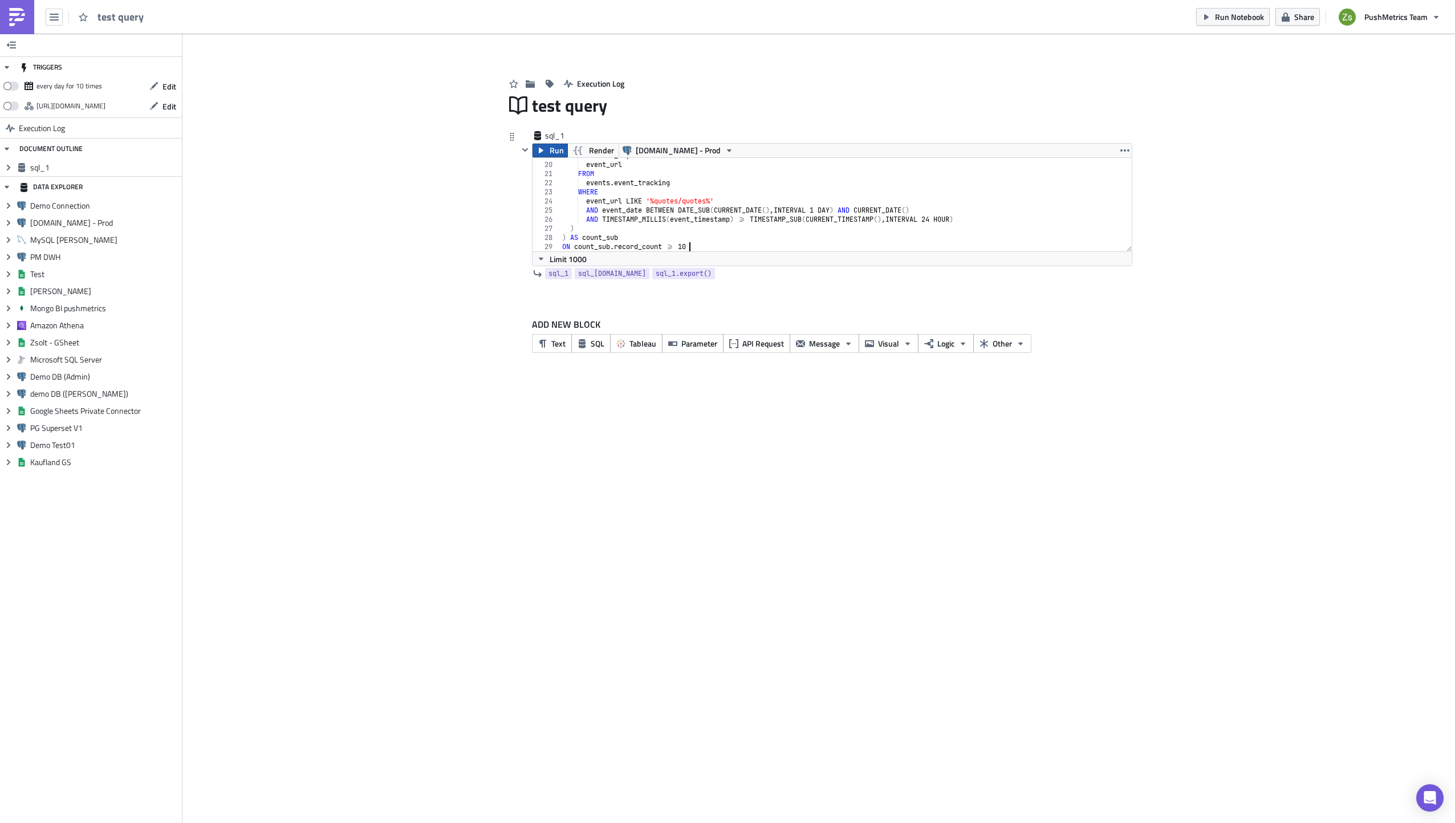
click at [547, 149] on button "Run" at bounding box center [550, 151] width 35 height 14
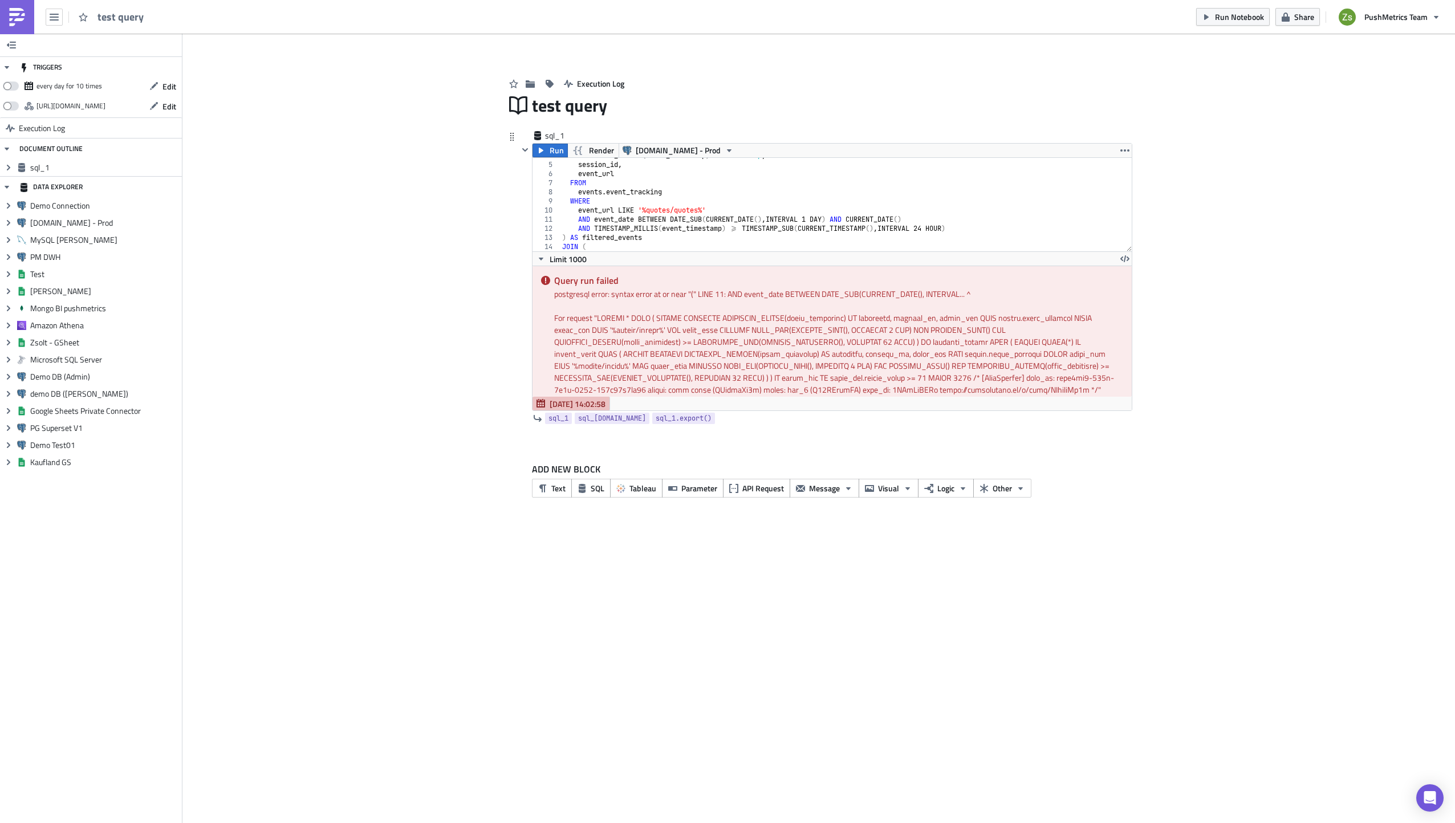
scroll to position [34, 0]
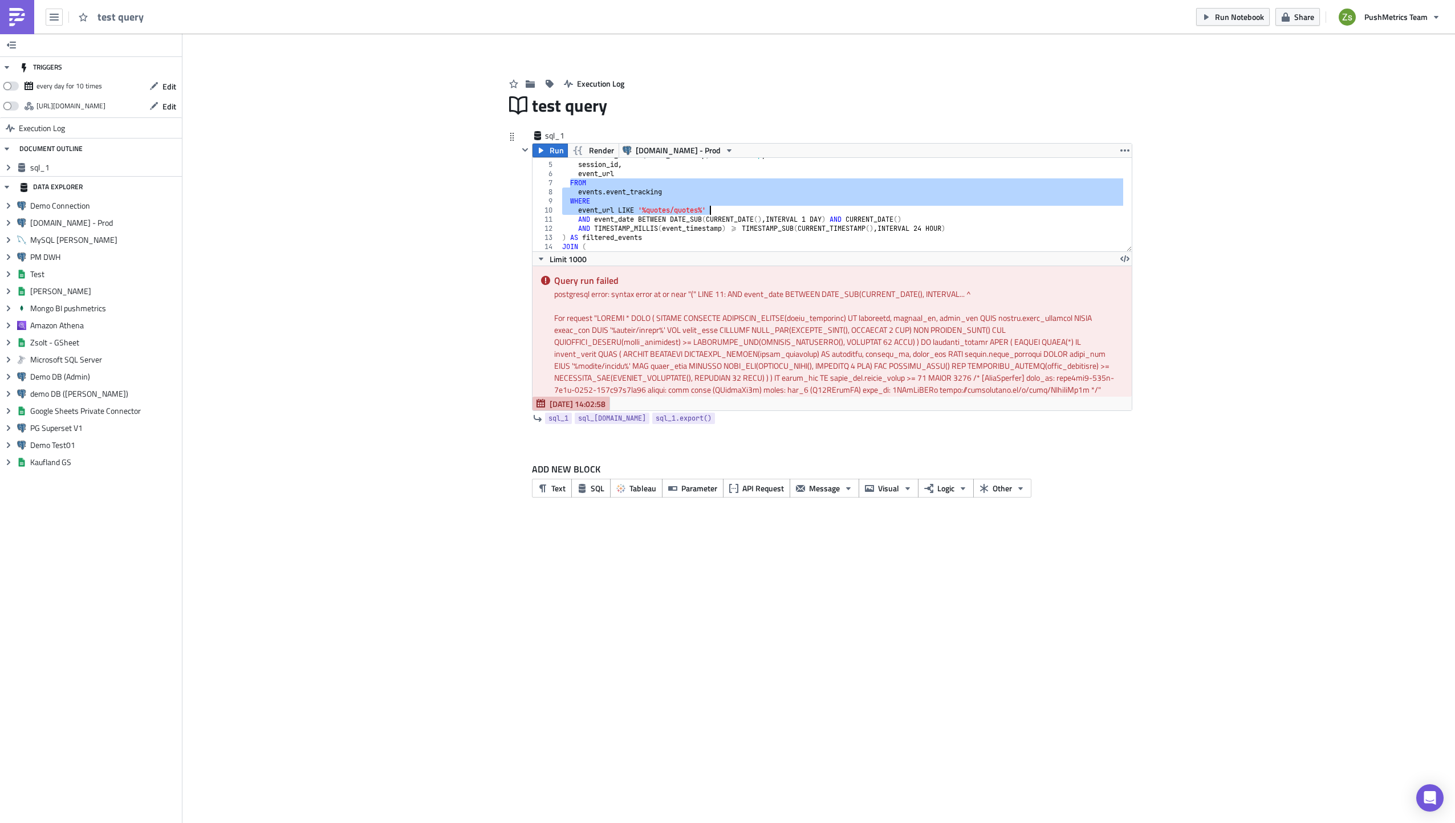
drag, startPoint x: 569, startPoint y: 184, endPoint x: 759, endPoint y: 210, distance: 191.7
click at [759, 210] on div "TIMESTAMP_MILLIS ( event_timestamp ) AS timestamp , session_id , event_url FROM…" at bounding box center [842, 207] width 564 height 112
type textarea "WHERE event_url LIKE '%quotes/quotes%'"
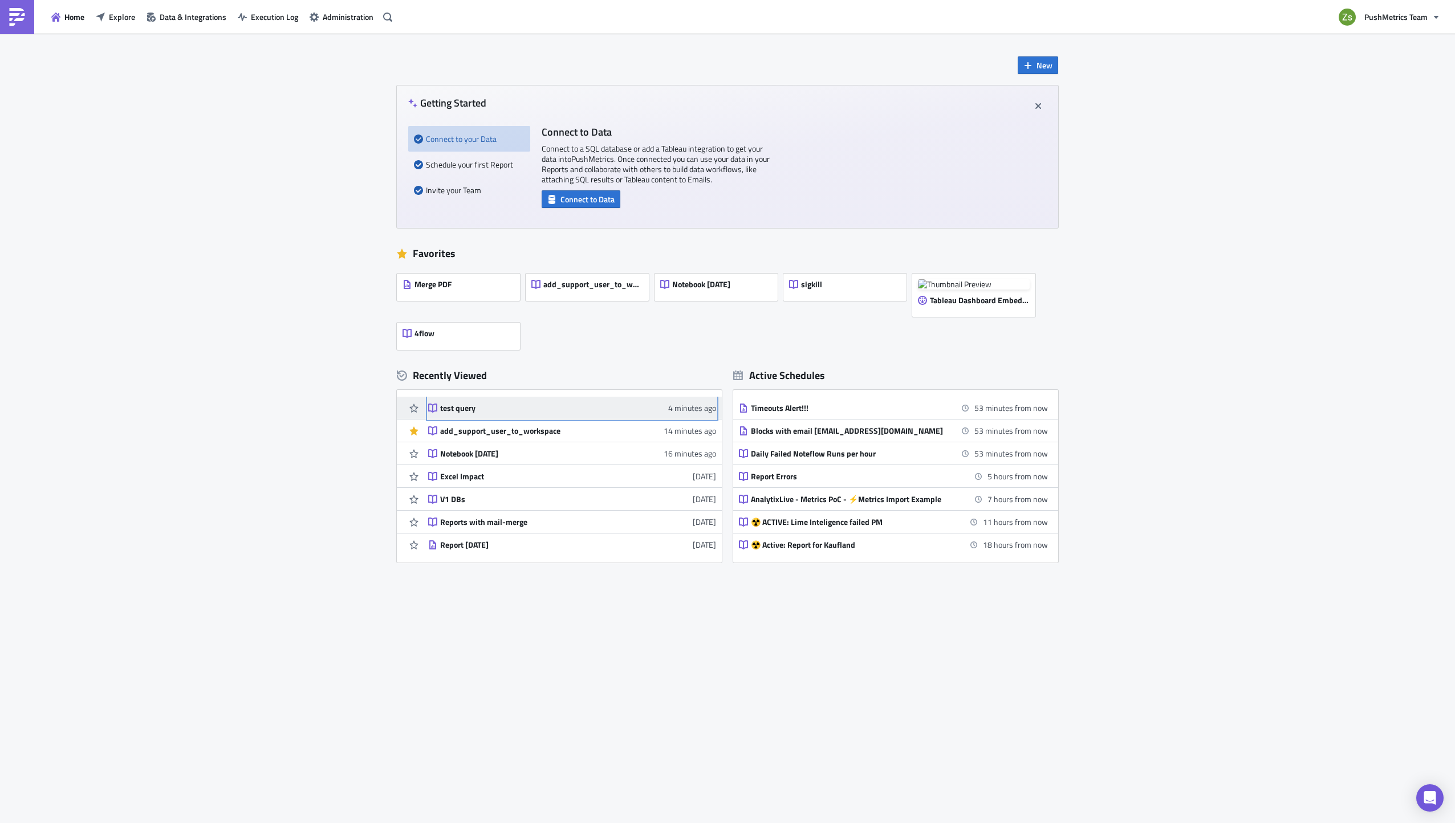
click at [531, 415] on link "test query 4 minutes ago" at bounding box center [572, 408] width 288 height 22
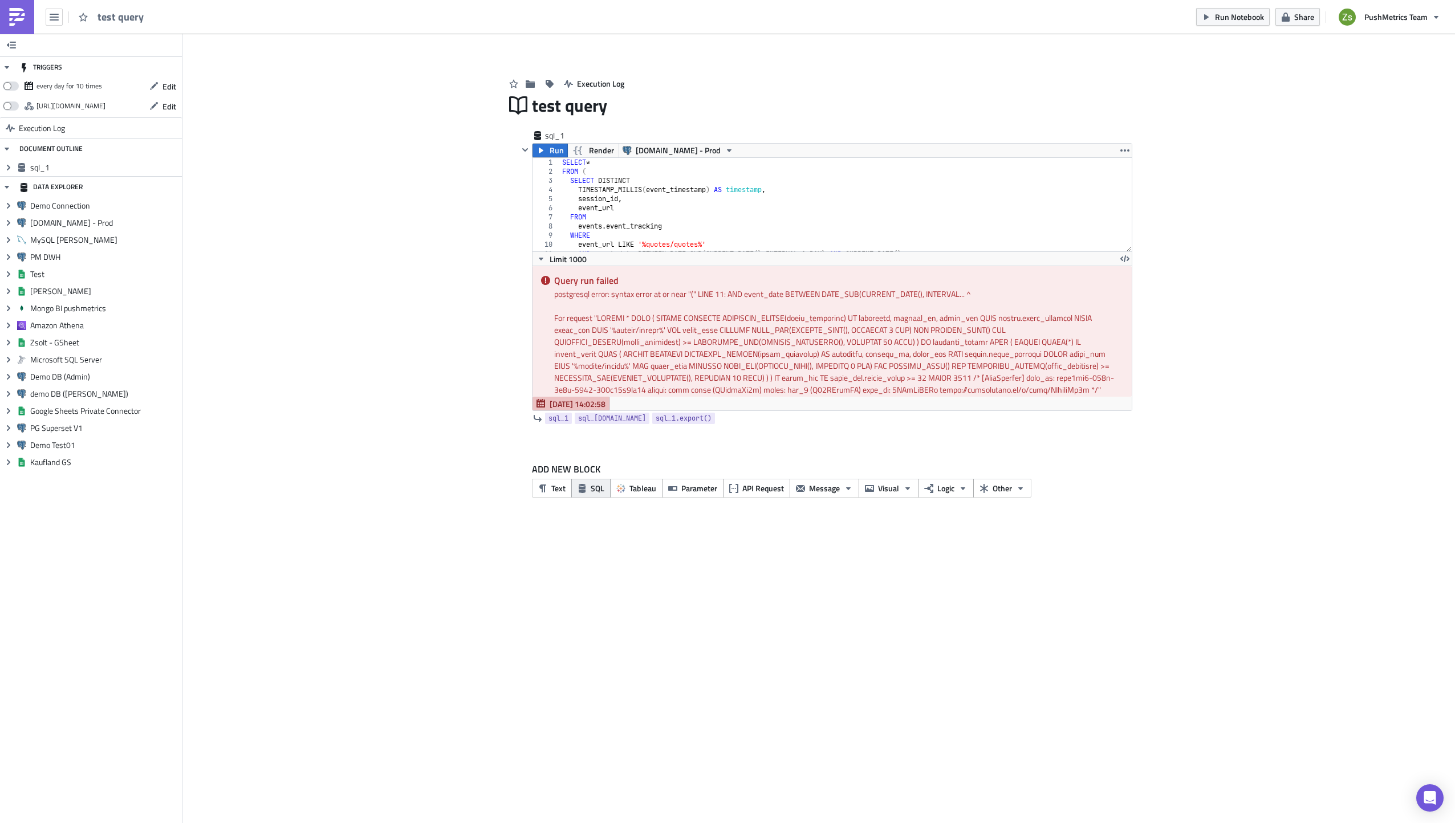
click at [600, 482] on button "SQL" at bounding box center [590, 488] width 39 height 19
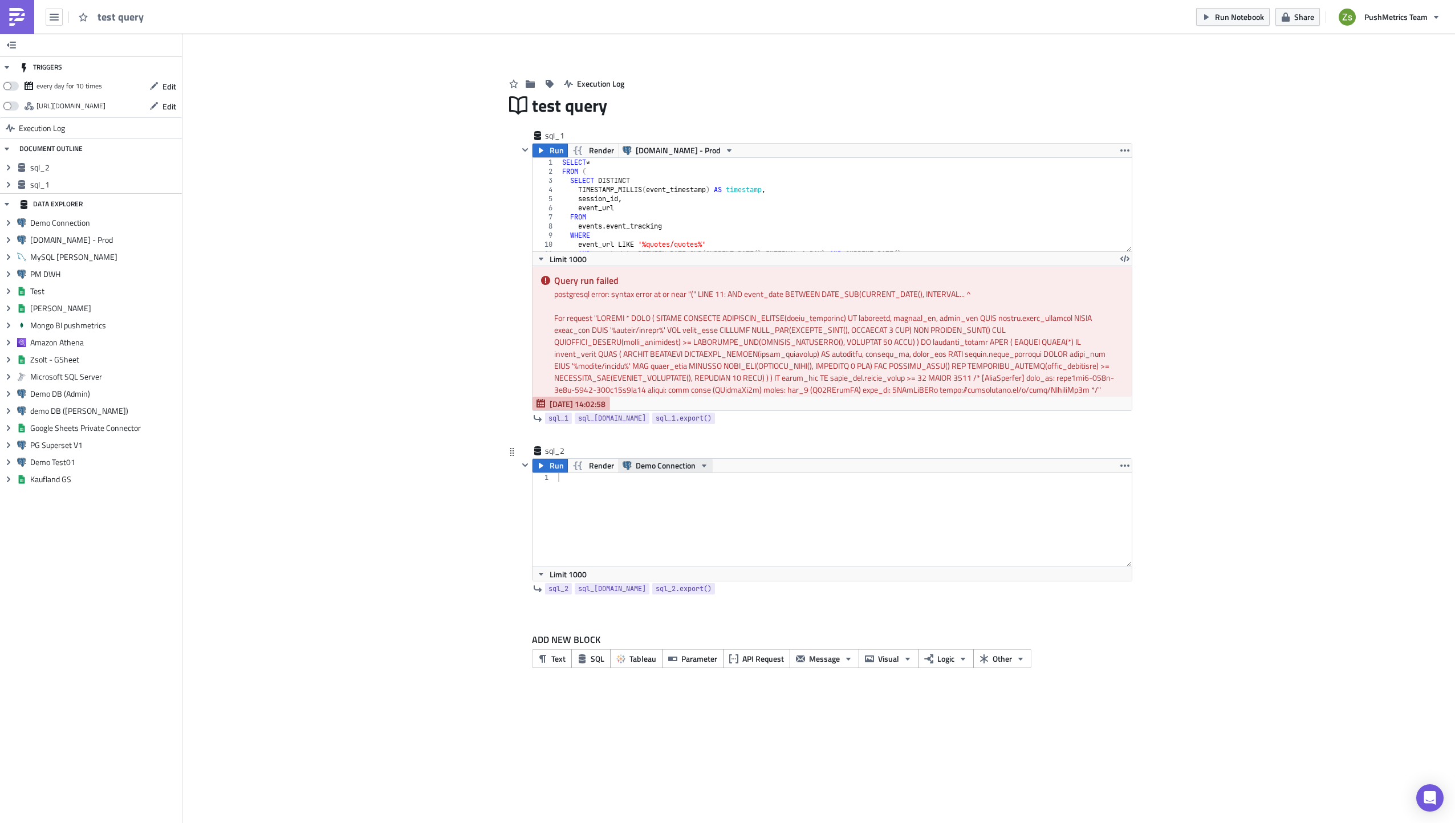
click at [663, 467] on span "Demo Connection" at bounding box center [666, 466] width 60 height 14
click at [663, 499] on div "[DOMAIN_NAME] - Prod" at bounding box center [692, 500] width 111 height 11
click at [663, 499] on div at bounding box center [844, 529] width 576 height 112
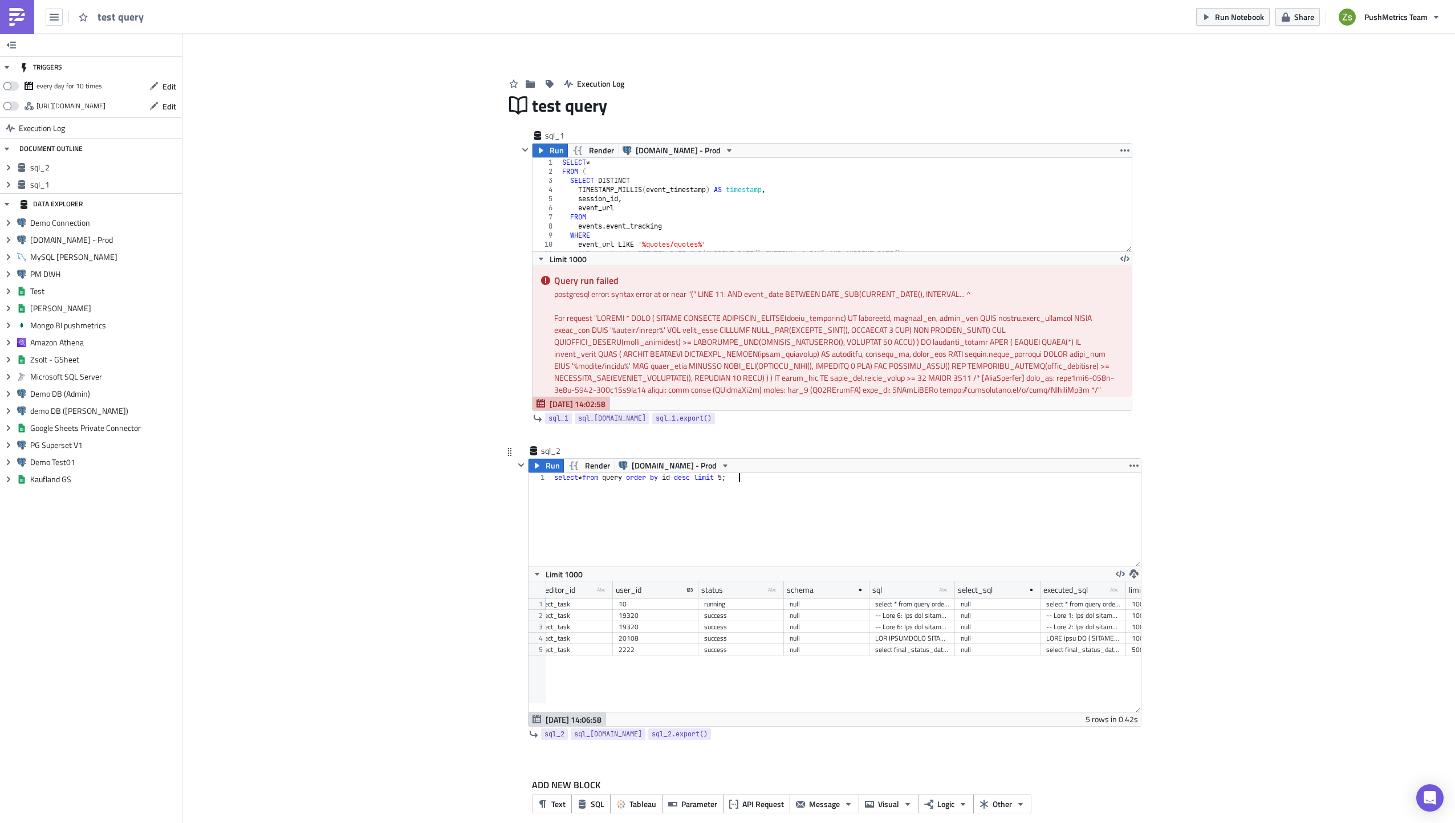
scroll to position [0, 559]
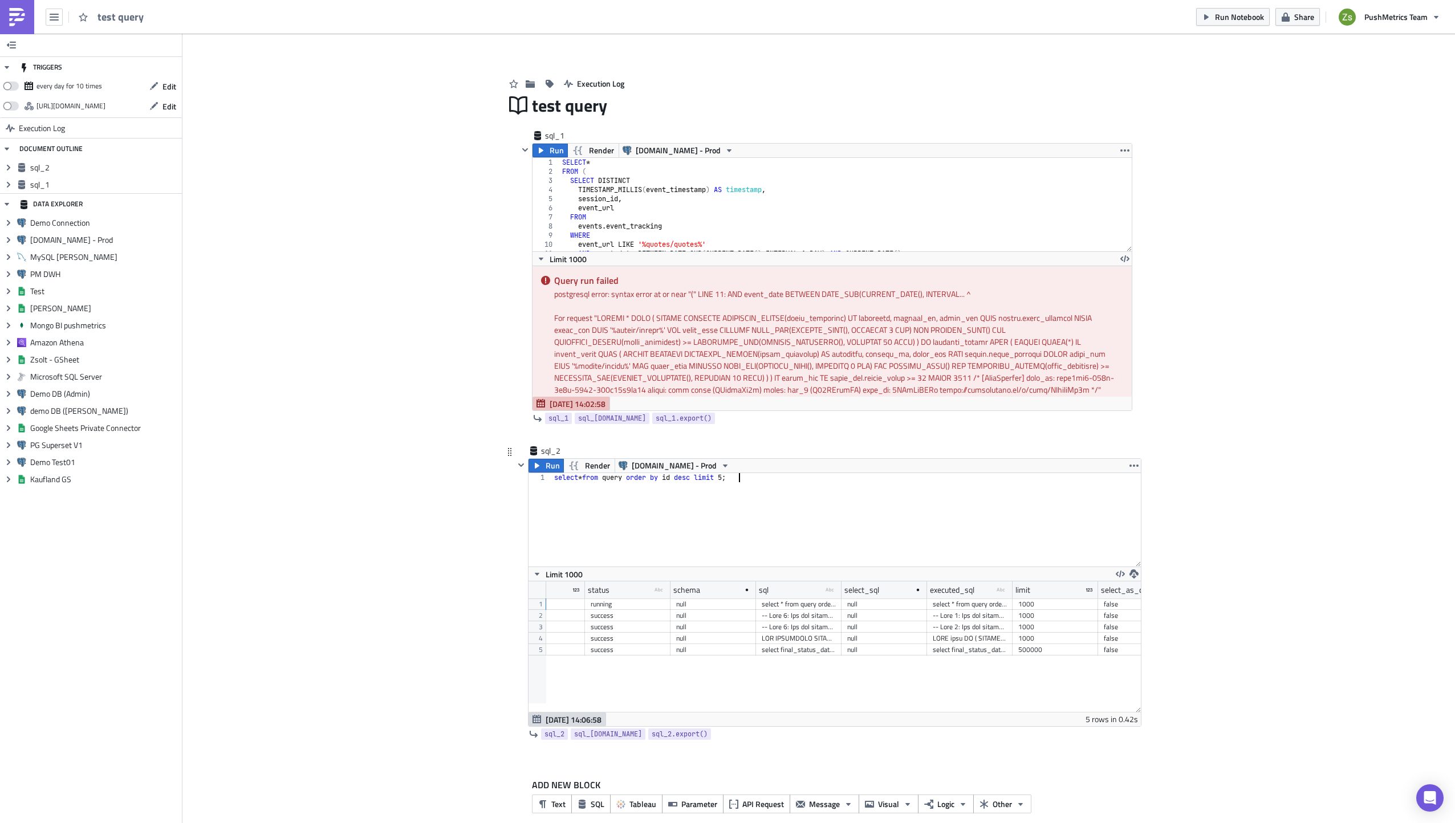
click at [837, 518] on div "select * from query order by id desc limit 5 ;" at bounding box center [846, 529] width 589 height 112
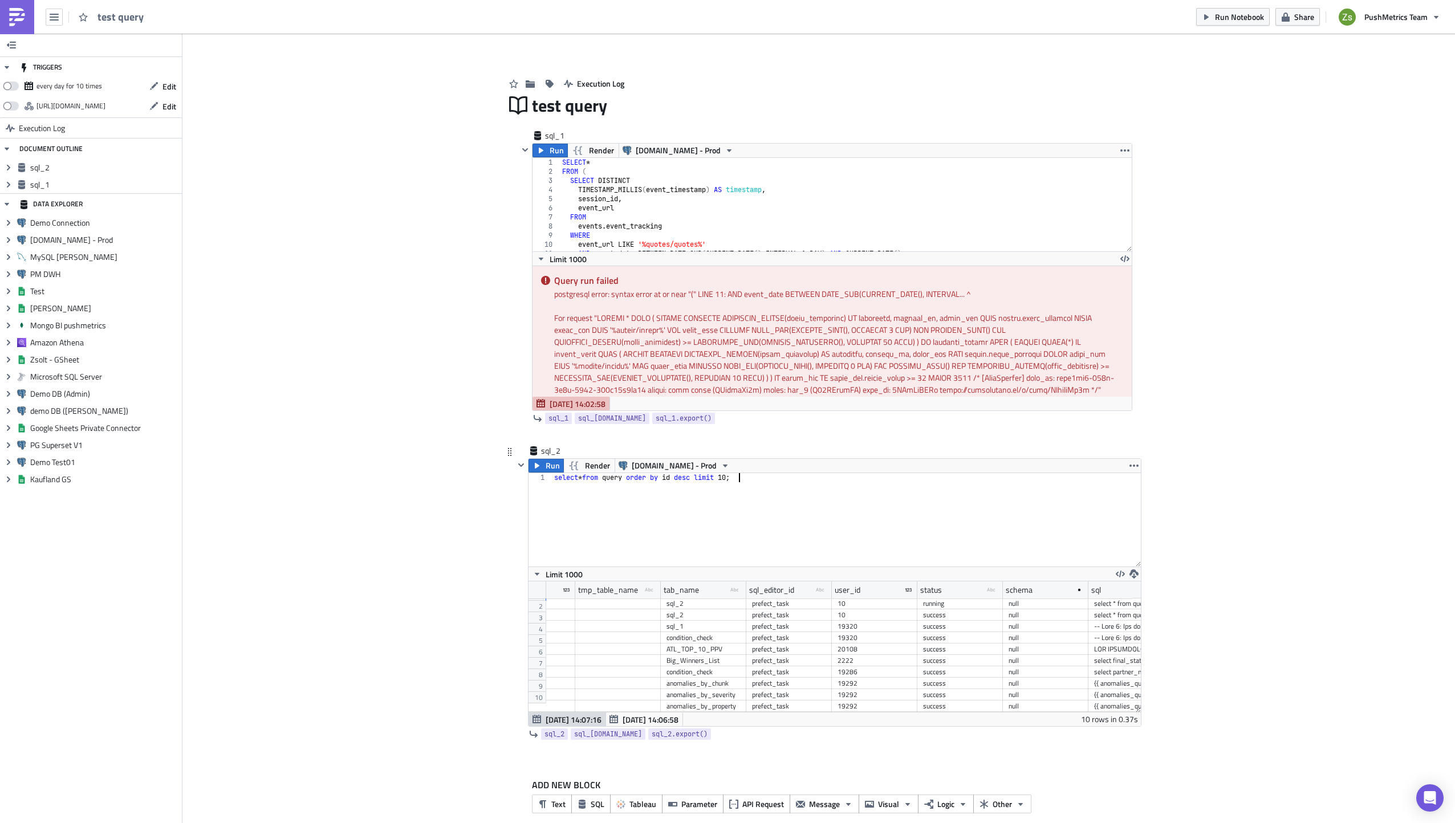
scroll to position [0, 0]
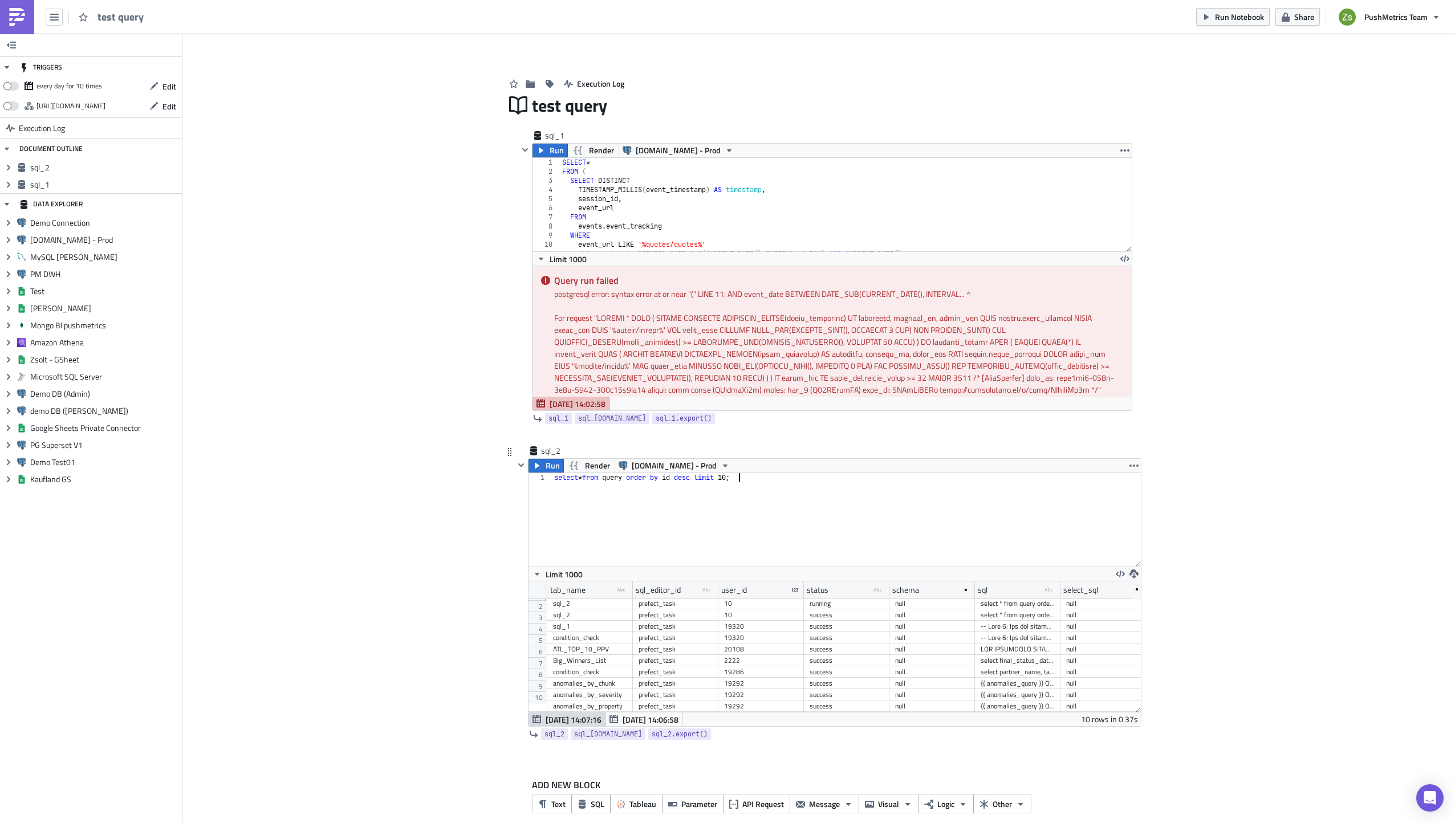
click at [992, 632] on div at bounding box center [1018, 637] width 74 height 11
click at [941, 511] on div "select * from query order by id desc limit 10 ;" at bounding box center [846, 529] width 589 height 112
paste textarea "FROM b"
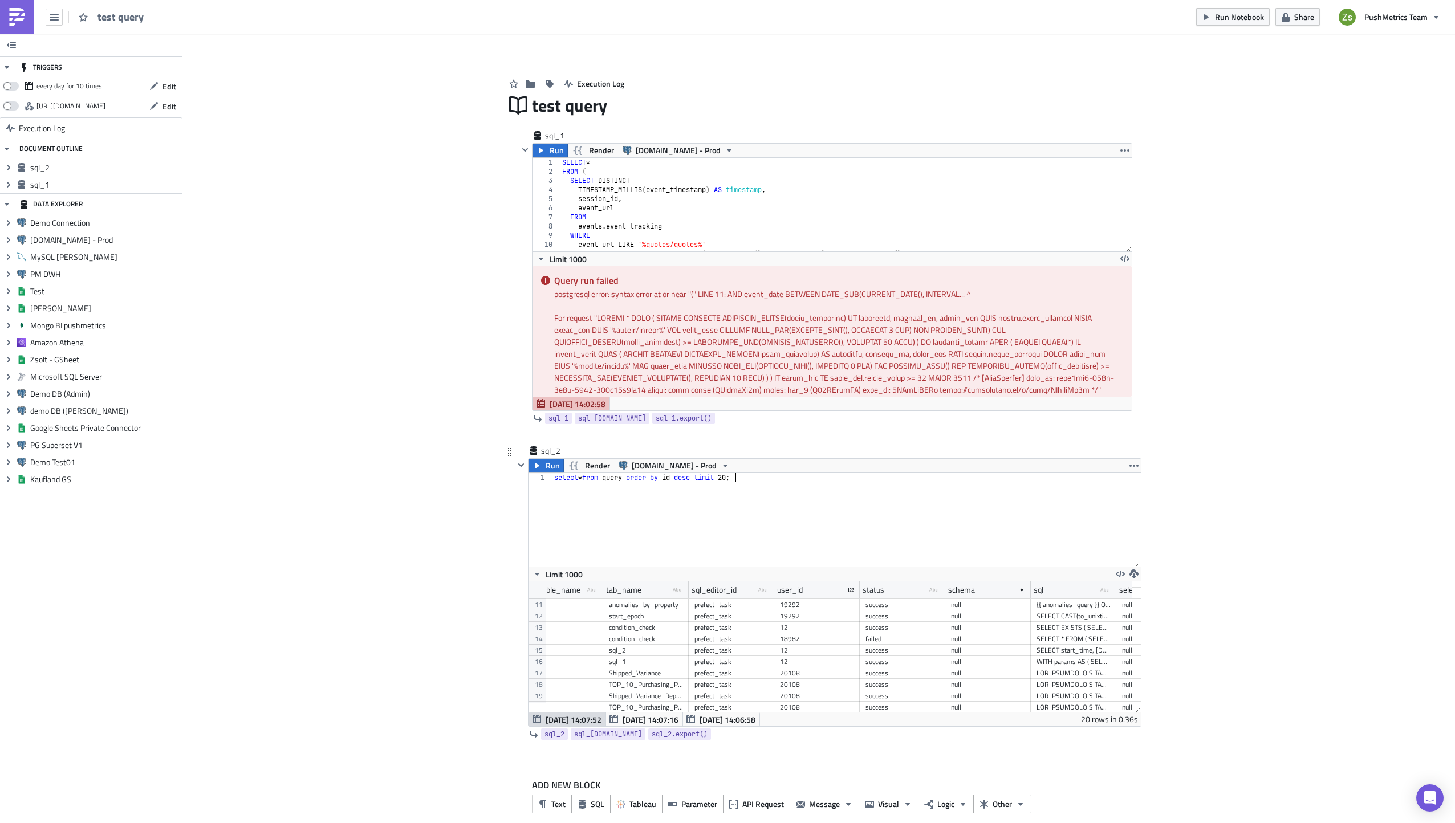
click at [1060, 644] on div "SELECT * FROM ( SELECT DISTINCT TIMESTAMP_MILLIS(event_timestamp) AS timestamp,…" at bounding box center [1074, 638] width 74 height 11
click at [850, 510] on div "select * from query order by id desc limit 20 ;" at bounding box center [846, 529] width 589 height 112
paste textarea "ON count_sub.record_count >= 10"
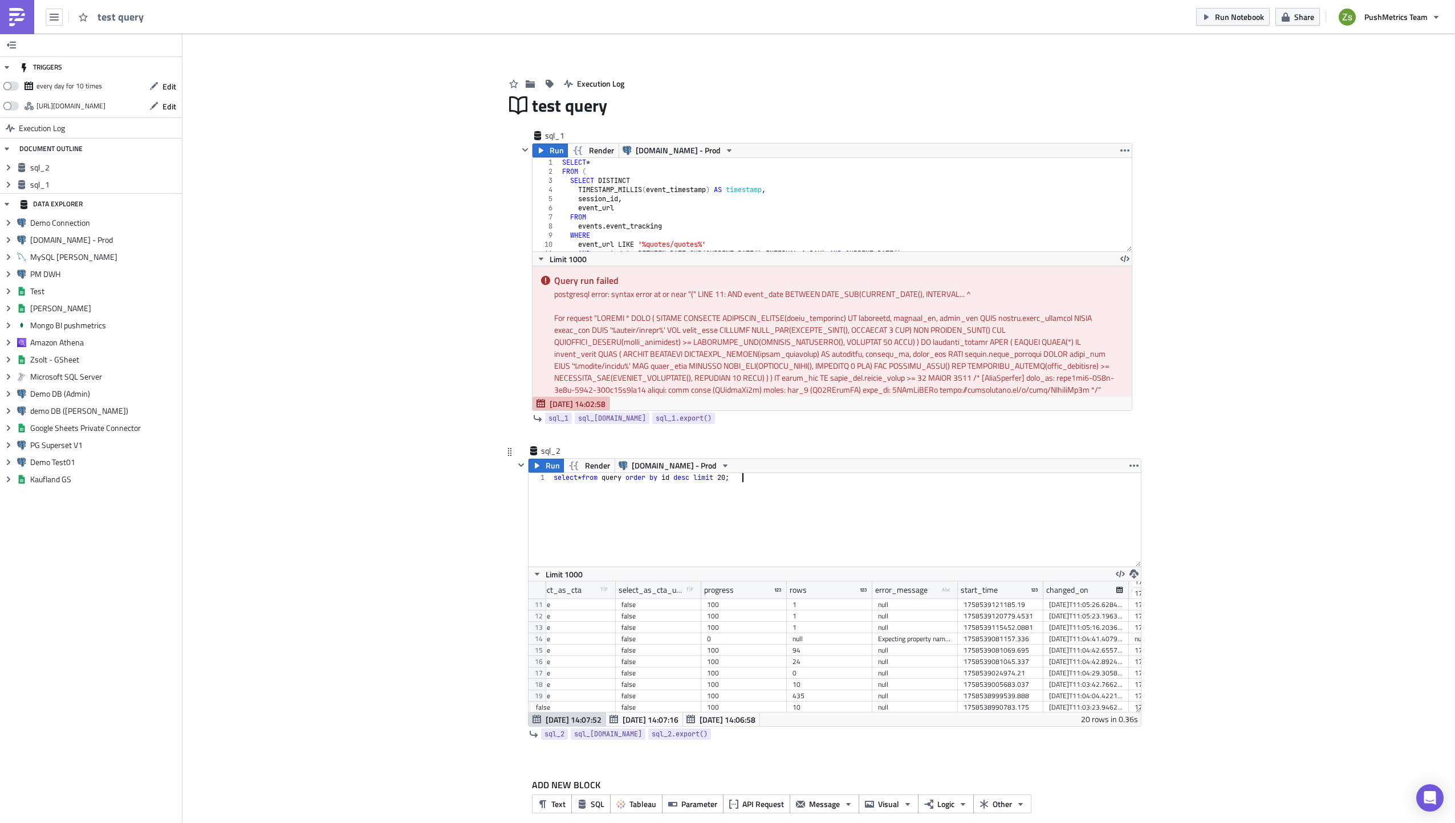
click at [932, 639] on div "Expecting property name enclosed in double quotes: line 1 column 2 (char 1)" at bounding box center [915, 638] width 74 height 11
click at [917, 534] on div "select * from query order by id desc limit 20 ;" at bounding box center [846, 529] width 590 height 112
paste textarea "Expecting property name enclosed in double quotes: line 1 column 2 (char 1)"
type textarea "select * from query order by id desc limit 20;"
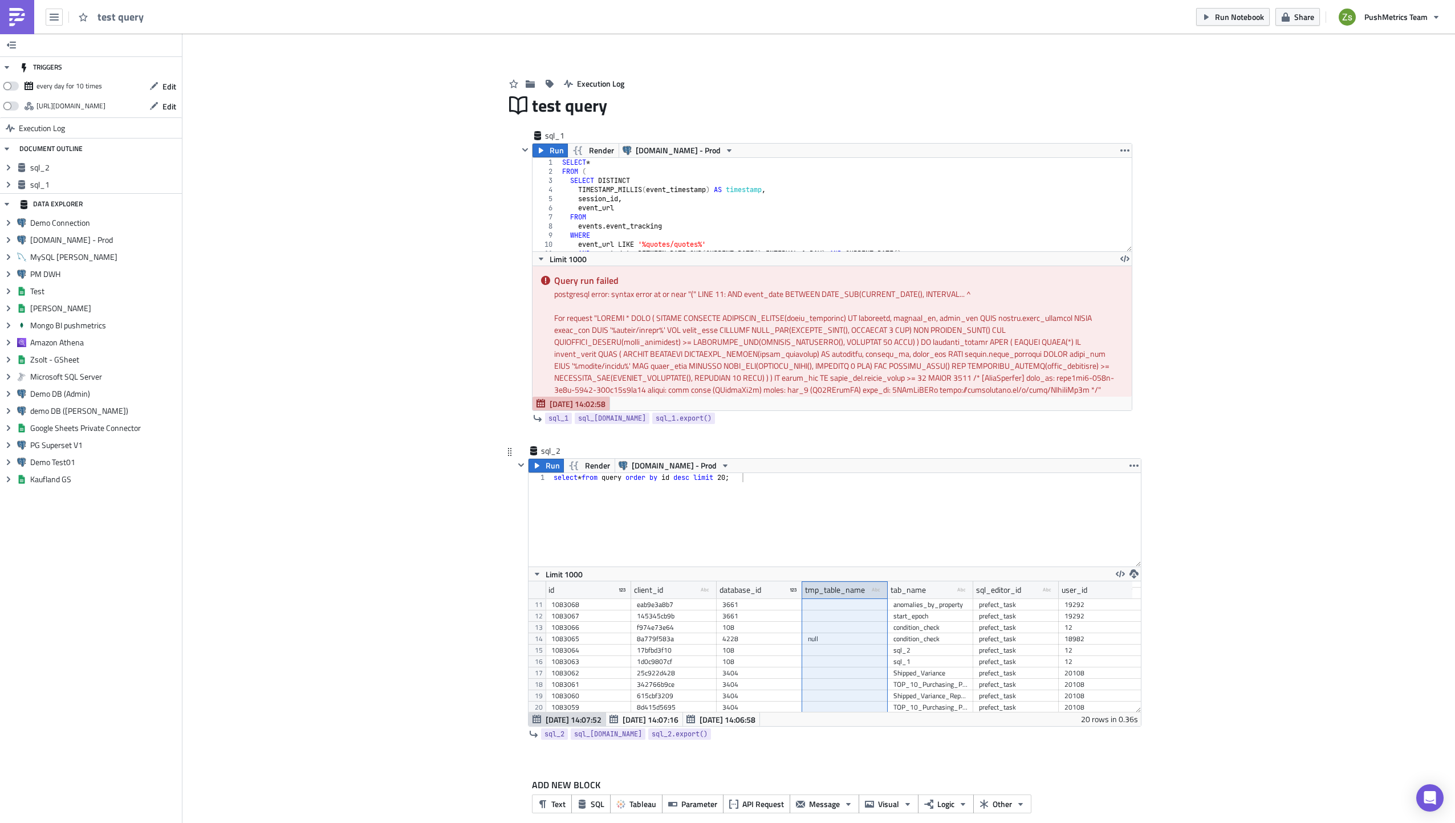
click at [856, 592] on div "tmp_table_name" at bounding box center [835, 590] width 60 height 17
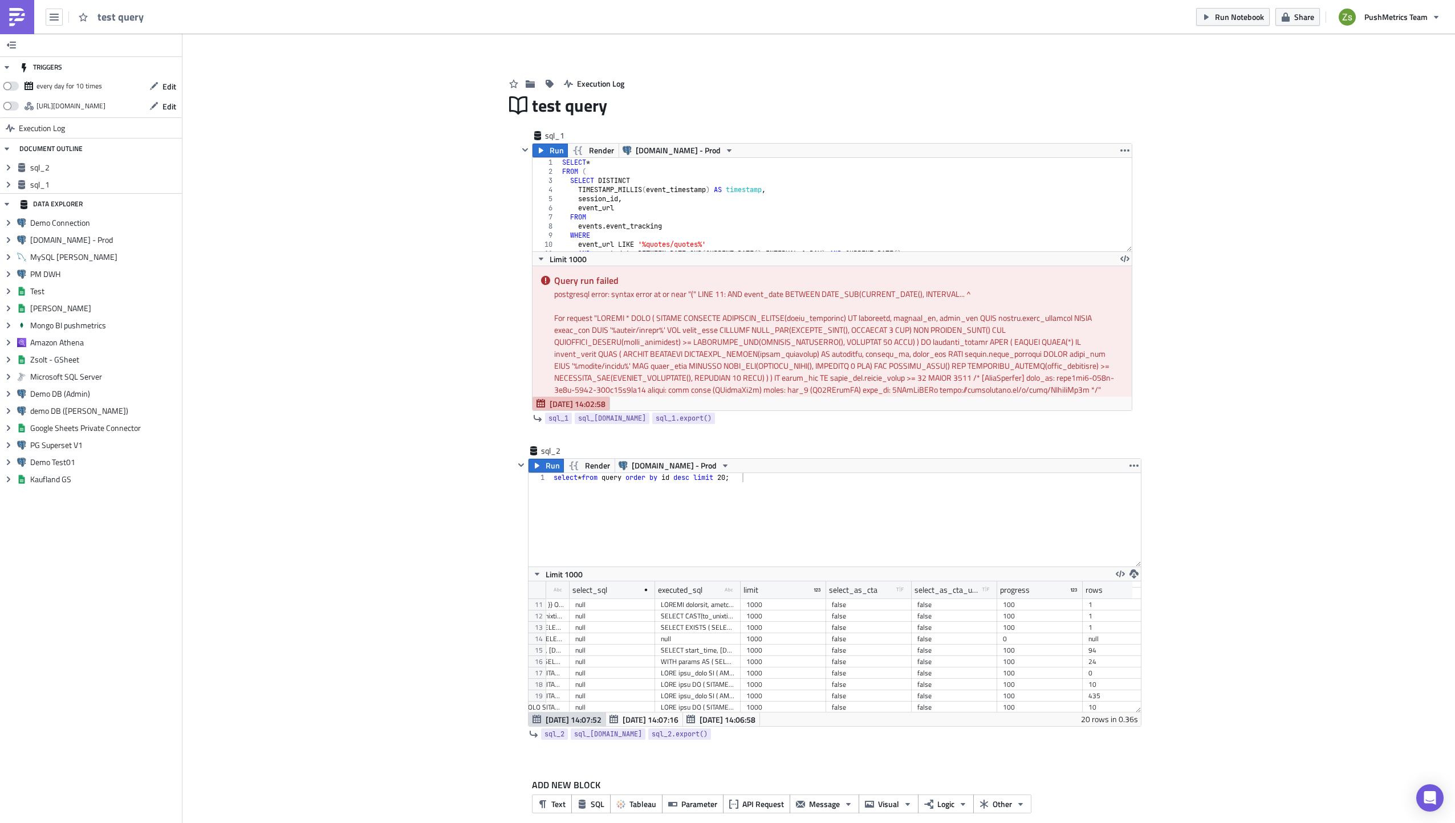
scroll to position [113, 834]
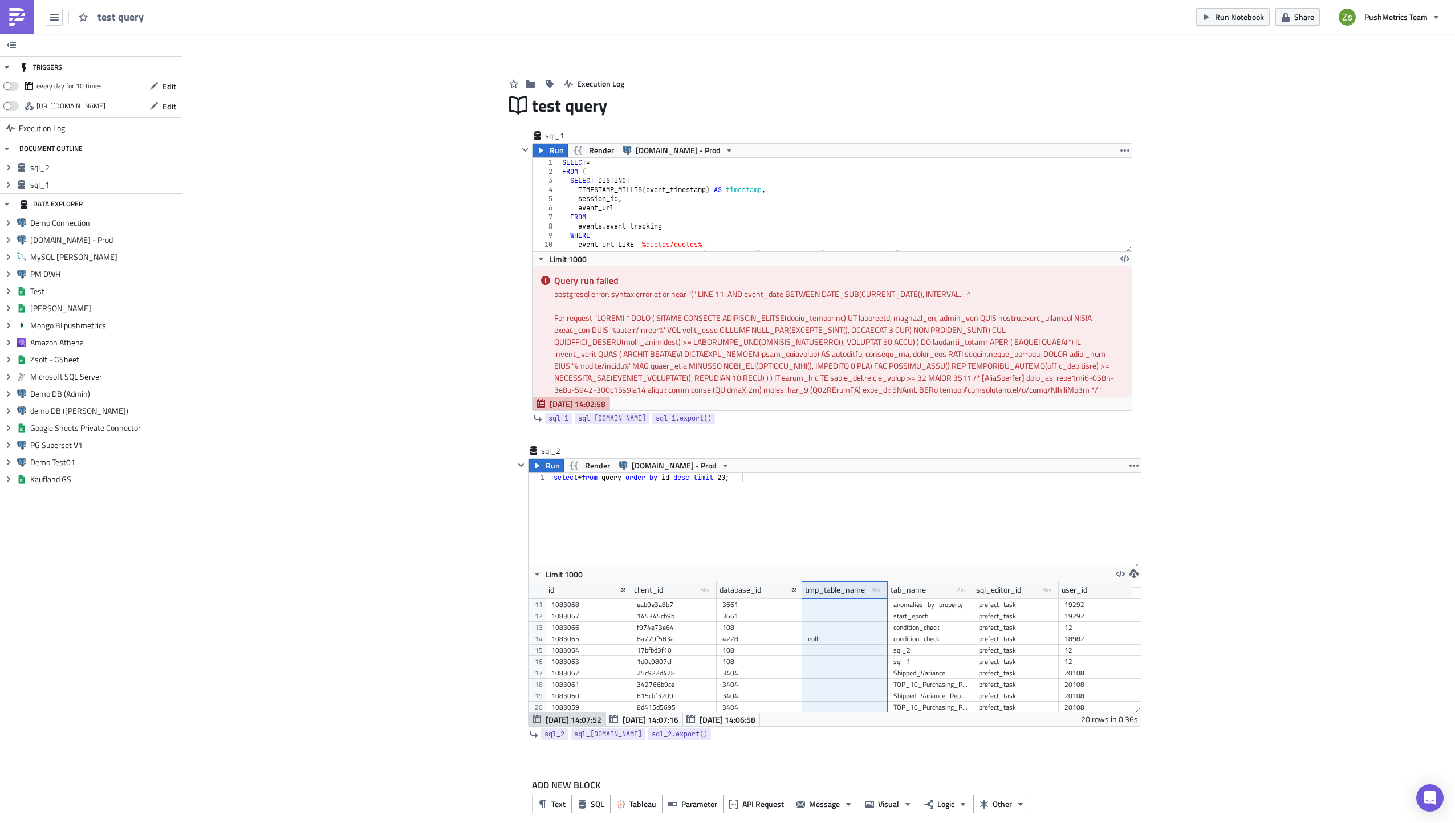
click at [866, 624] on div at bounding box center [845, 627] width 86 height 11
click at [851, 597] on div "tmp_table_name" at bounding box center [835, 590] width 60 height 17
click at [851, 587] on div "tmp_table_name" at bounding box center [835, 590] width 60 height 17
click at [735, 499] on div "select * from query order by id desc limit 20 ;" at bounding box center [846, 529] width 590 height 112
click at [746, 637] on div "4228" at bounding box center [759, 638] width 74 height 11
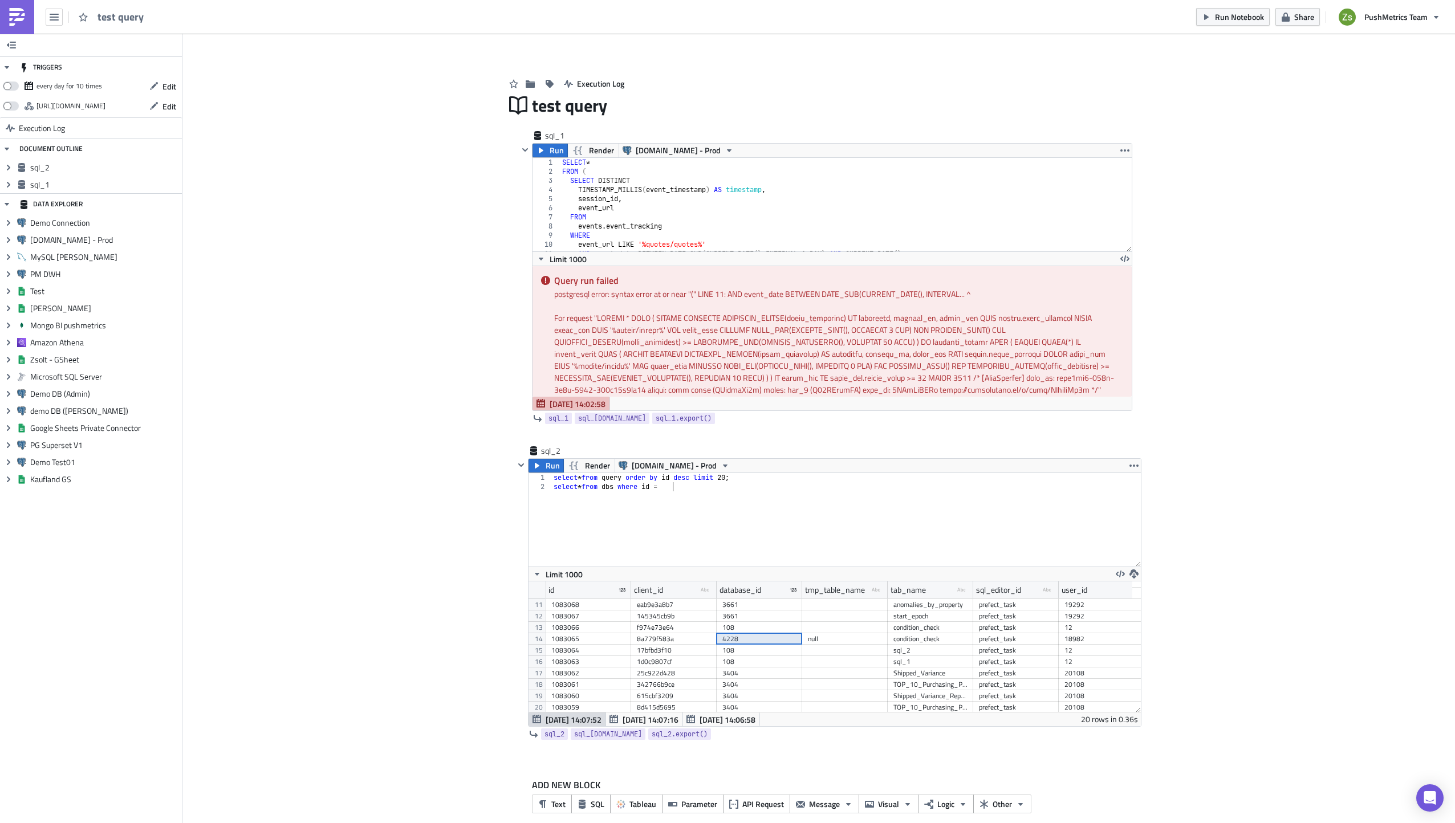
click at [740, 501] on div "select * from query order by id desc limit 20 ; select * from dbs where id =" at bounding box center [846, 529] width 590 height 112
paste textarea "4228"
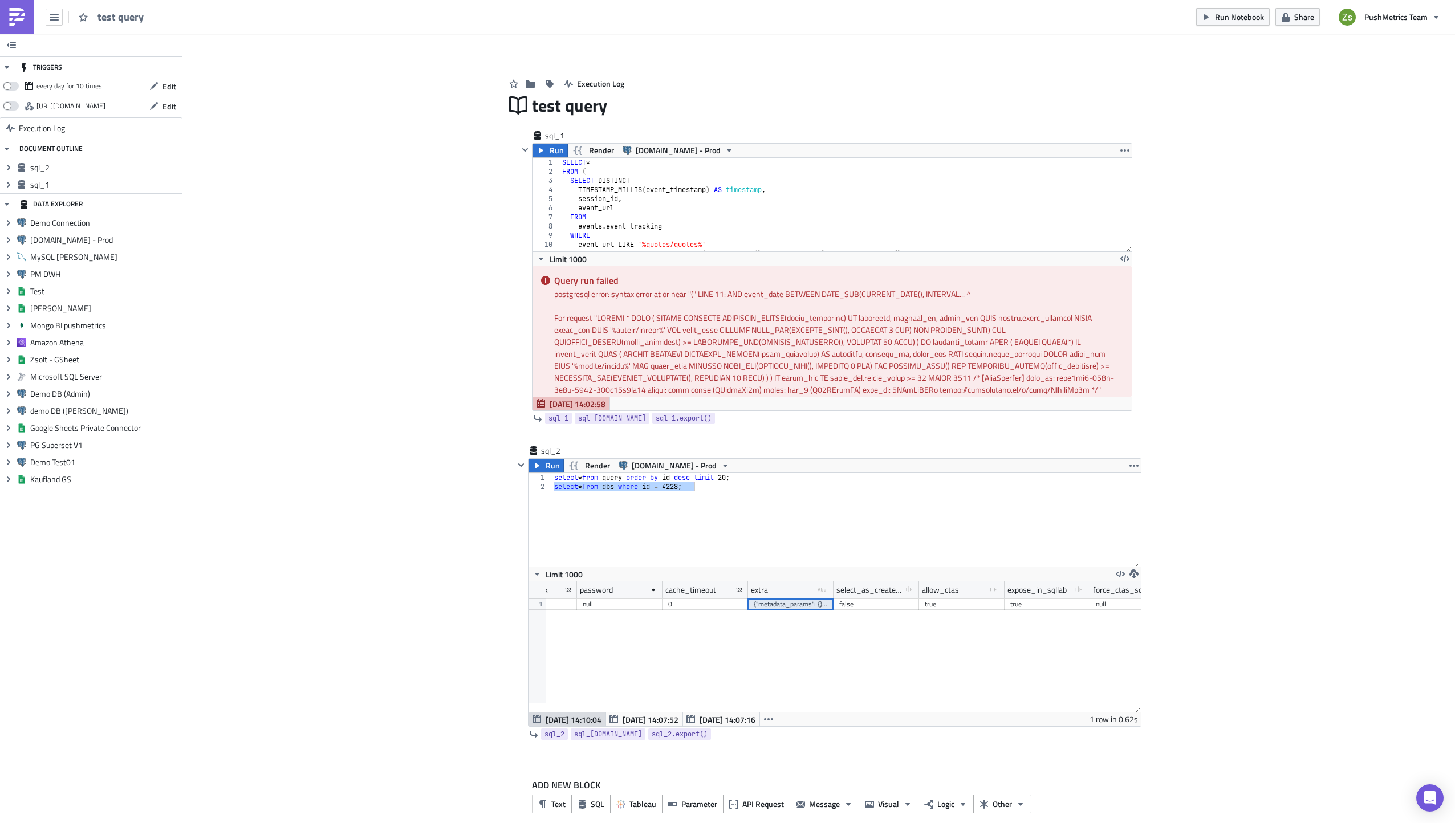
click at [783, 605] on div "{"metadata_params": {}, "engine_params": {}}" at bounding box center [791, 604] width 74 height 11
click at [775, 535] on div "select * from query order by id desc limit 20 ; select * from dbs where id = 42…" at bounding box center [846, 520] width 589 height 94
paste textarea "{"metadata_params": {}, "engine_params": {}}"
type textarea "select * from dbs where id = 4228;"
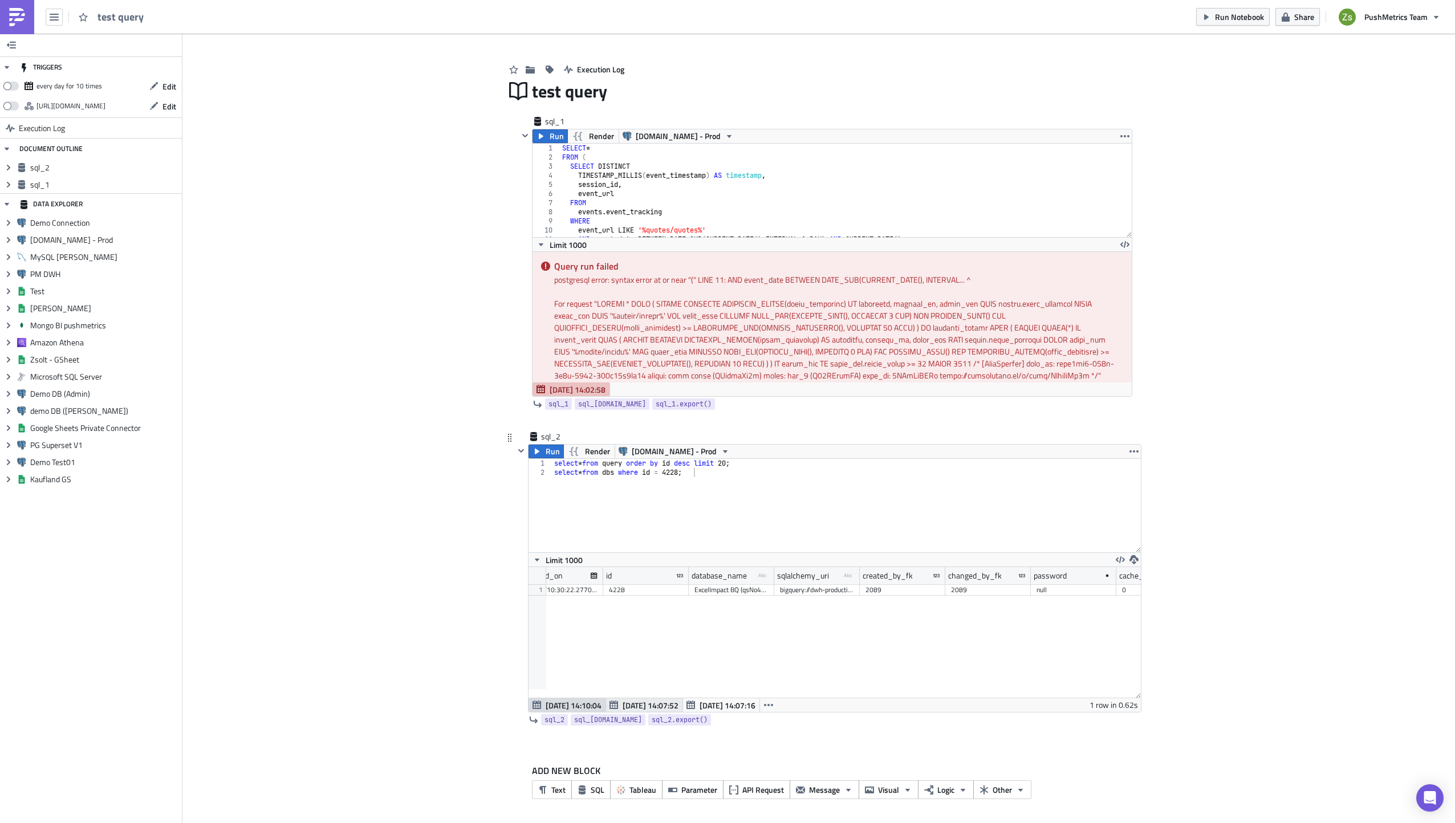
click at [623, 702] on span "Sep 22 14:07:52" at bounding box center [651, 706] width 56 height 12
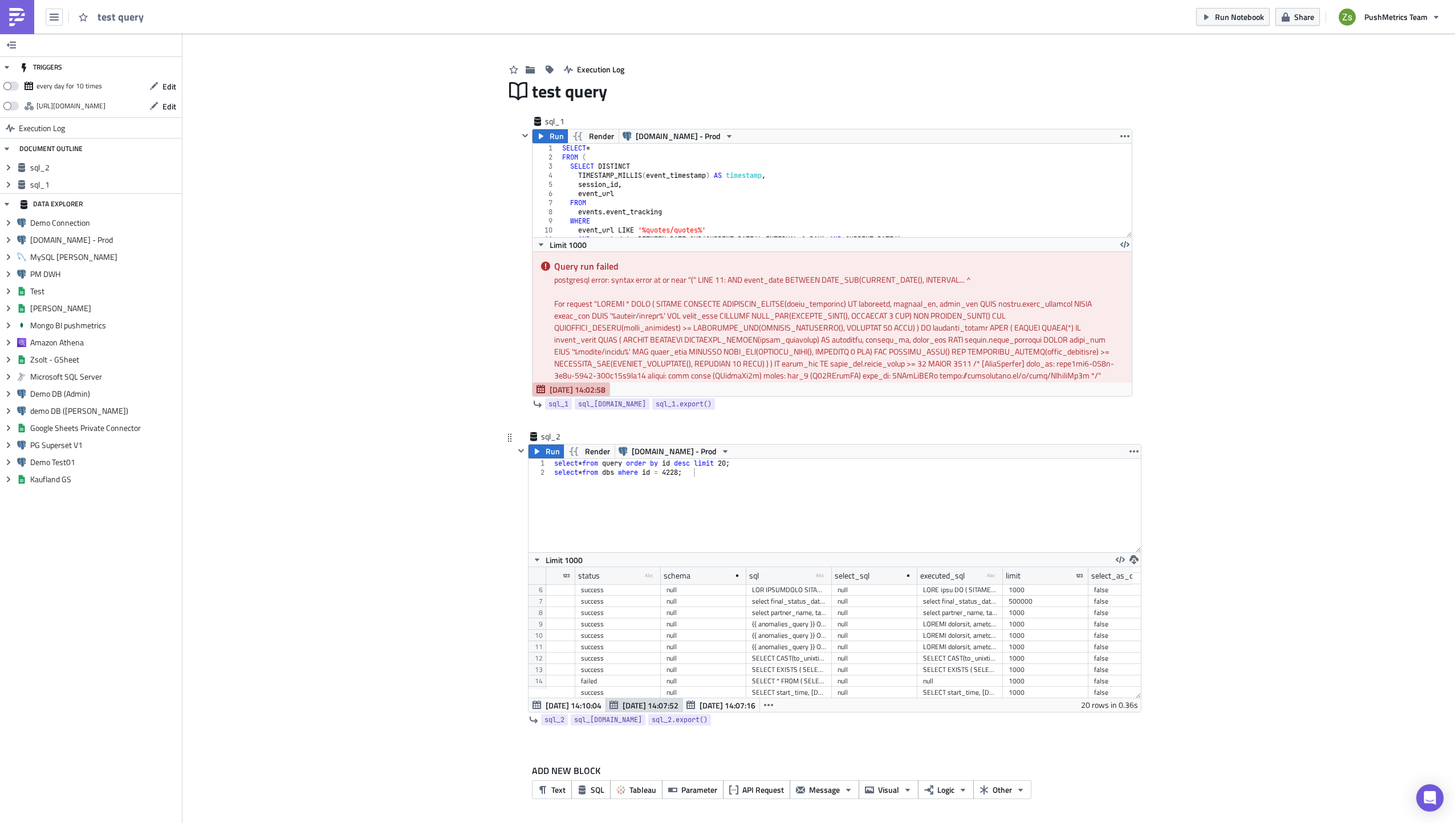
click at [778, 676] on div "SELECT * FROM ( SELECT DISTINCT TIMESTAMP_MILLIS(event_timestamp) AS timestamp,…" at bounding box center [789, 681] width 74 height 11
click at [762, 682] on div "SELECT * FROM ( SELECT DISTINCT TIMESTAMP_MILLIS(event_timestamp) AS timestamp,…" at bounding box center [789, 681] width 74 height 11
drag, startPoint x: 826, startPoint y: 575, endPoint x: 986, endPoint y: 587, distance: 161.3
click at [986, 587] on div "tmp_table_name type-text Created with Sketch. tab_name type-text Created with S…" at bounding box center [835, 632] width 612 height 131
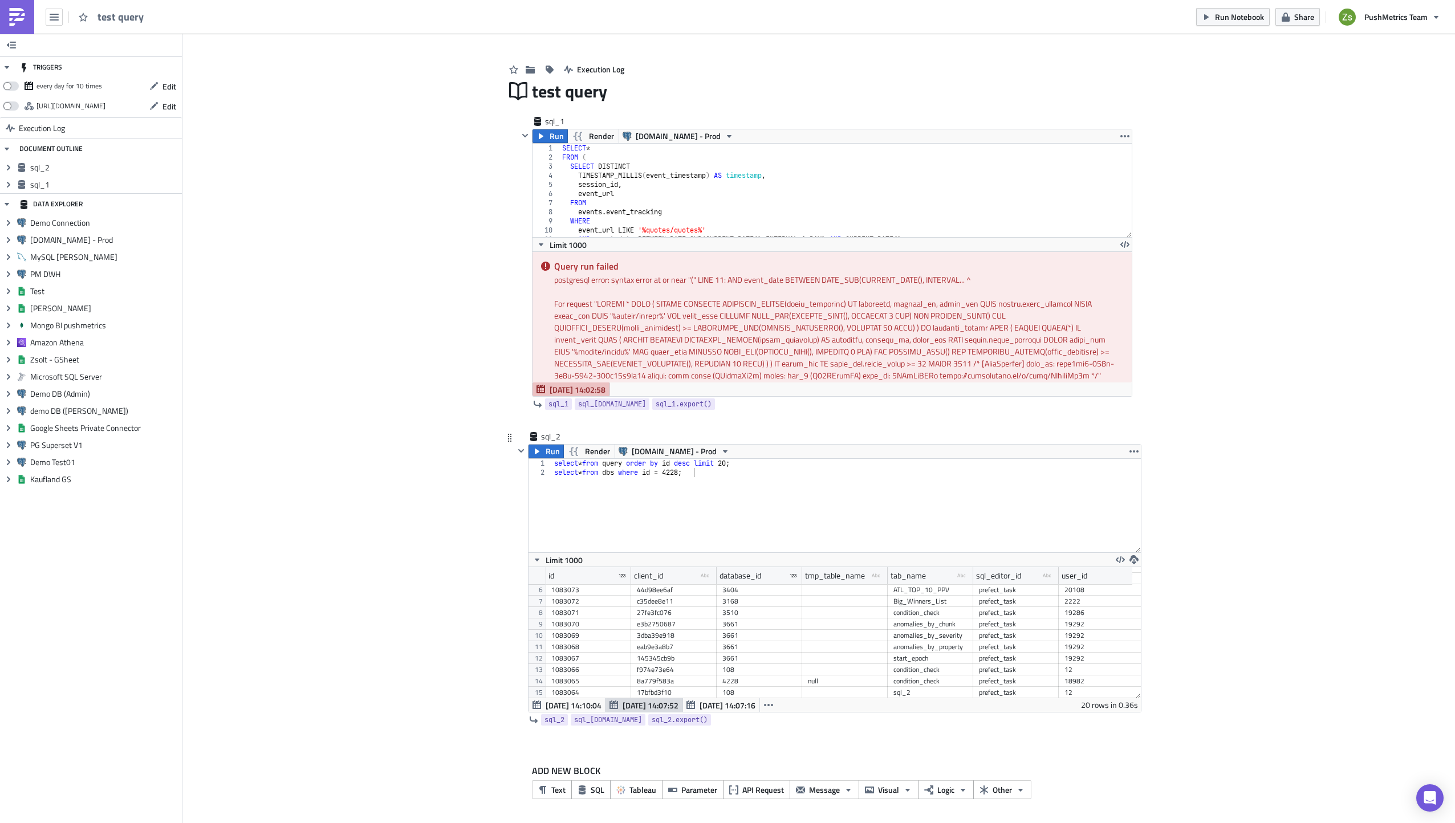
click at [811, 683] on div "null" at bounding box center [845, 681] width 74 height 11
click at [479, 795] on div "Add Image Execution Log test query sql_1 Run Render Query.me - Prod 1 2 3 4 5 6…" at bounding box center [818, 422] width 1273 height 806
click at [22, 22] on img at bounding box center [17, 17] width 18 height 18
